Goal: Task Accomplishment & Management: Use online tool/utility

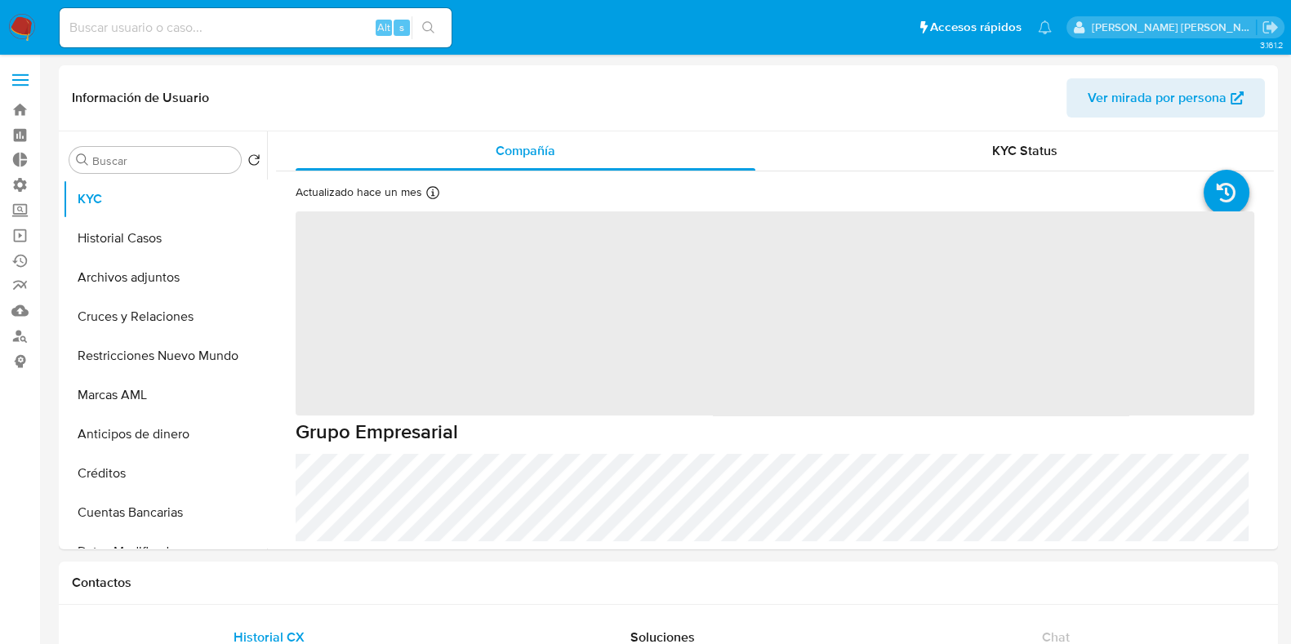
select select "10"
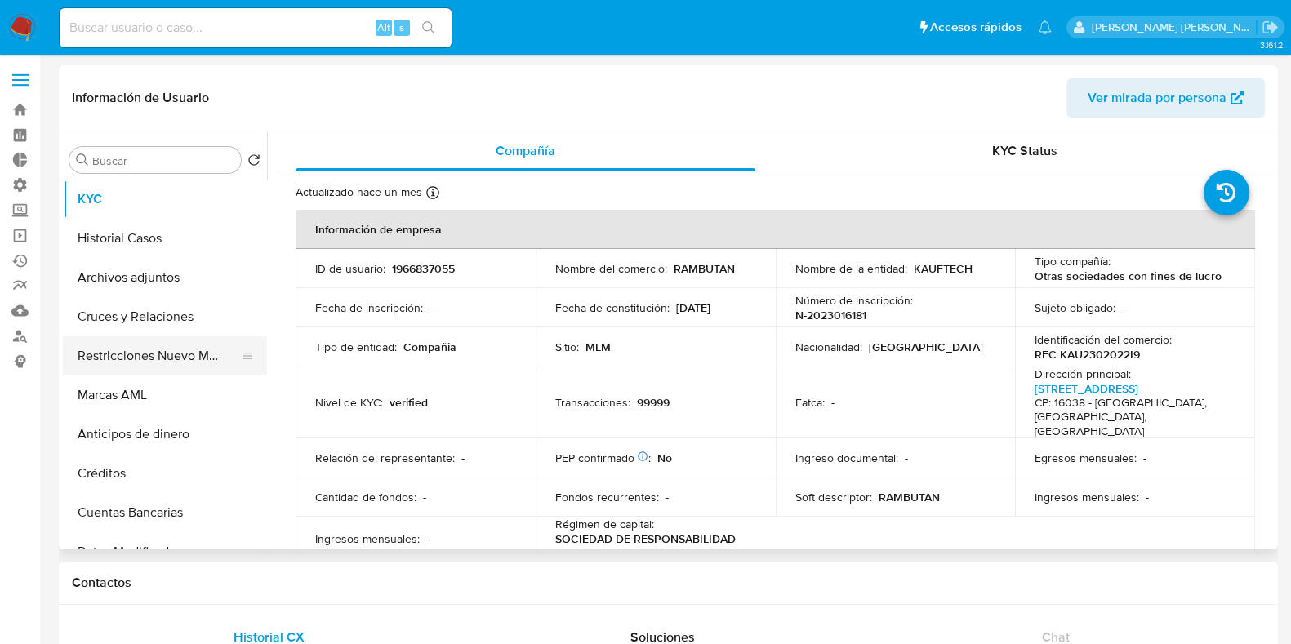
click at [196, 361] on button "Restricciones Nuevo Mundo" at bounding box center [158, 355] width 191 height 39
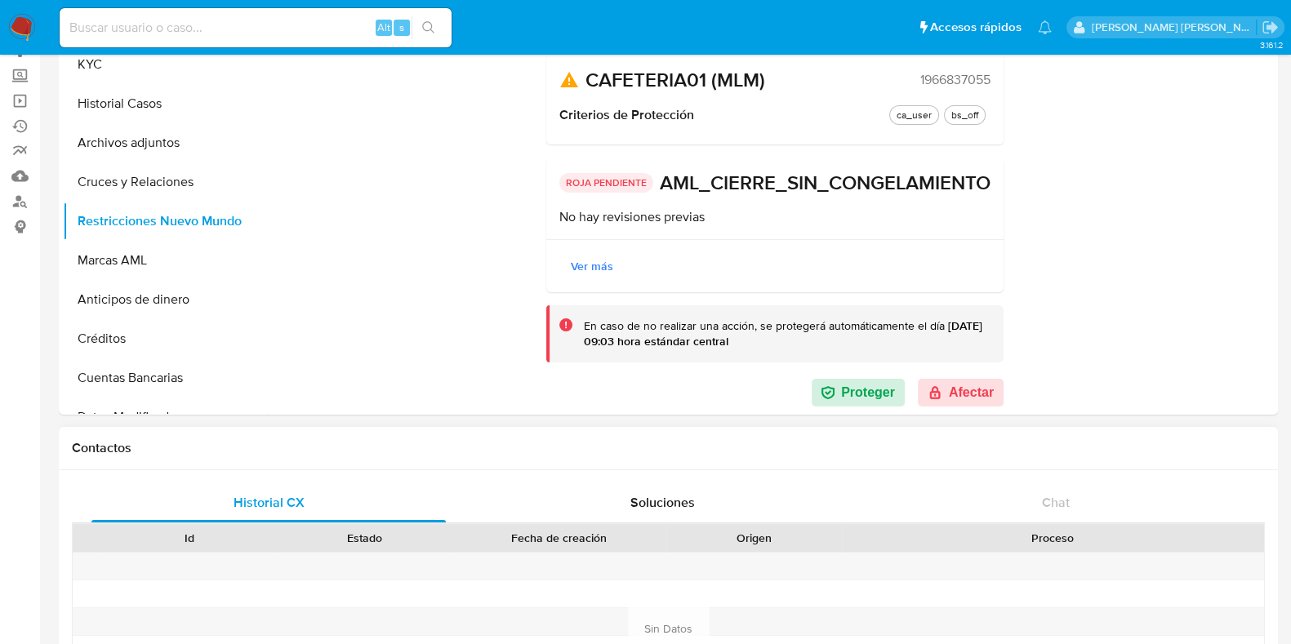
scroll to position [203, 0]
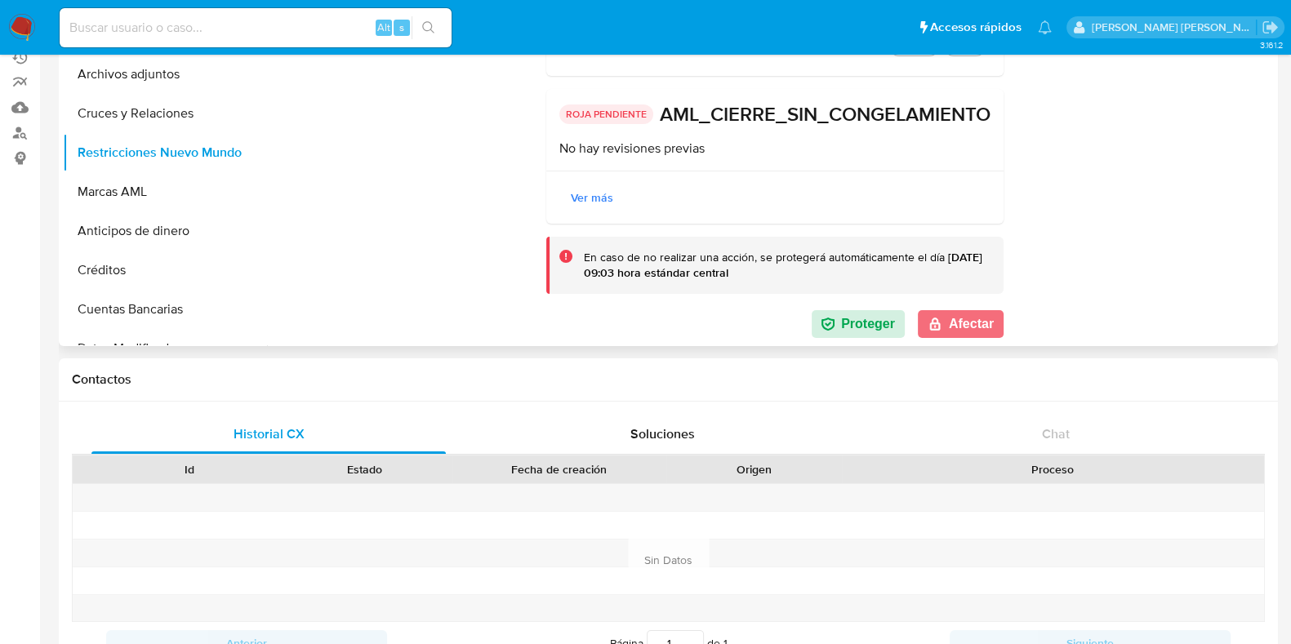
click at [962, 324] on button "Afectar" at bounding box center [961, 324] width 86 height 28
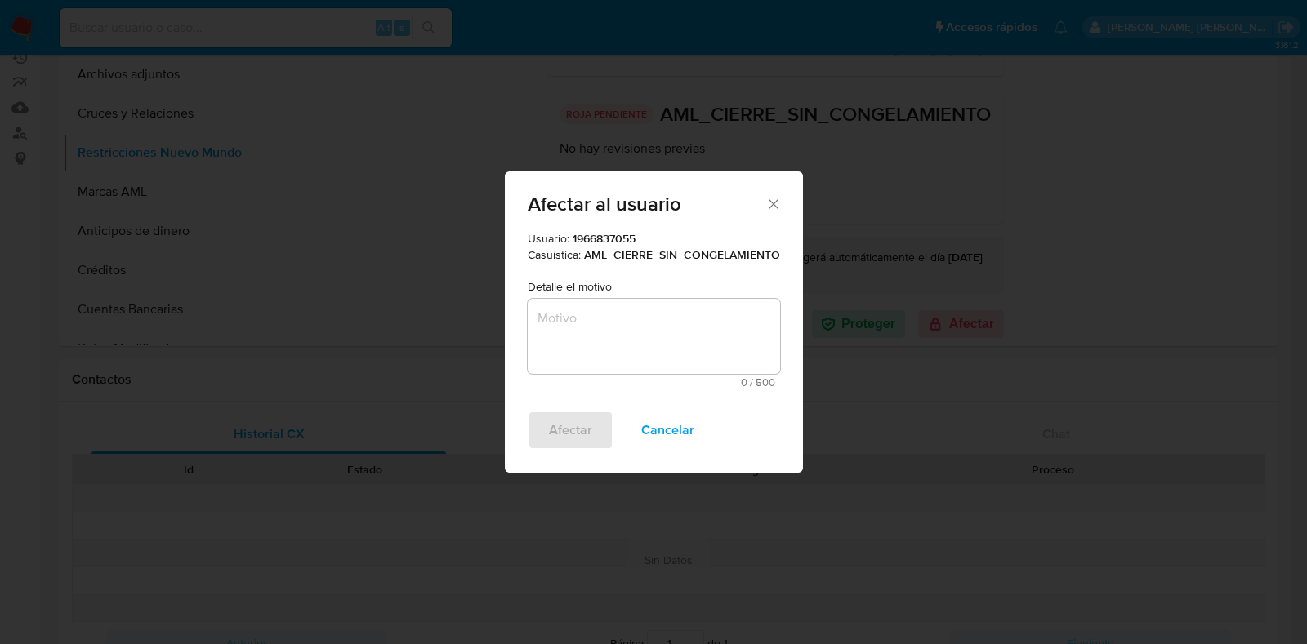
click at [668, 352] on textarea "Motivo" at bounding box center [654, 336] width 252 height 75
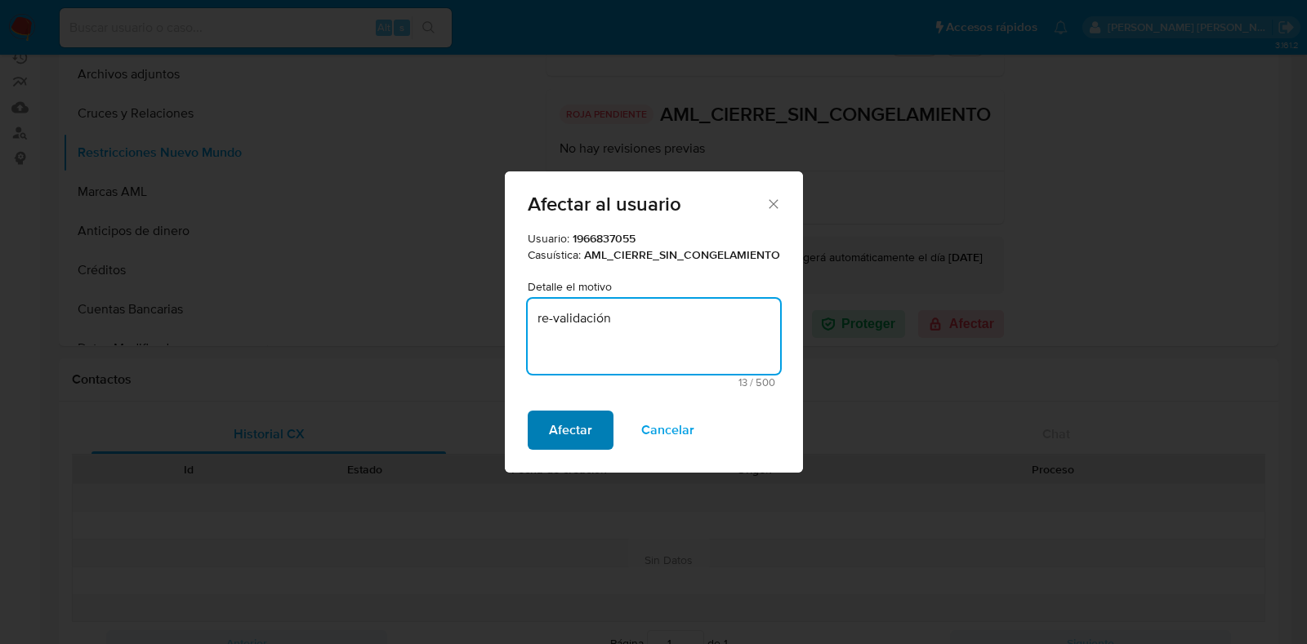
type textarea "re-validación"
click at [582, 423] on span "Afectar" at bounding box center [570, 430] width 43 height 36
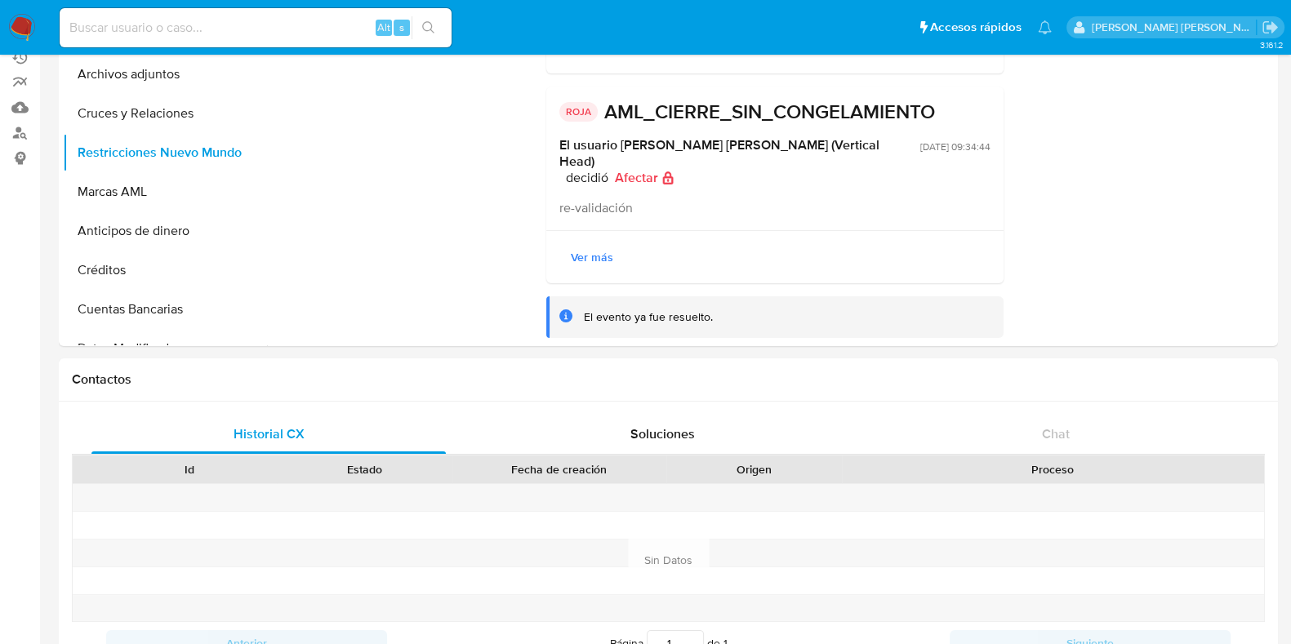
scroll to position [165, 0]
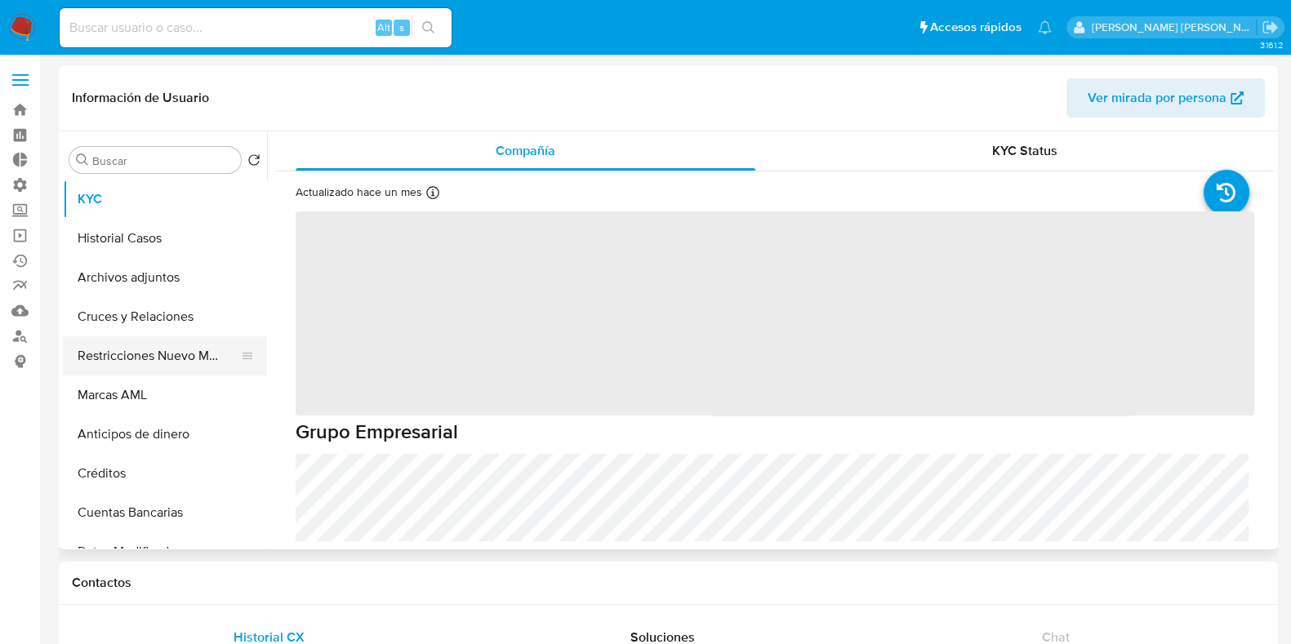
select select "10"
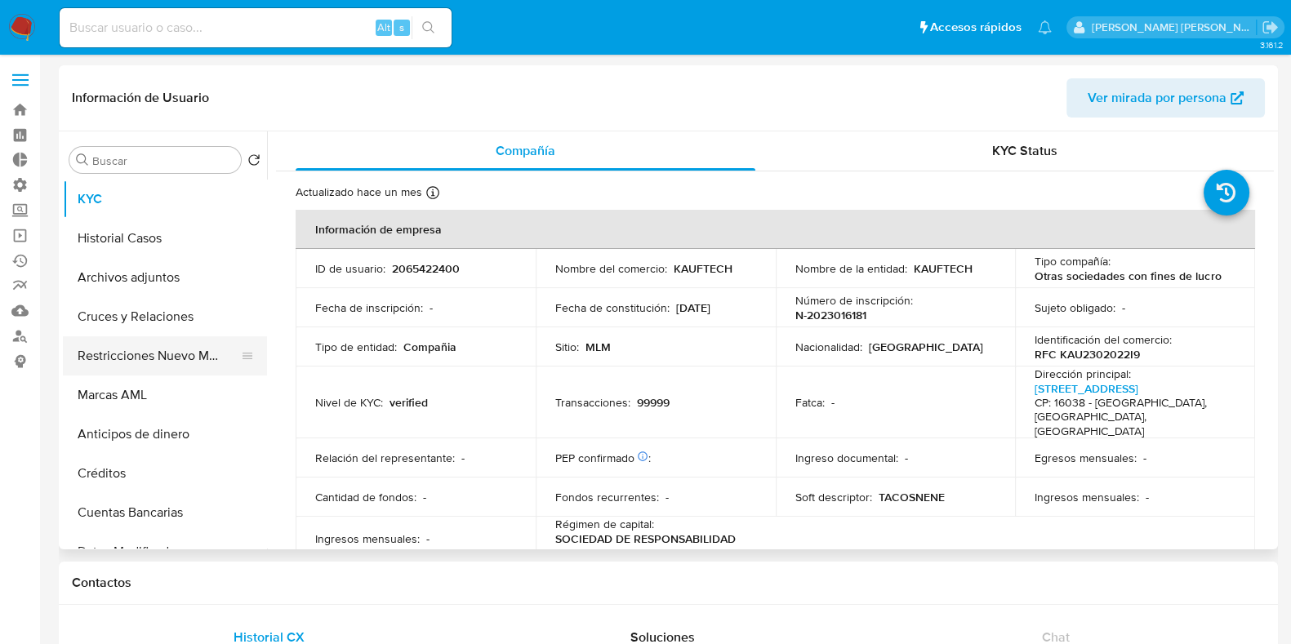
click at [163, 358] on button "Restricciones Nuevo Mundo" at bounding box center [158, 355] width 191 height 39
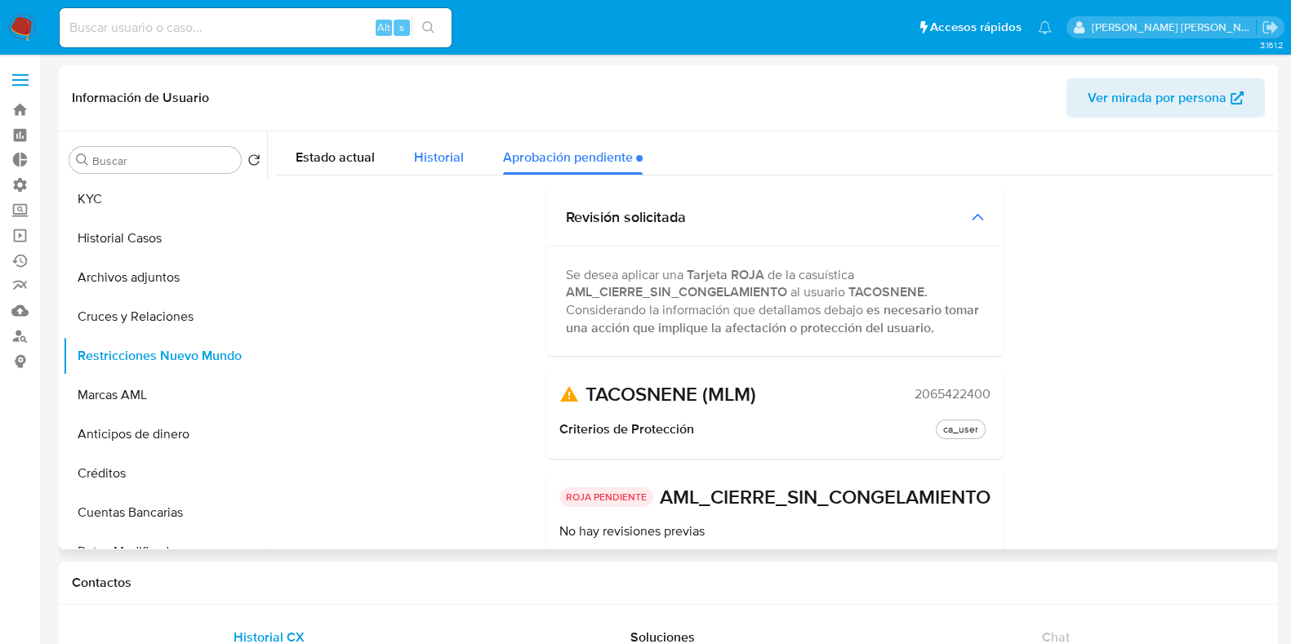
click at [430, 160] on span "Historial" at bounding box center [439, 157] width 50 height 19
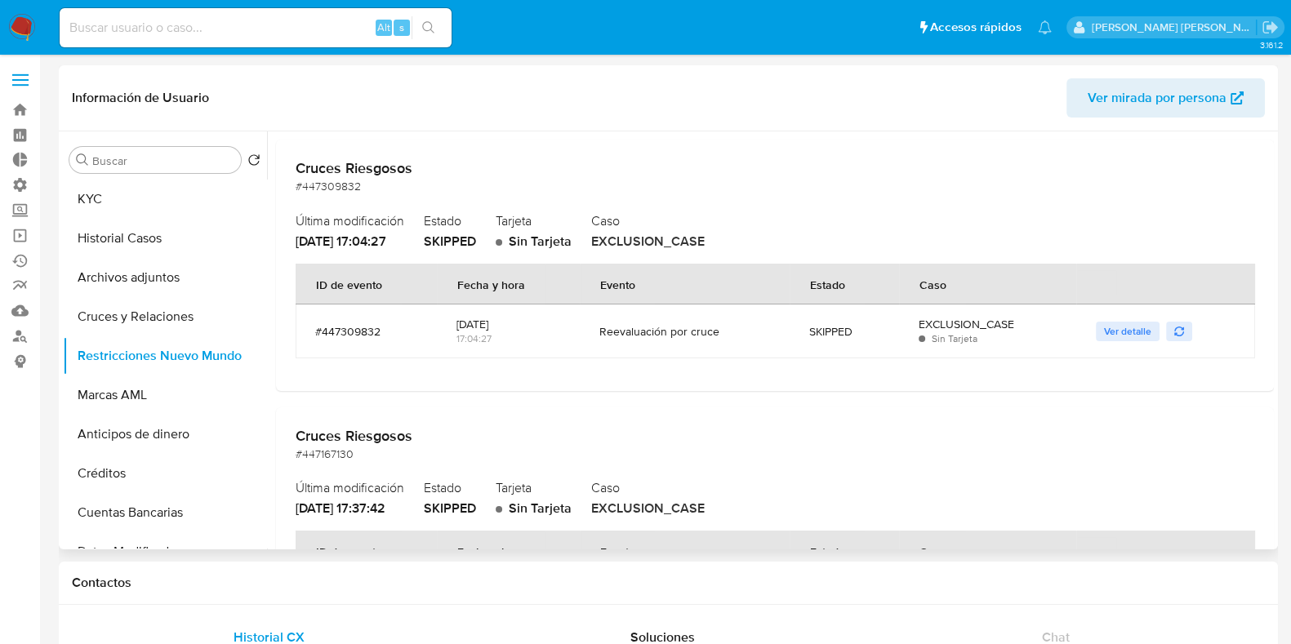
scroll to position [3879, 0]
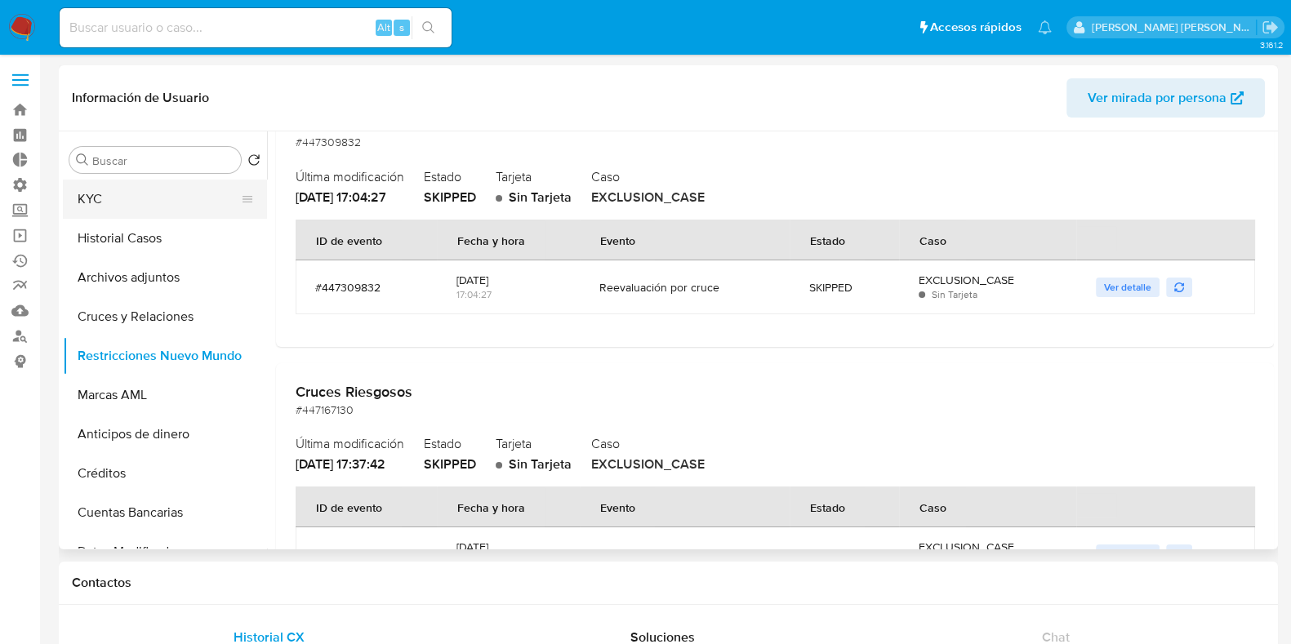
click at [100, 189] on button "KYC" at bounding box center [158, 199] width 191 height 39
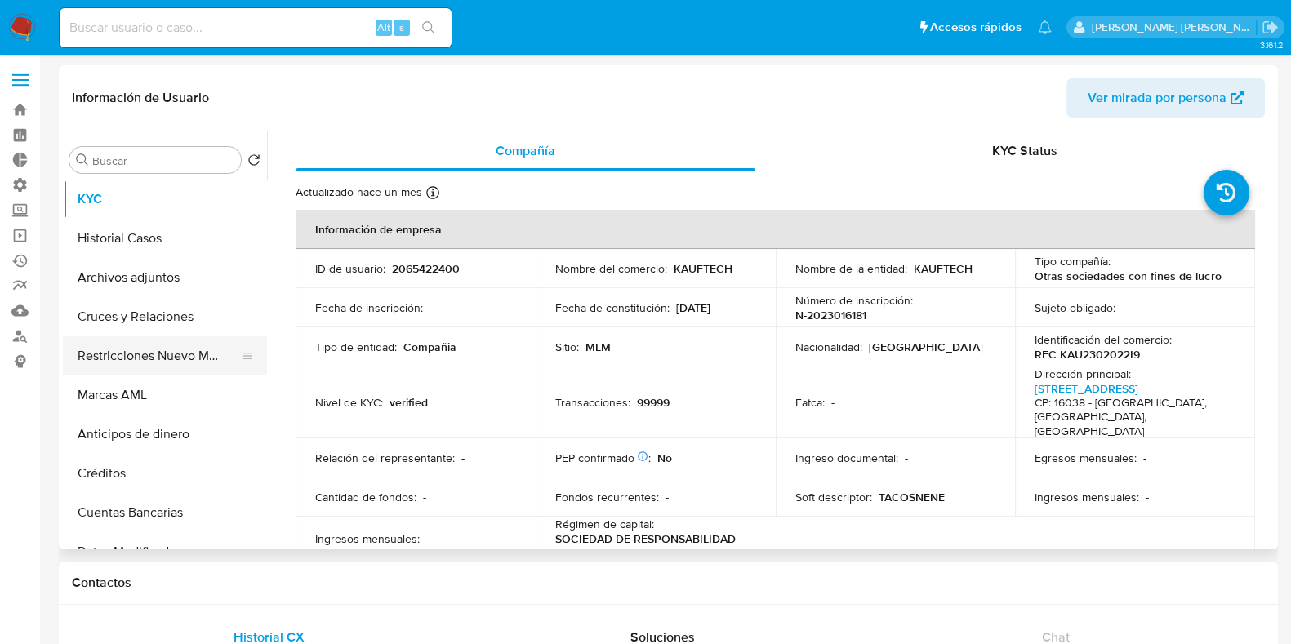
click at [106, 354] on button "Restricciones Nuevo Mundo" at bounding box center [158, 355] width 191 height 39
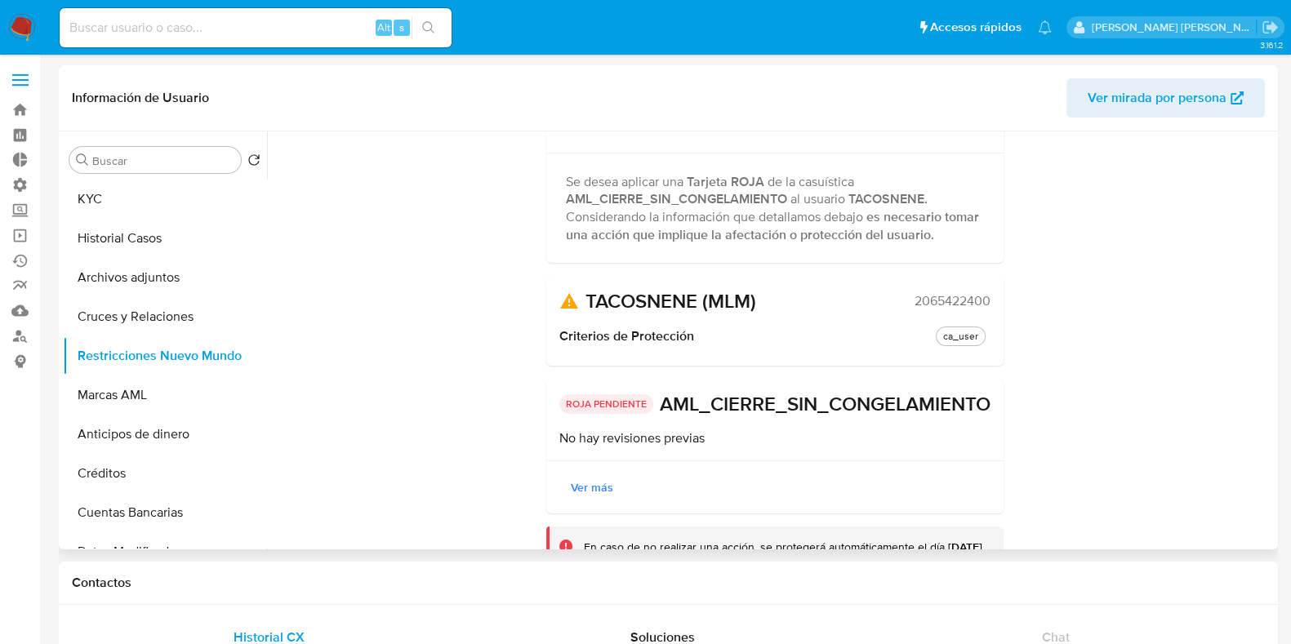
scroll to position [205, 0]
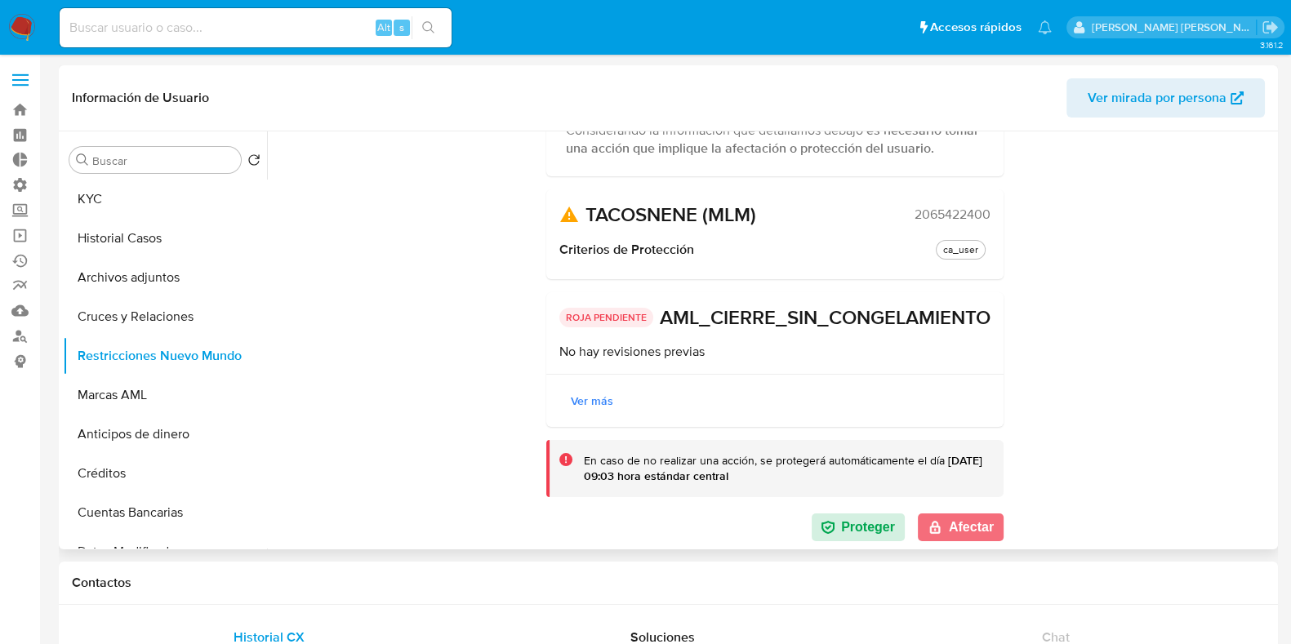
click at [971, 524] on button "Afectar" at bounding box center [961, 528] width 86 height 28
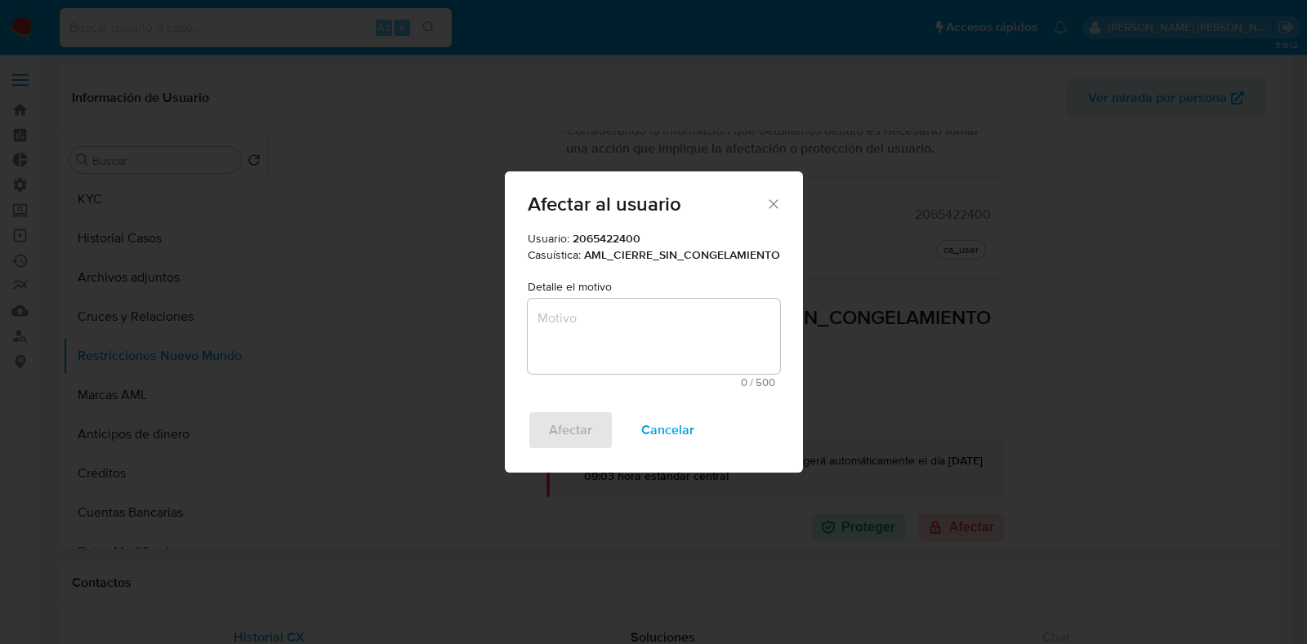
click at [679, 312] on textarea "Motivo" at bounding box center [654, 336] width 252 height 75
paste textarea "re-validación"
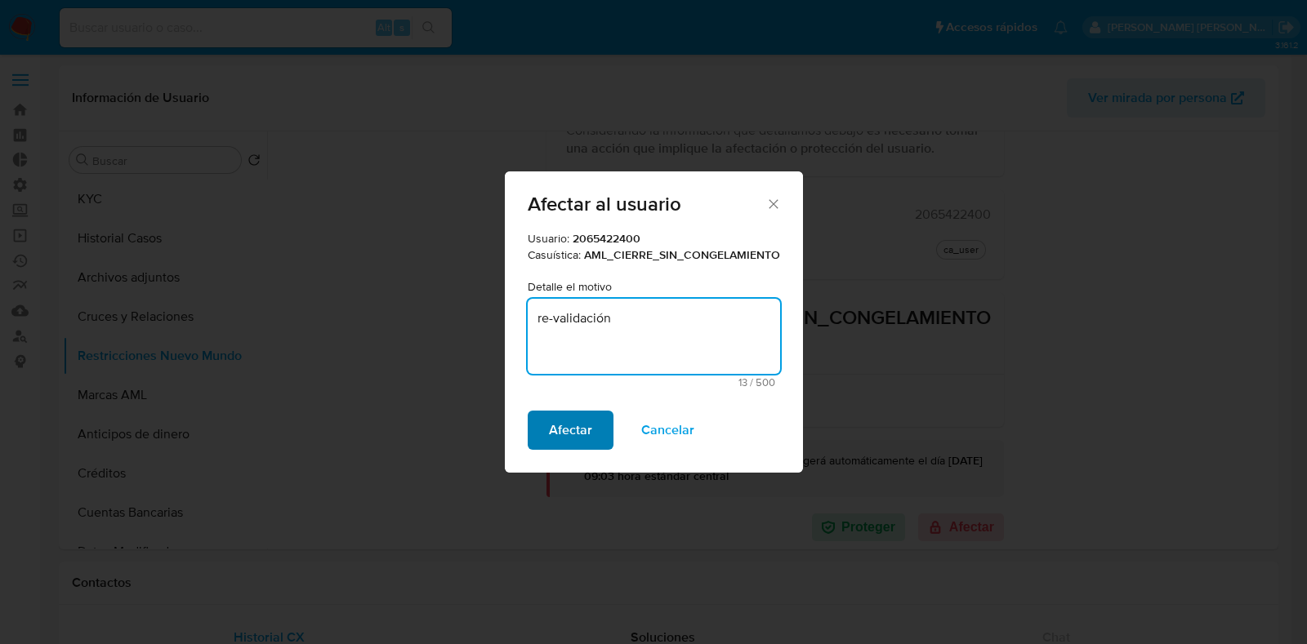
type textarea "re-validación"
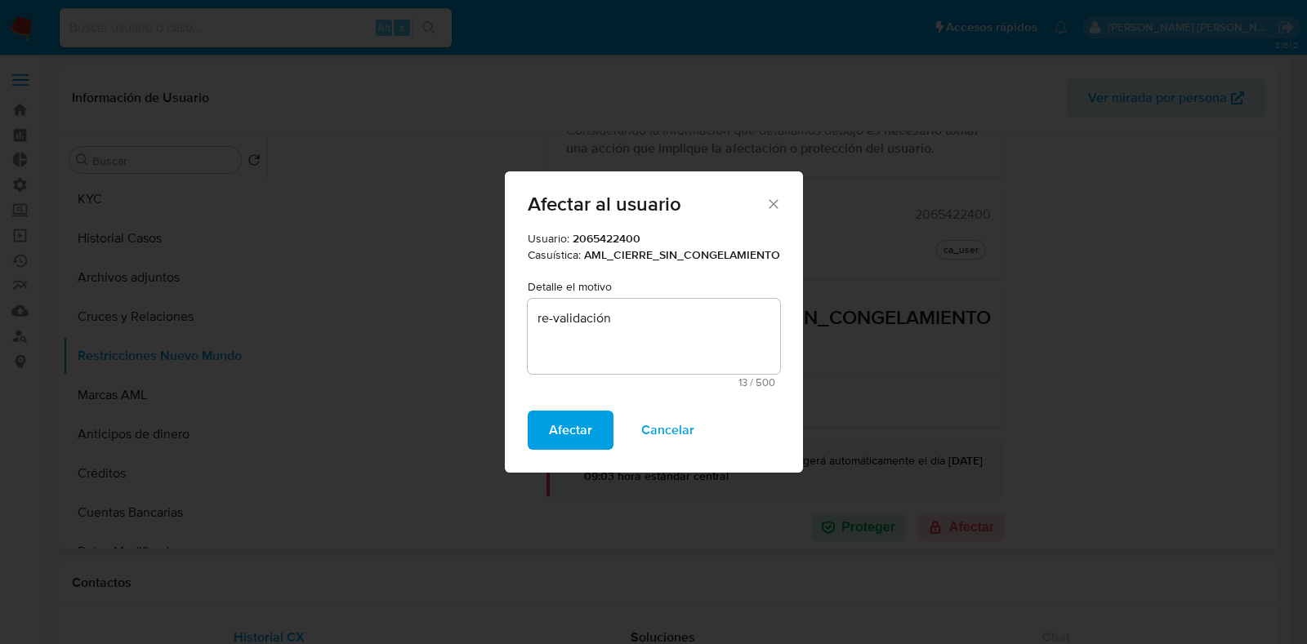
click at [567, 439] on span "Afectar" at bounding box center [570, 430] width 43 height 36
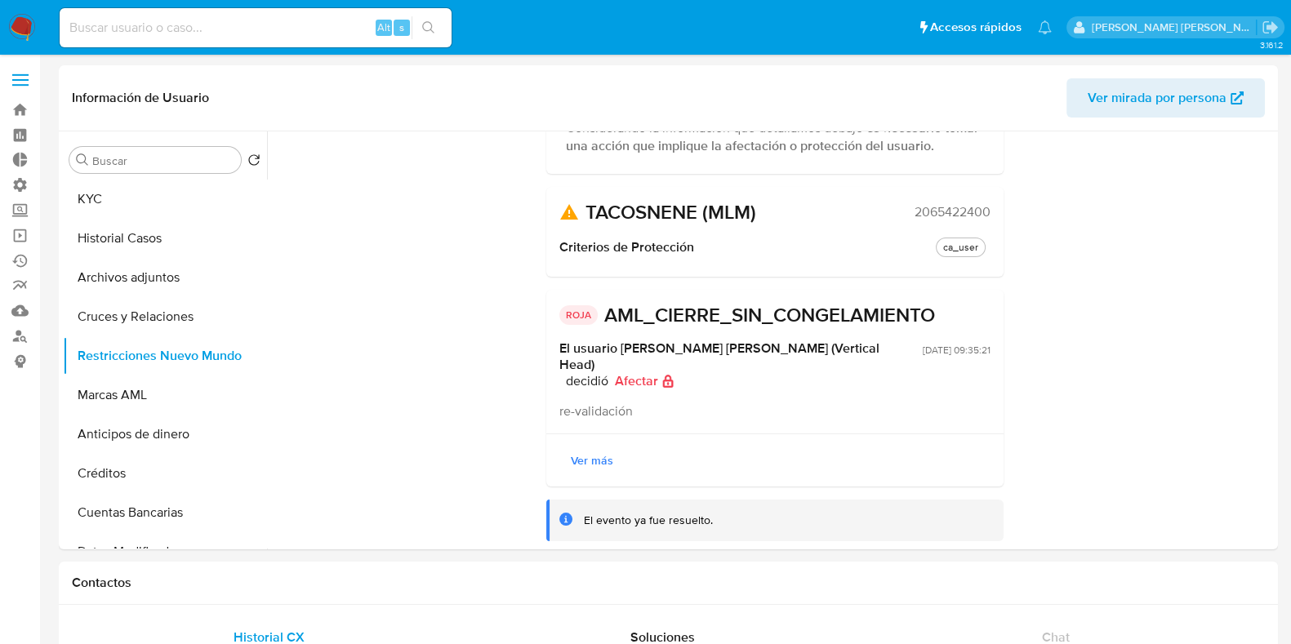
scroll to position [165, 0]
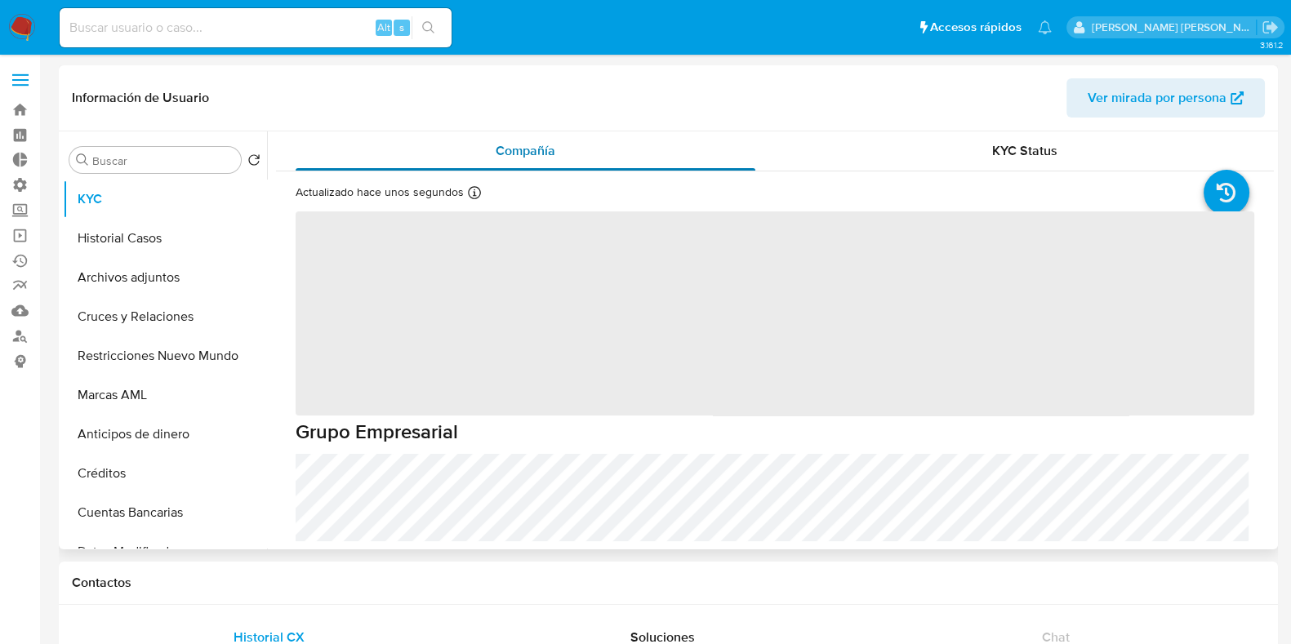
select select "10"
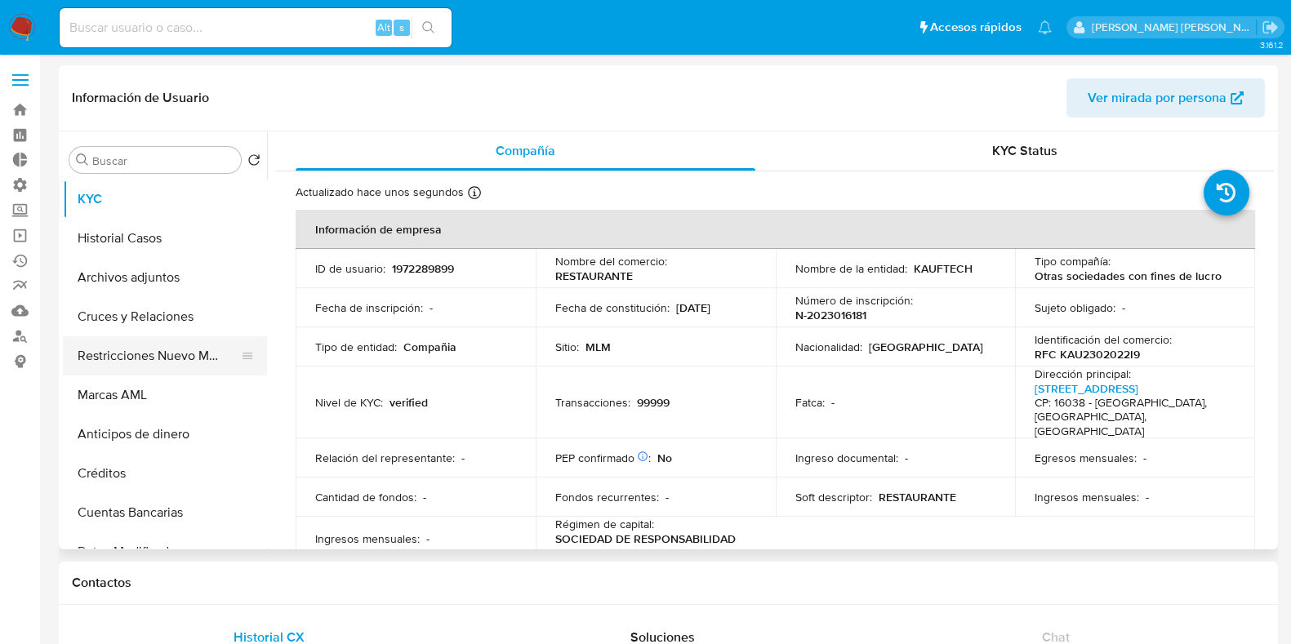
click at [147, 359] on button "Restricciones Nuevo Mundo" at bounding box center [158, 355] width 191 height 39
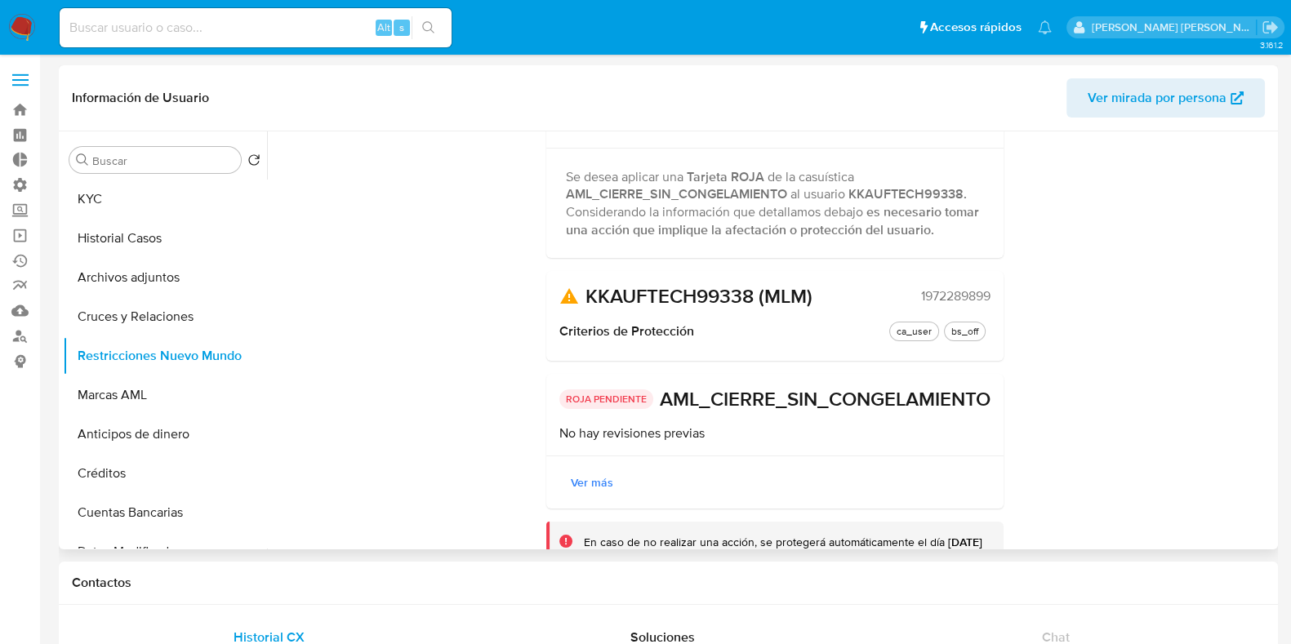
scroll to position [205, 0]
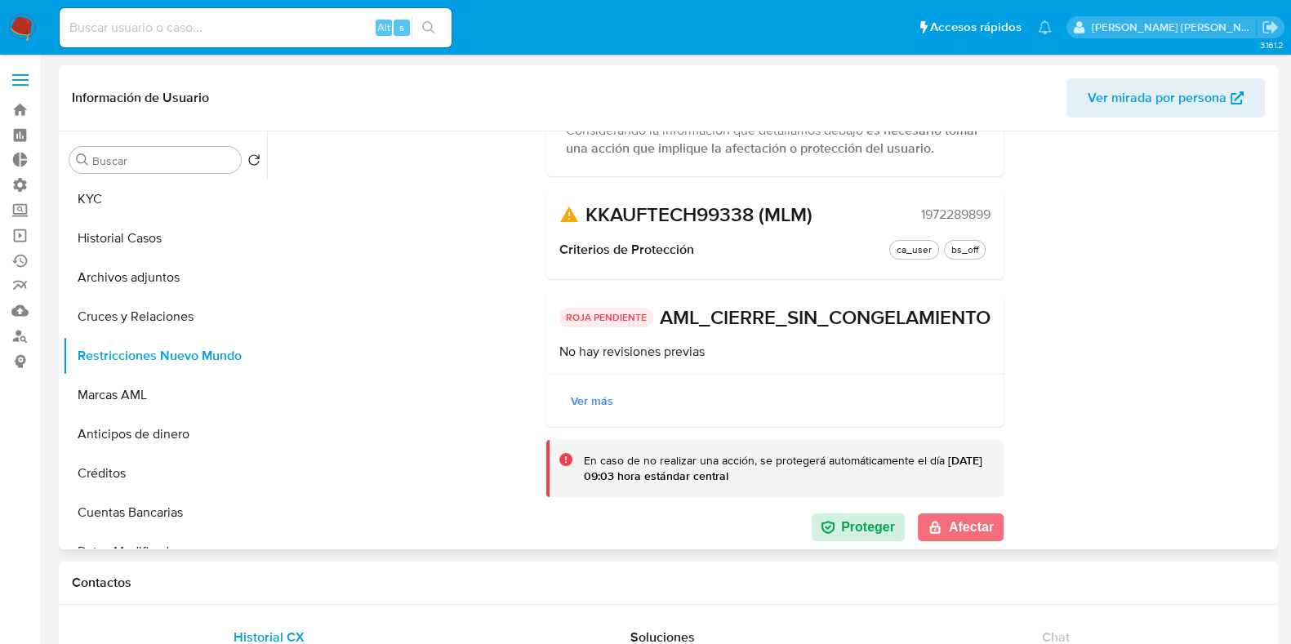
click at [965, 524] on button "Afectar" at bounding box center [961, 528] width 86 height 28
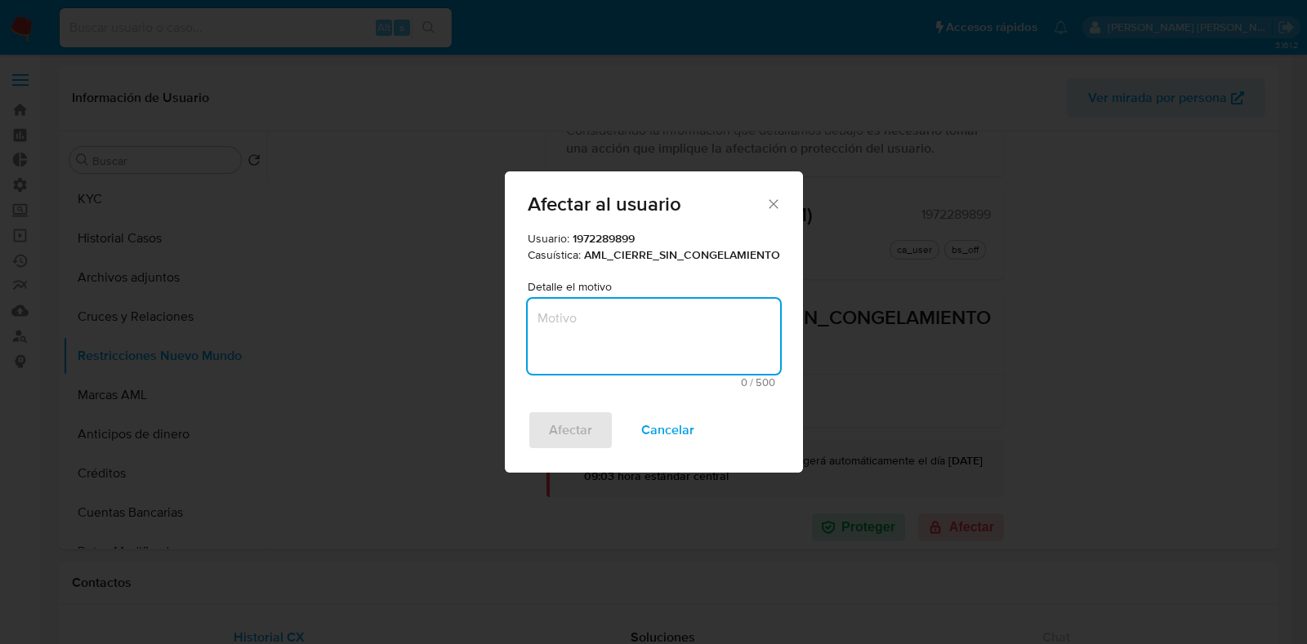
click at [626, 341] on textarea "Motivo" at bounding box center [654, 336] width 252 height 75
paste textarea "re-validación"
type textarea "re-validación"
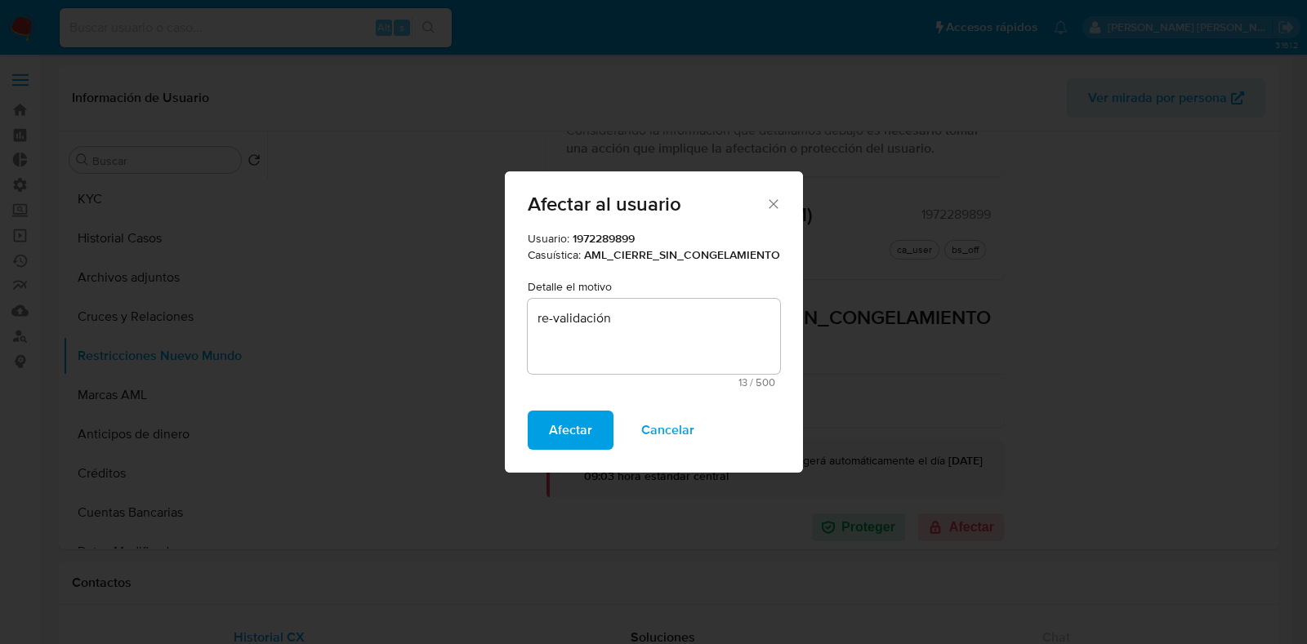
click at [586, 412] on span "Afectar" at bounding box center [570, 430] width 43 height 36
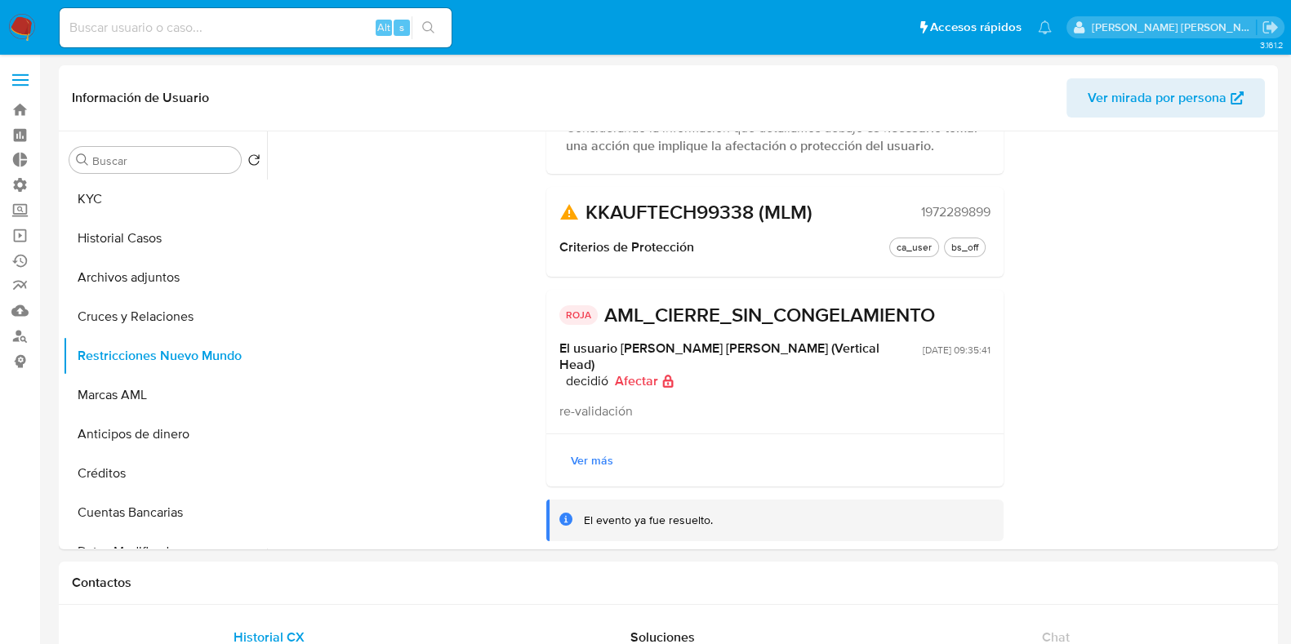
scroll to position [165, 0]
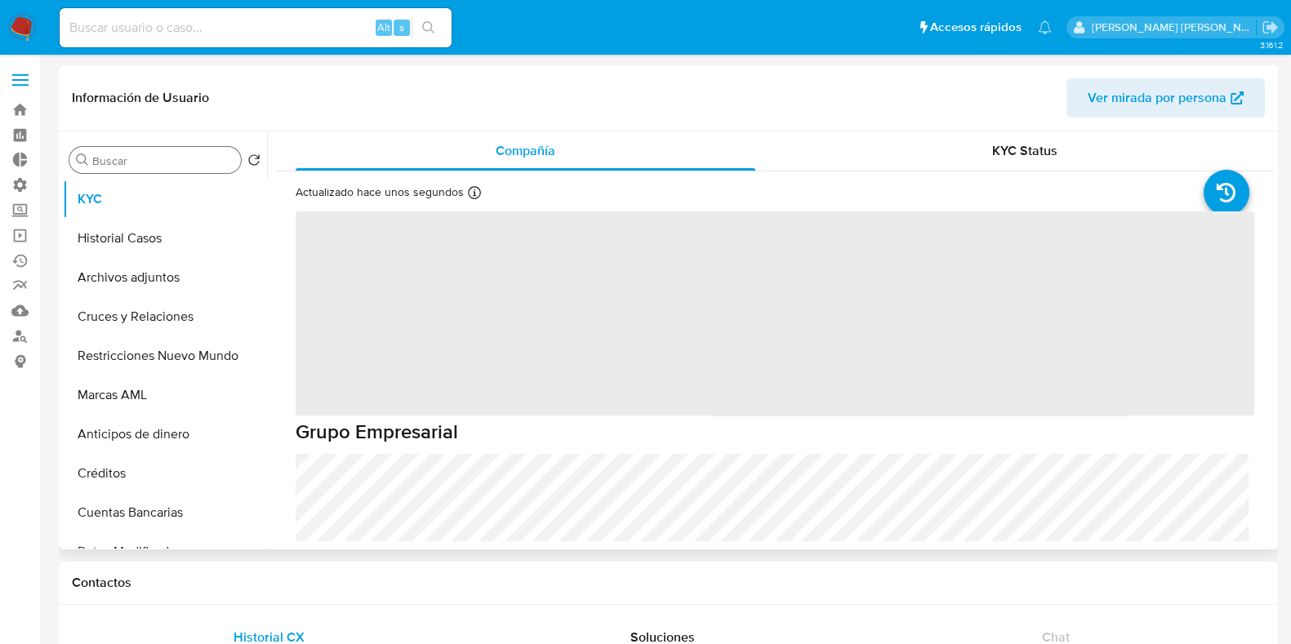
select select "10"
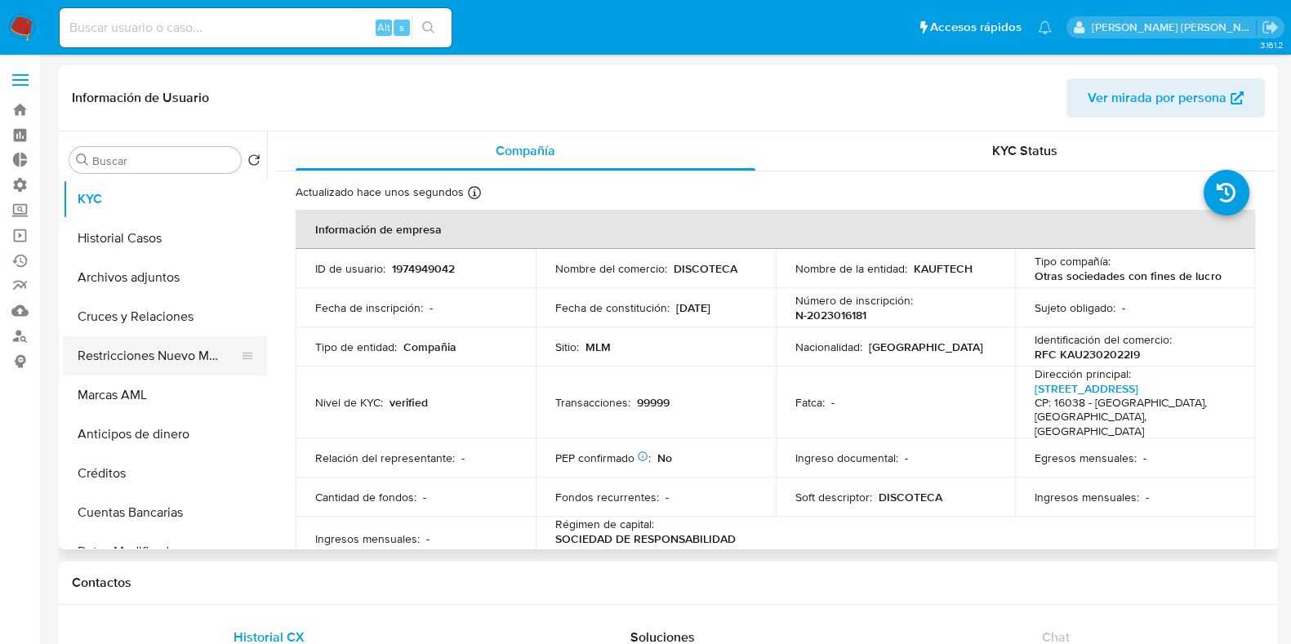
click at [149, 362] on button "Restricciones Nuevo Mundo" at bounding box center [158, 355] width 191 height 39
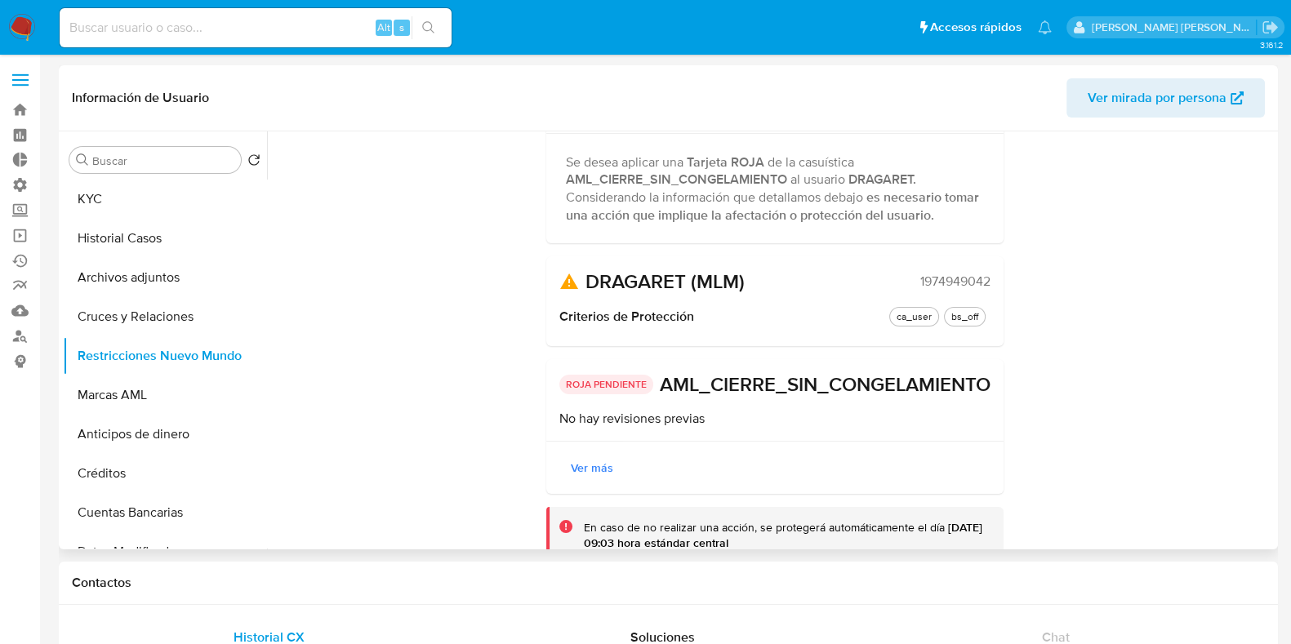
scroll to position [205, 0]
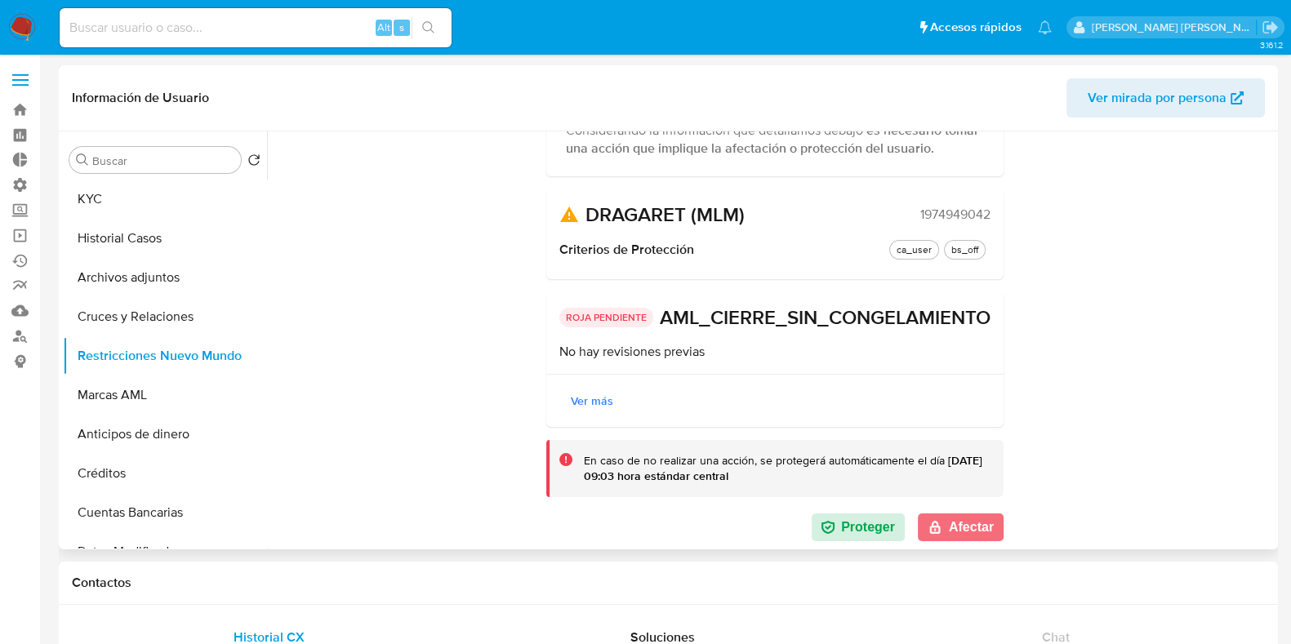
click at [970, 524] on button "Afectar" at bounding box center [961, 528] width 86 height 28
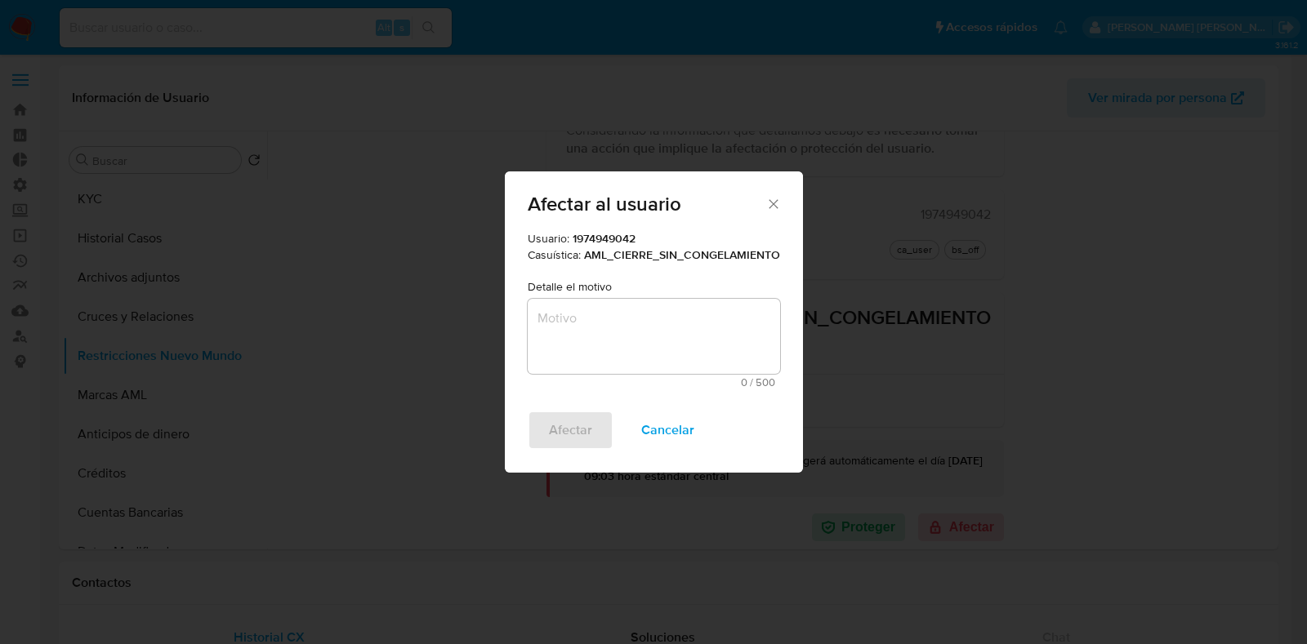
click at [644, 340] on textarea "Motivo" at bounding box center [654, 336] width 252 height 75
paste textarea "re-validación"
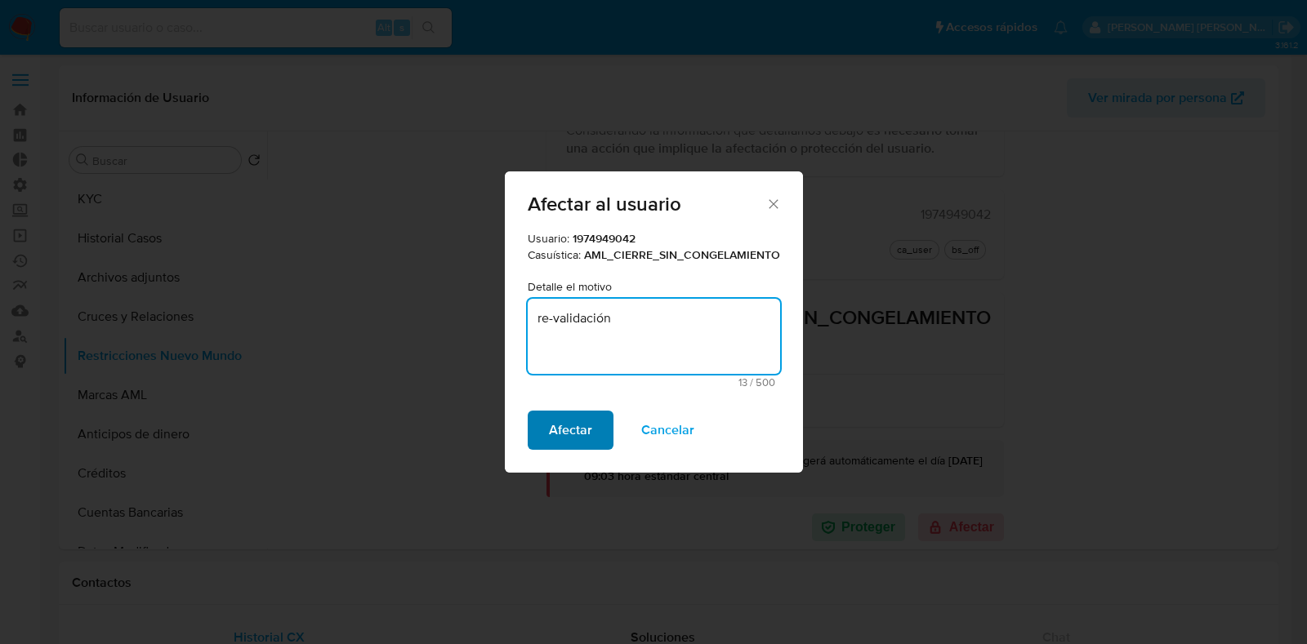
type textarea "re-validación"
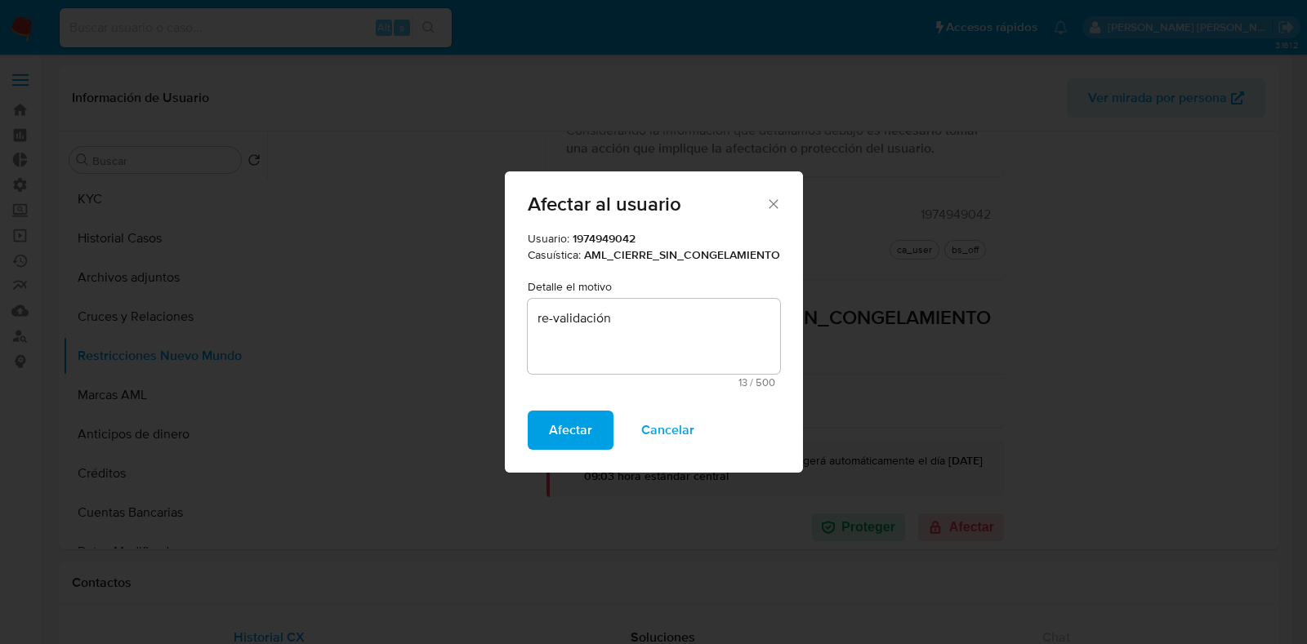
click at [595, 432] on button "Afectar" at bounding box center [571, 430] width 86 height 39
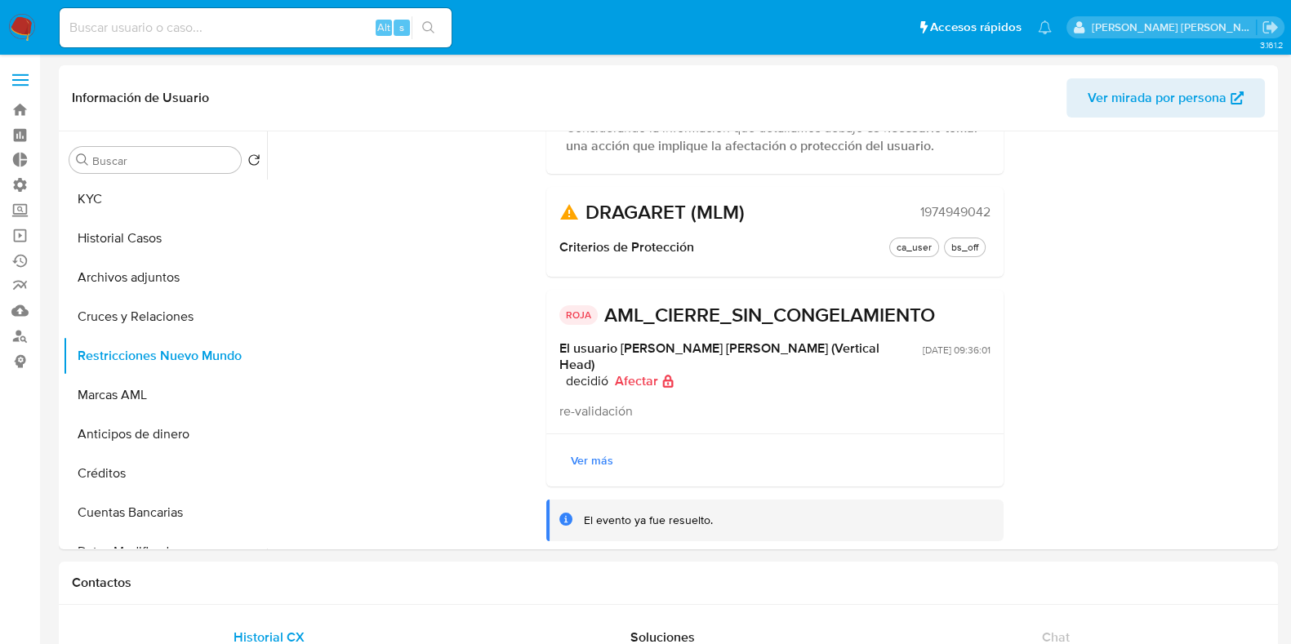
scroll to position [165, 0]
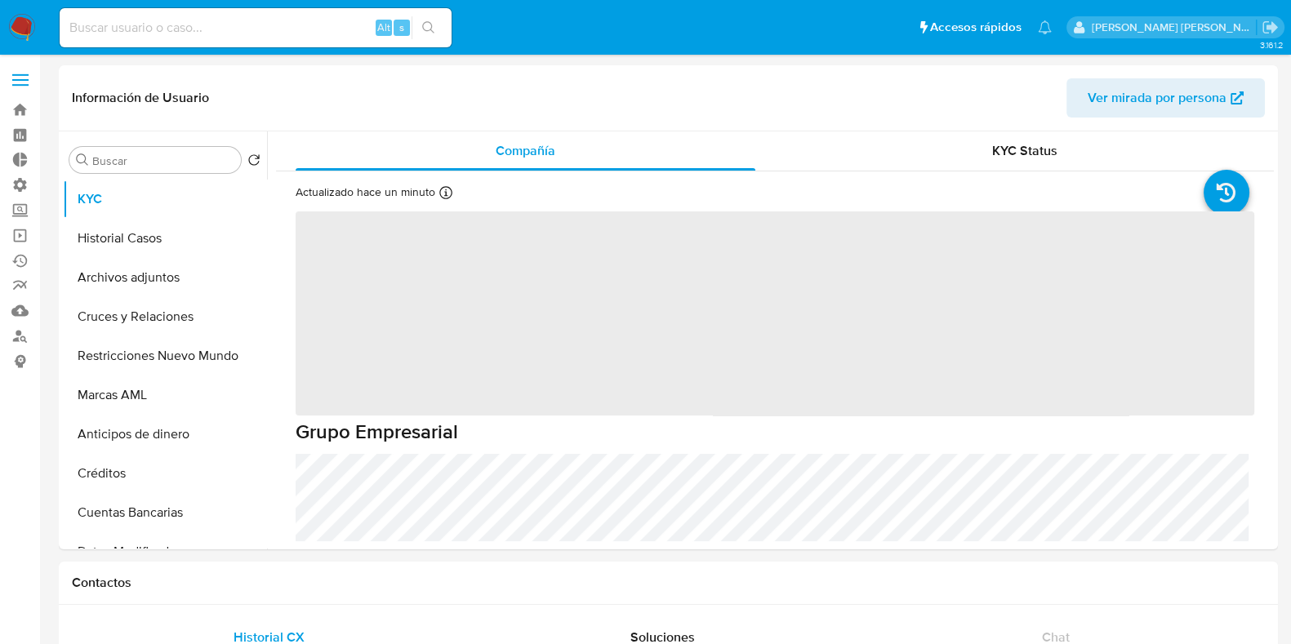
select select "10"
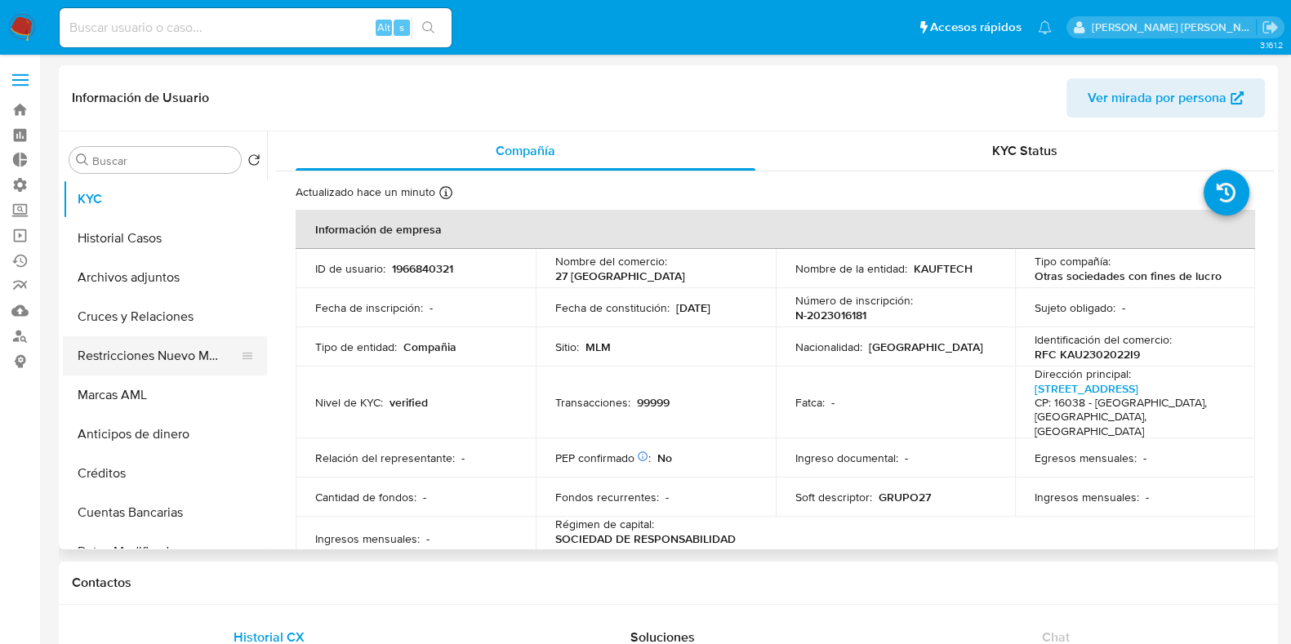
click at [154, 362] on button "Restricciones Nuevo Mundo" at bounding box center [158, 355] width 191 height 39
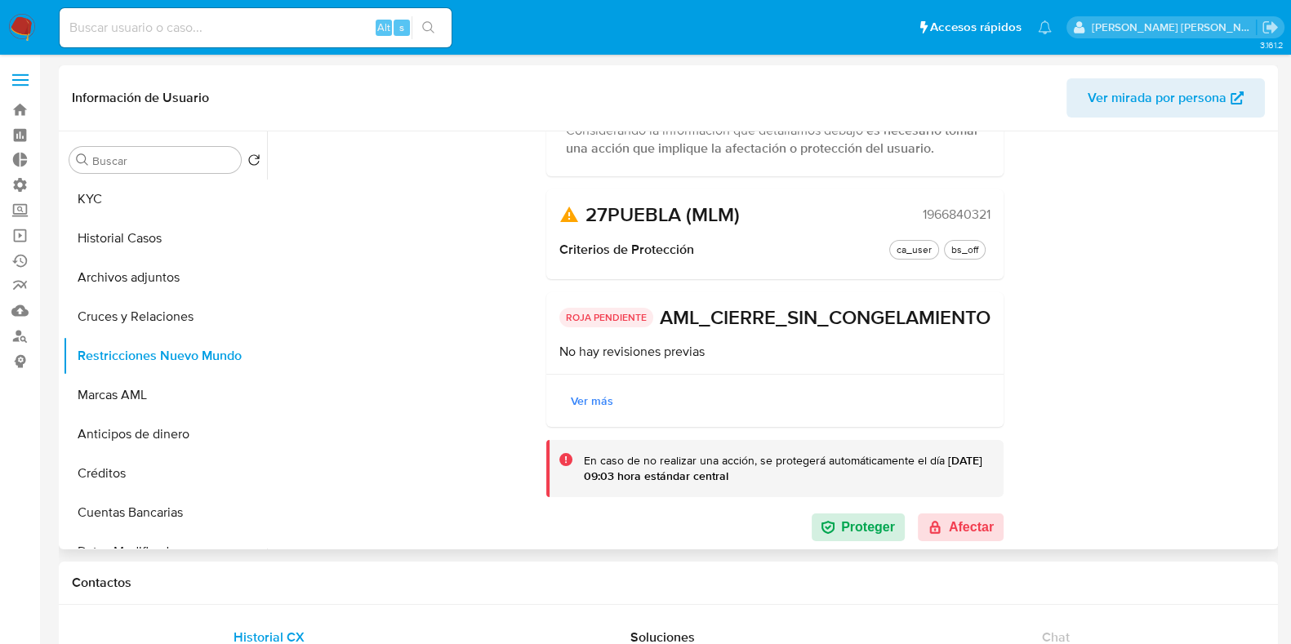
scroll to position [205, 0]
click at [945, 535] on button "Afectar" at bounding box center [961, 528] width 86 height 28
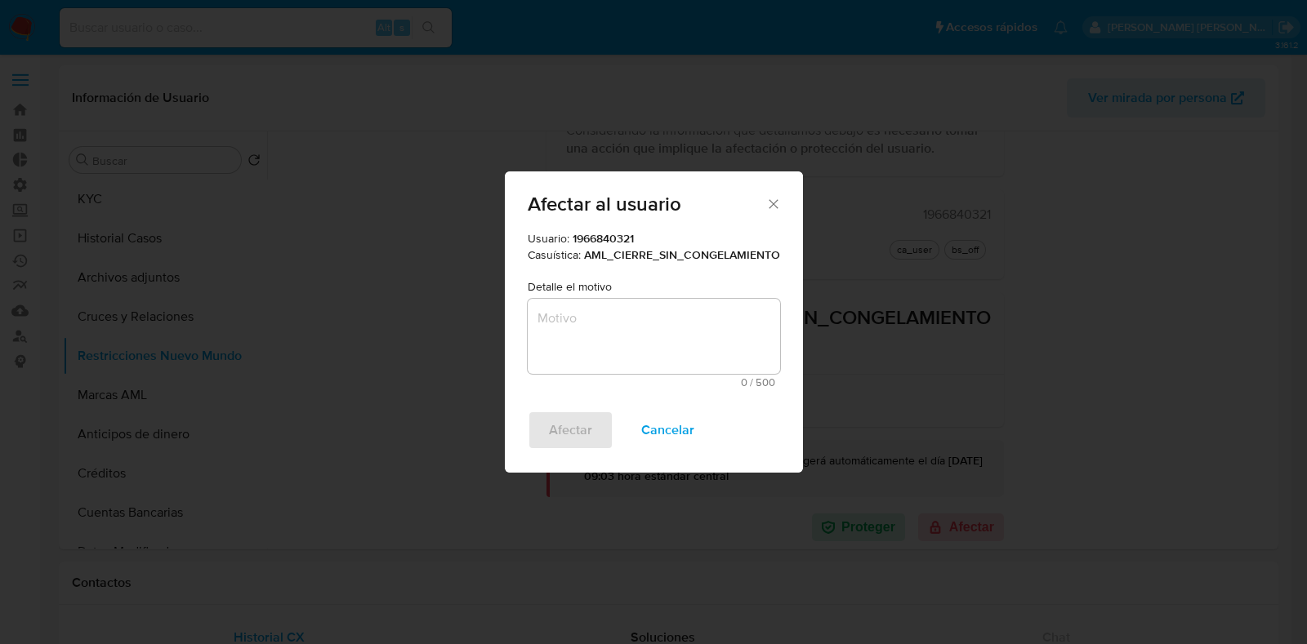
click at [674, 339] on textarea "Motivo" at bounding box center [654, 336] width 252 height 75
paste textarea "re-validación"
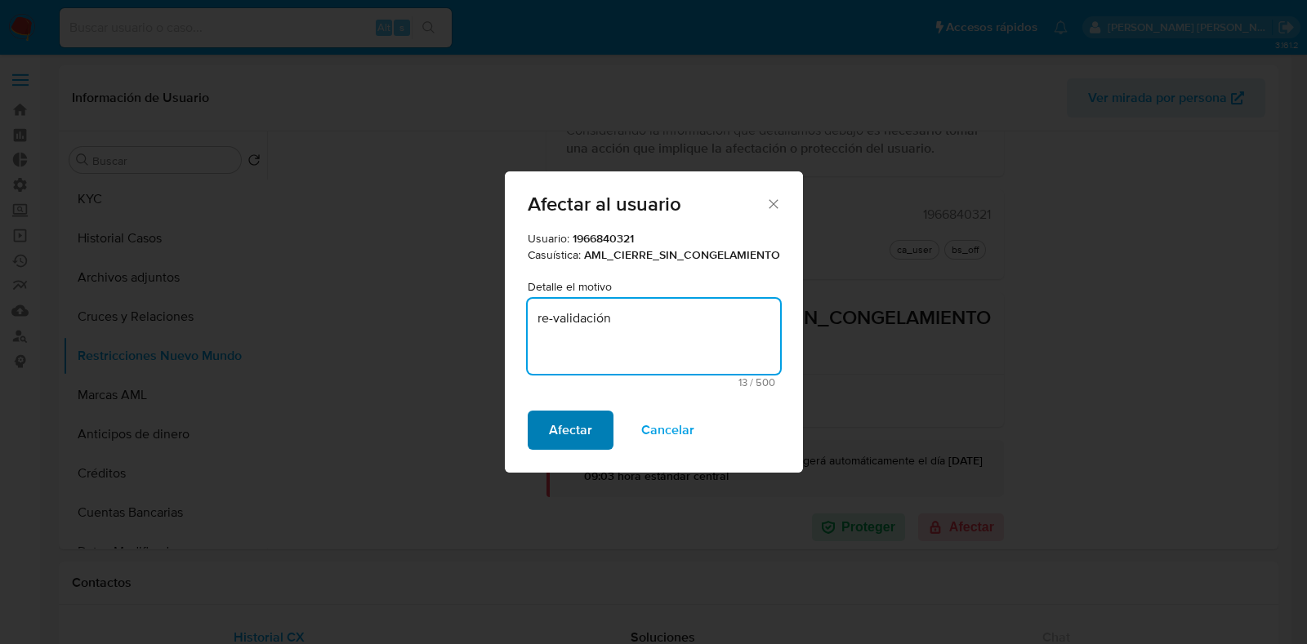
type textarea "re-validación"
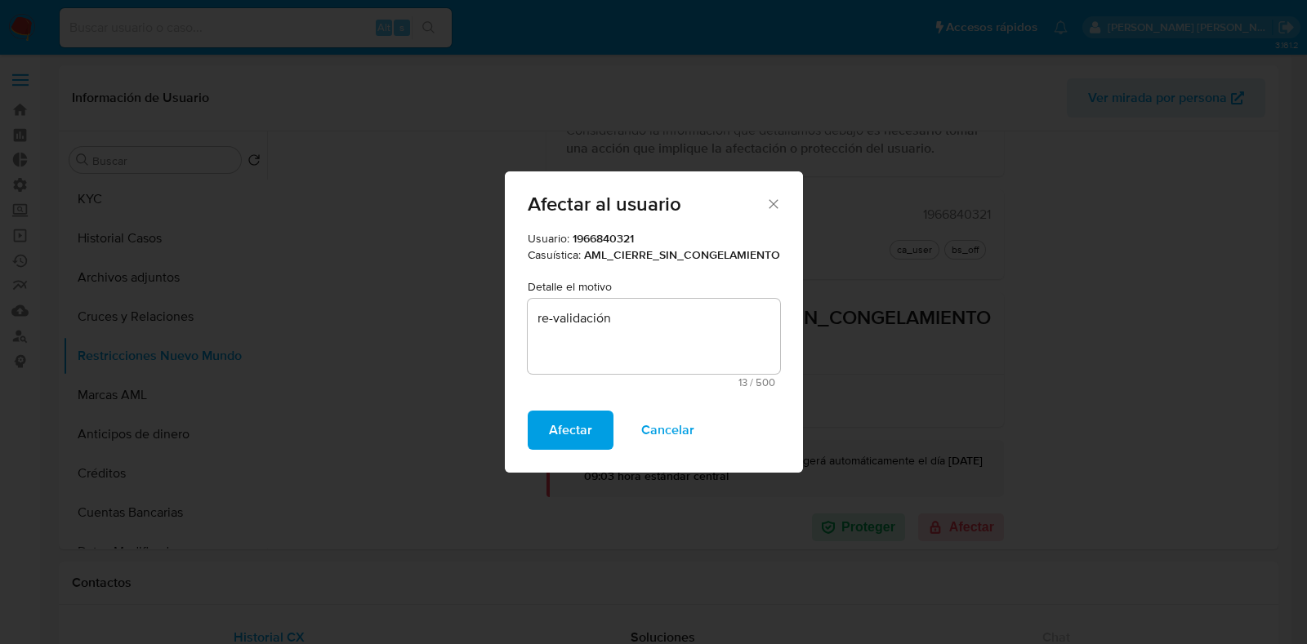
click at [590, 428] on button "Afectar" at bounding box center [571, 430] width 86 height 39
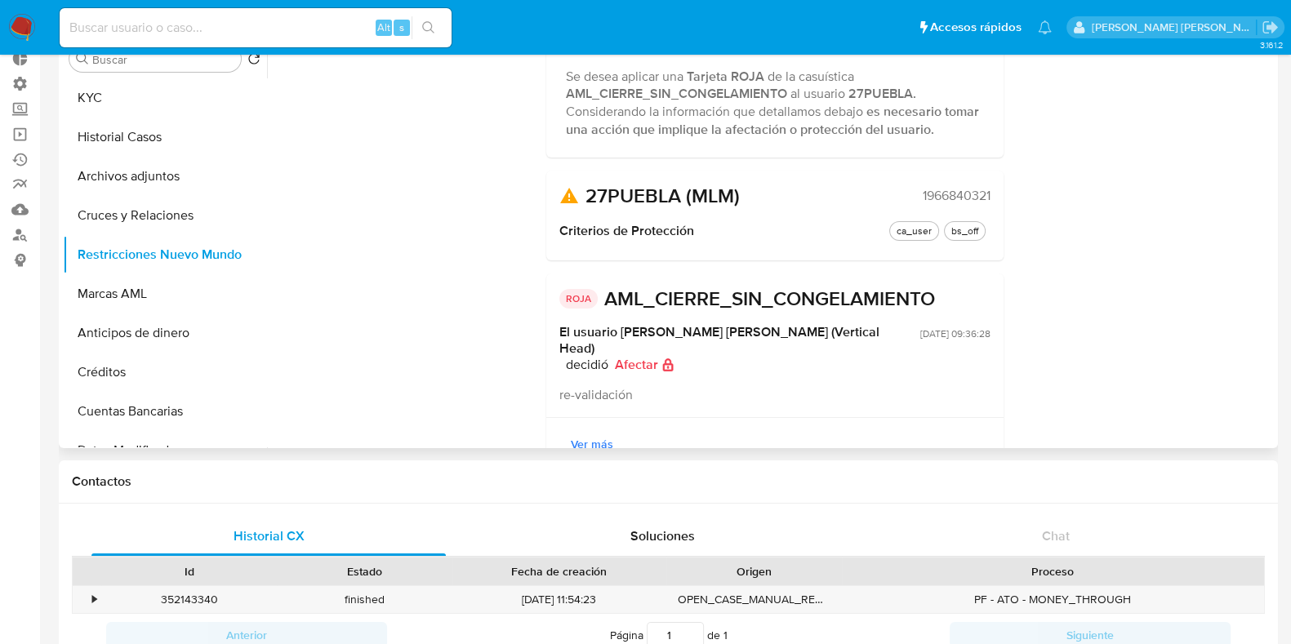
scroll to position [165, 0]
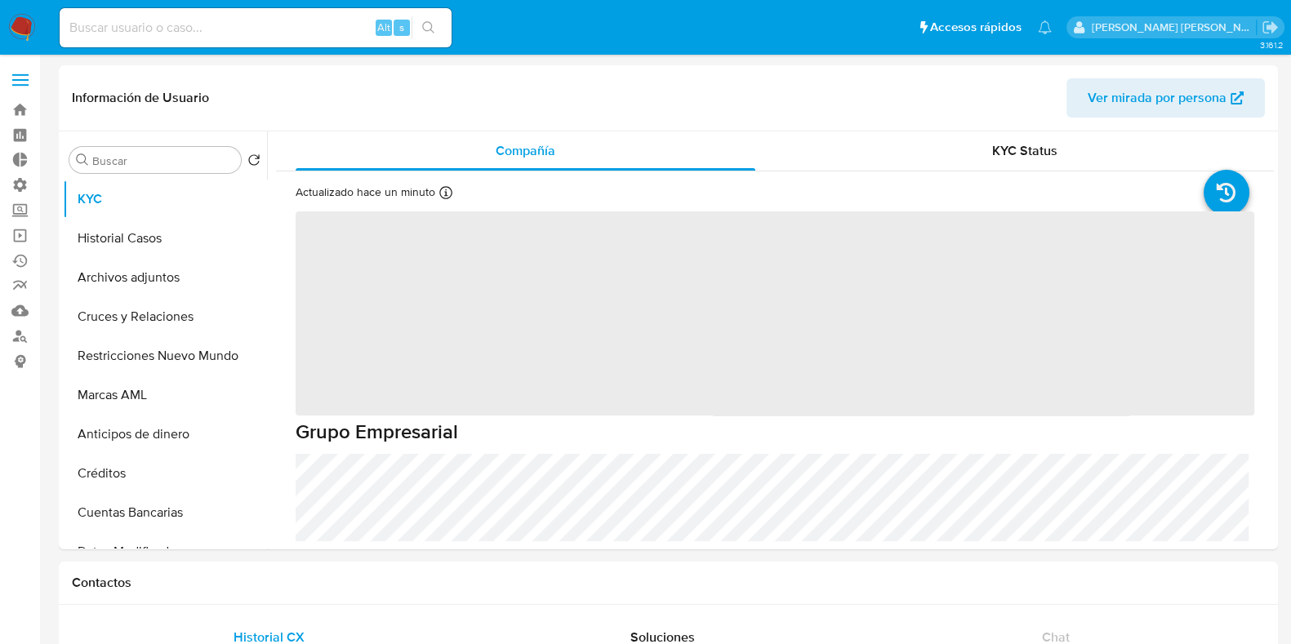
select select "10"
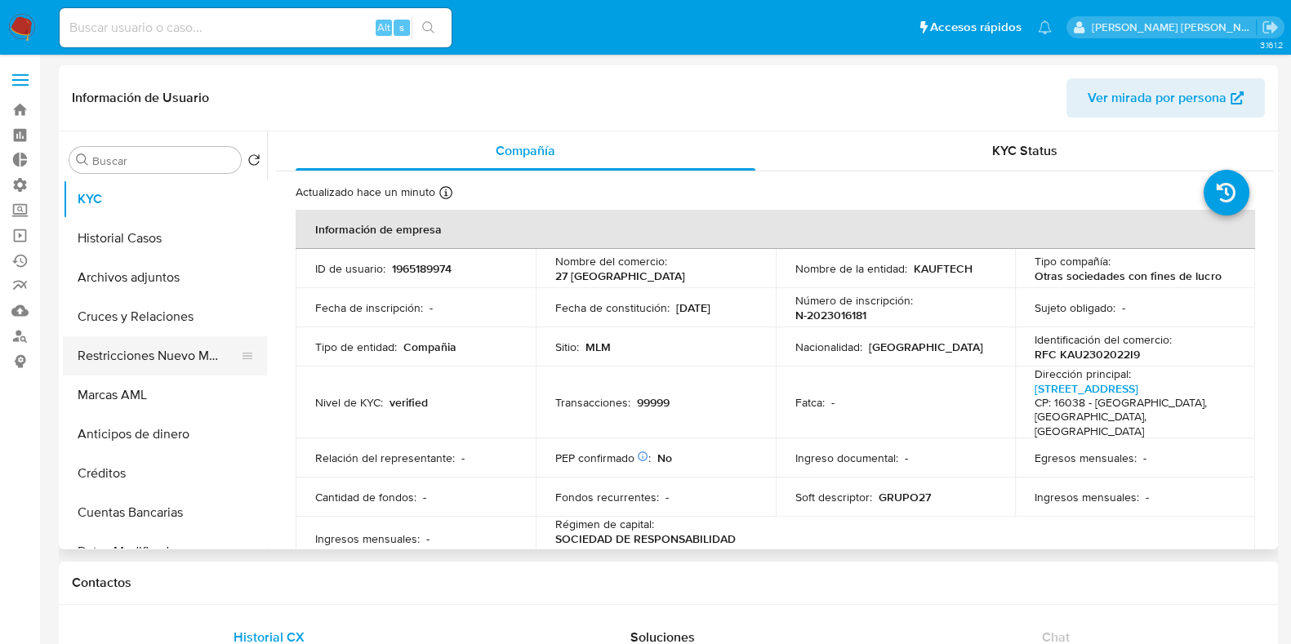
click at [154, 360] on button "Restricciones Nuevo Mundo" at bounding box center [158, 355] width 191 height 39
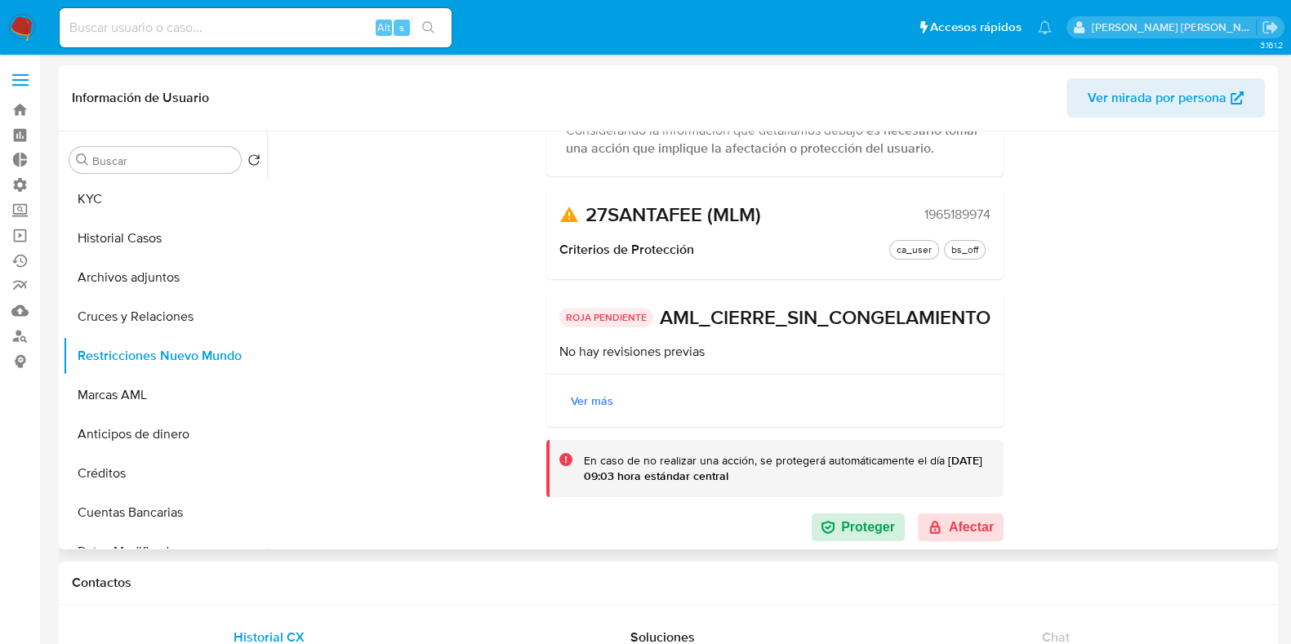
scroll to position [205, 0]
click at [949, 524] on button "Afectar" at bounding box center [961, 528] width 86 height 28
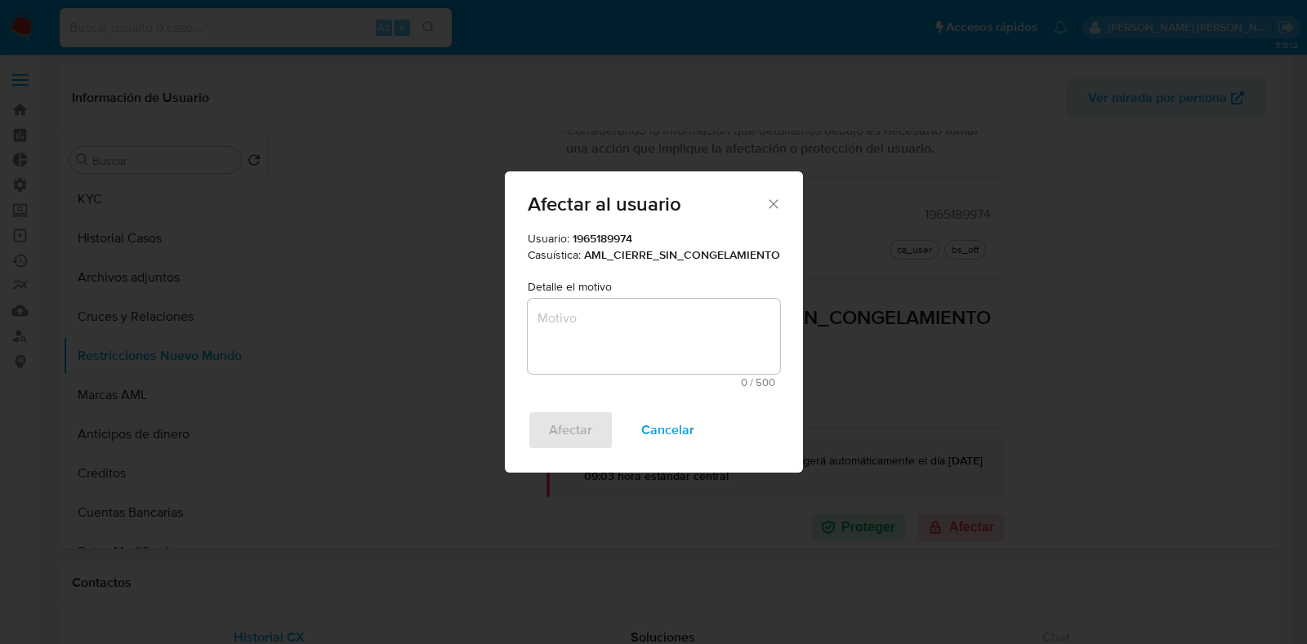
click at [682, 336] on textarea "Motivo" at bounding box center [654, 336] width 252 height 75
paste textarea "re-validación"
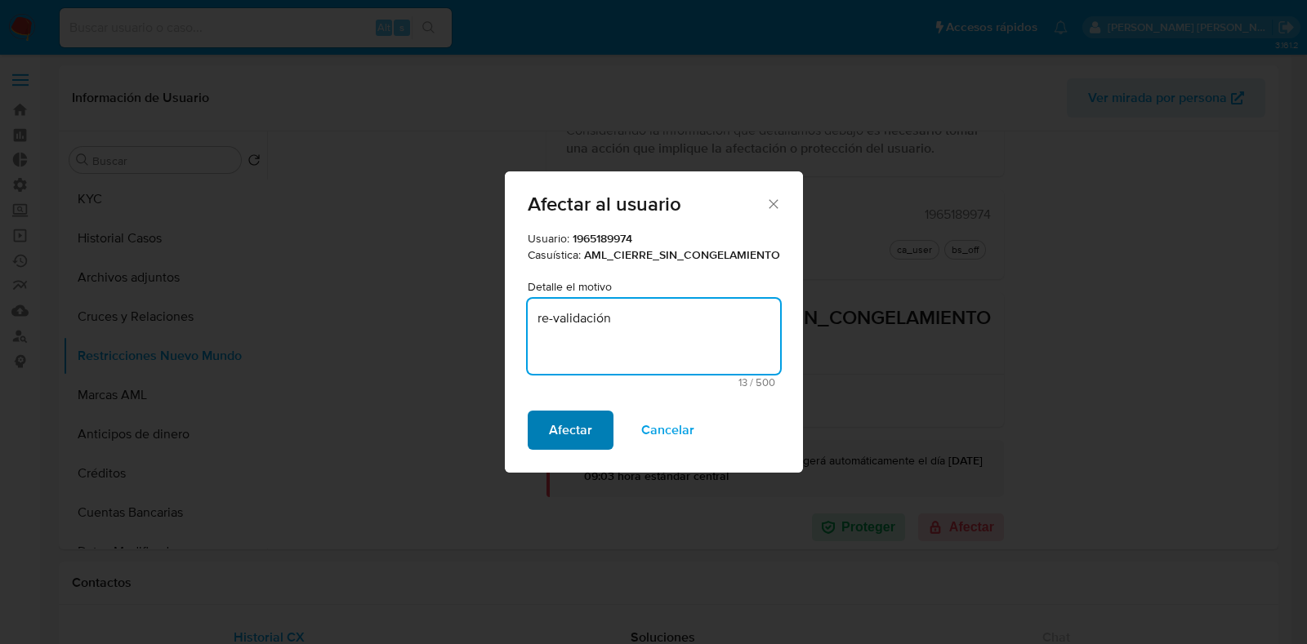
type textarea "re-validación"
click at [589, 430] on span "Afectar" at bounding box center [570, 430] width 43 height 36
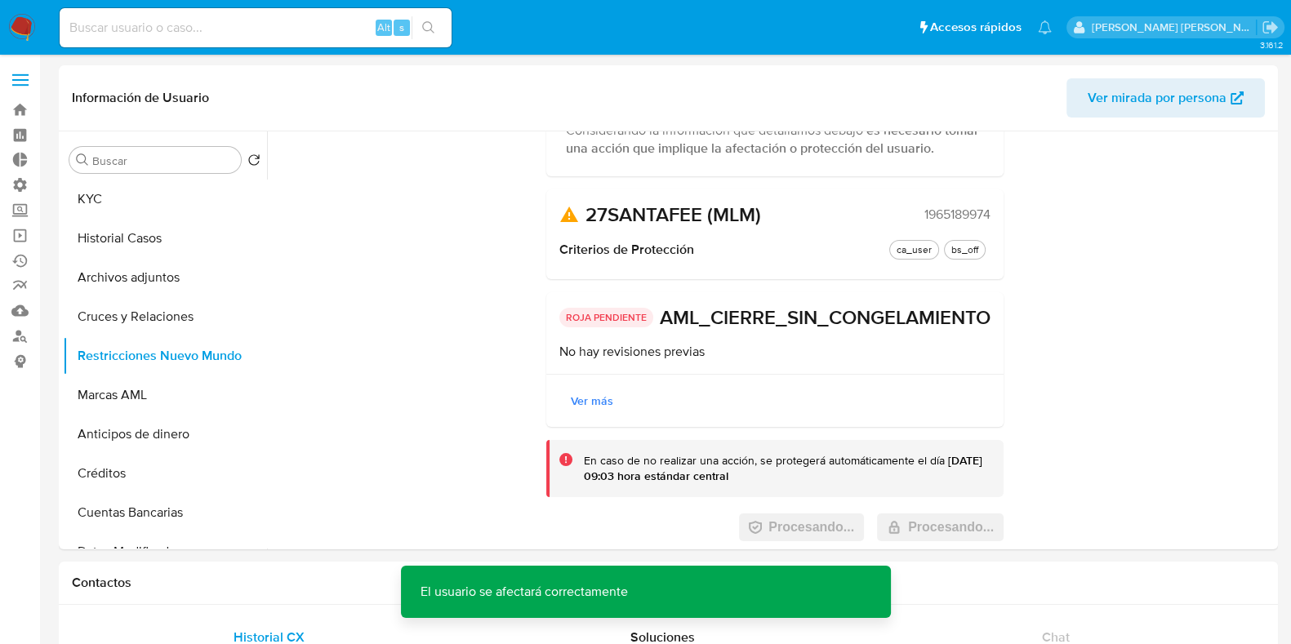
scroll to position [0, 0]
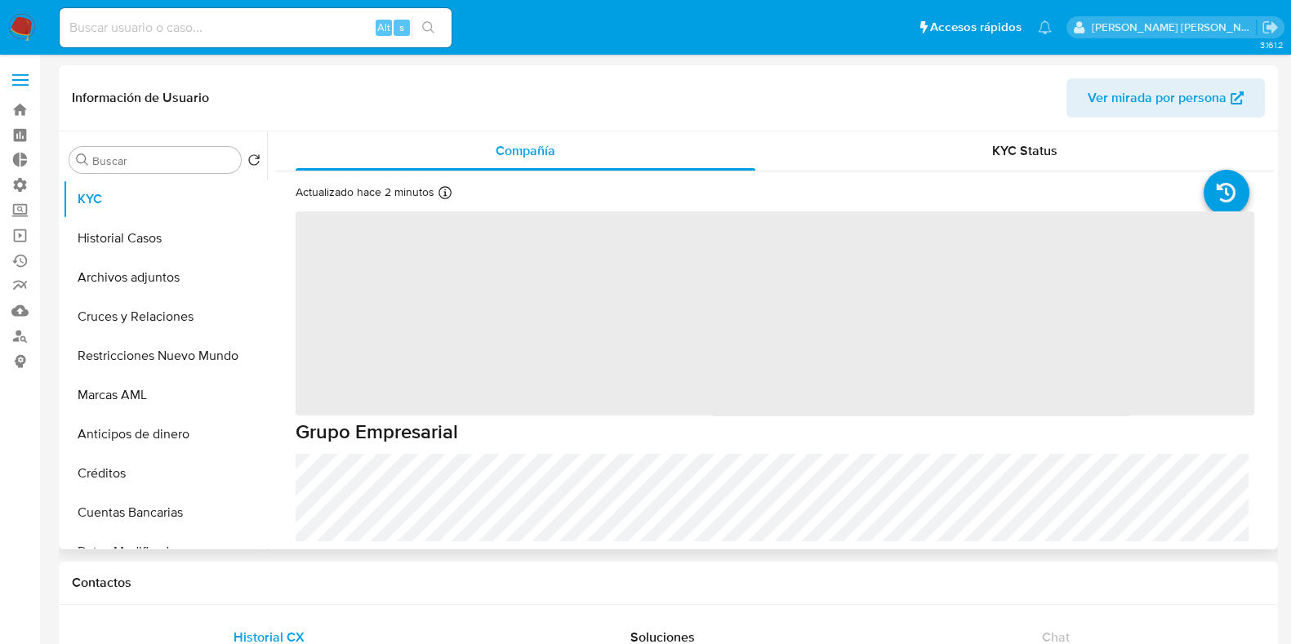
select select "10"
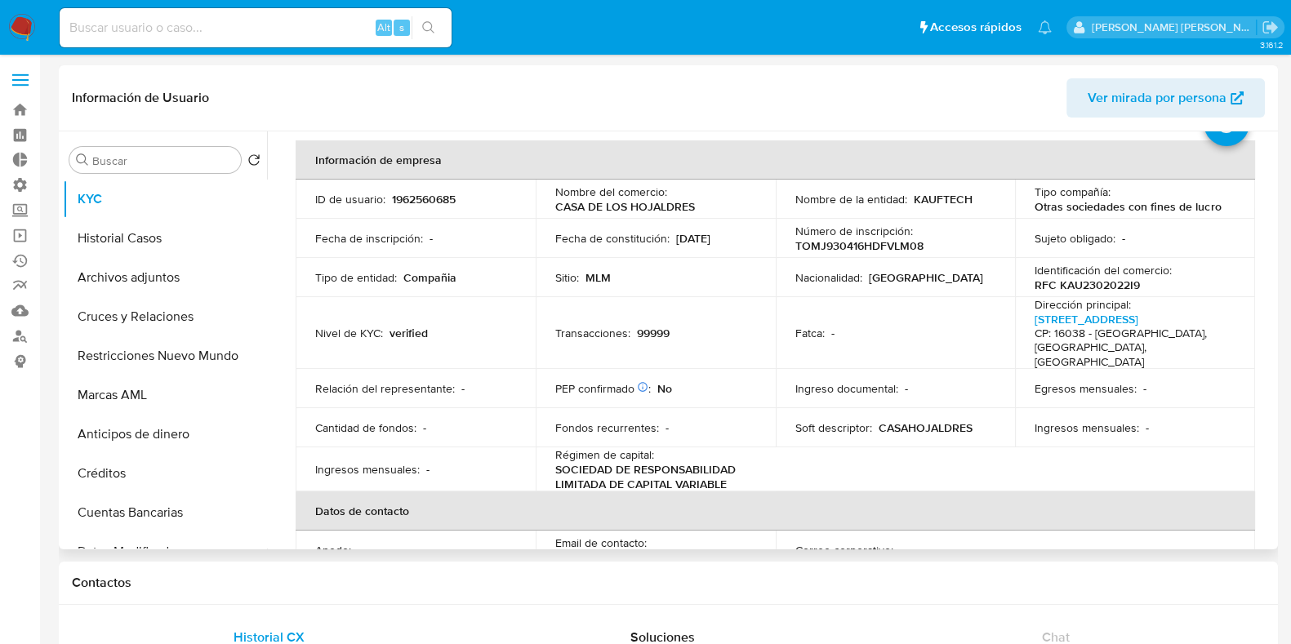
scroll to position [101, 0]
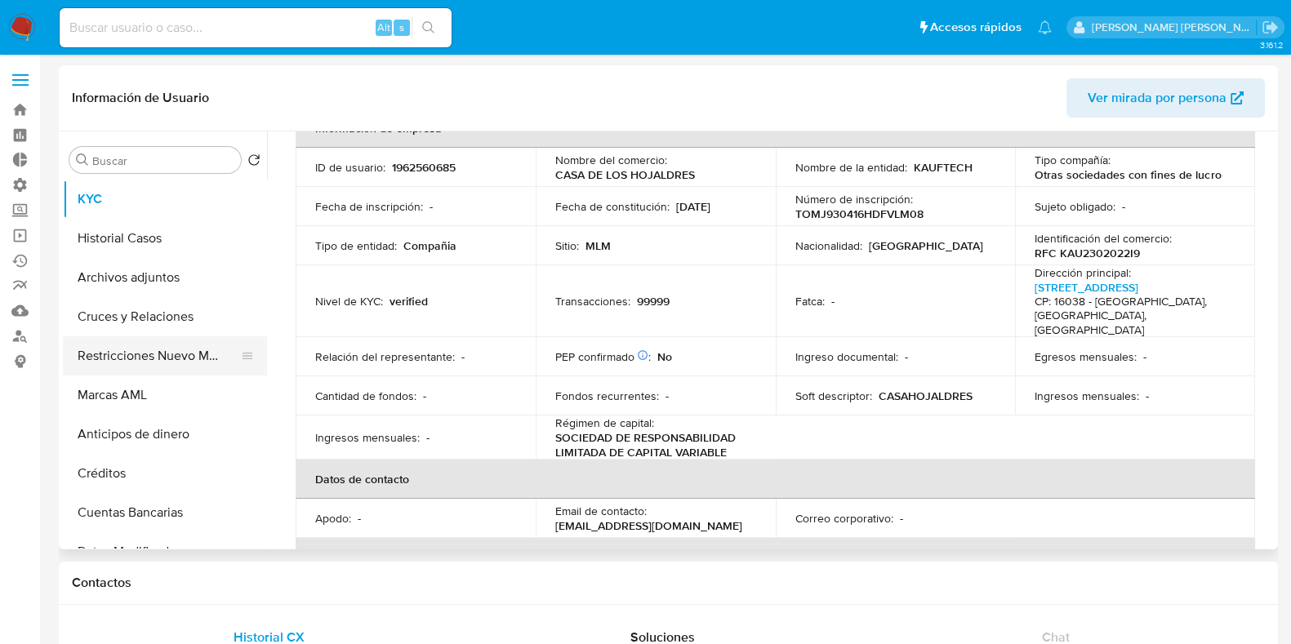
click at [131, 346] on button "Restricciones Nuevo Mundo" at bounding box center [158, 355] width 191 height 39
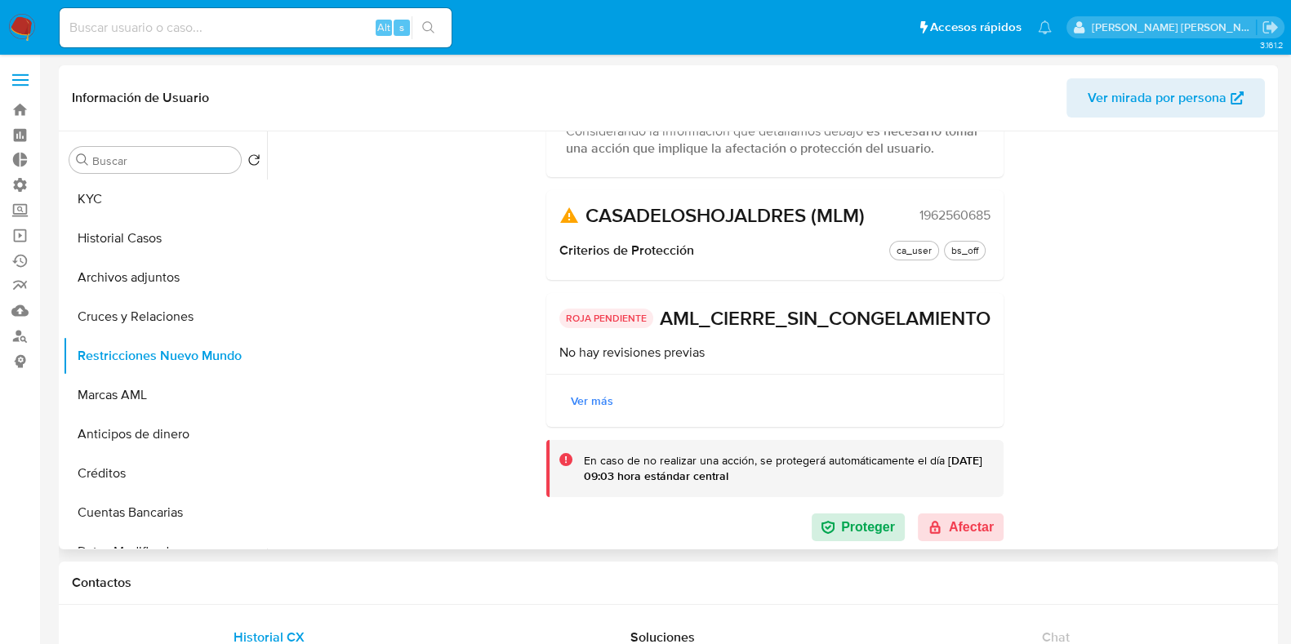
scroll to position [223, 0]
click at [943, 526] on button "Afectar" at bounding box center [961, 528] width 86 height 28
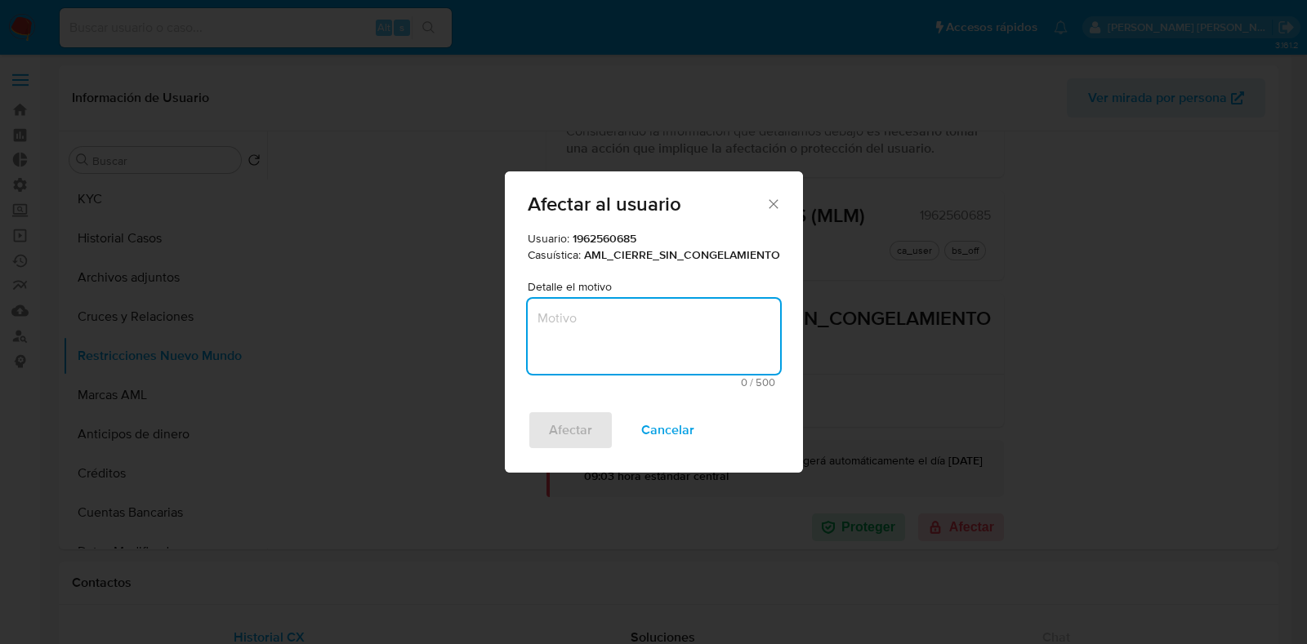
click at [644, 341] on textarea "Motivo" at bounding box center [654, 336] width 252 height 75
paste textarea "re-validación"
type textarea "re-validación"
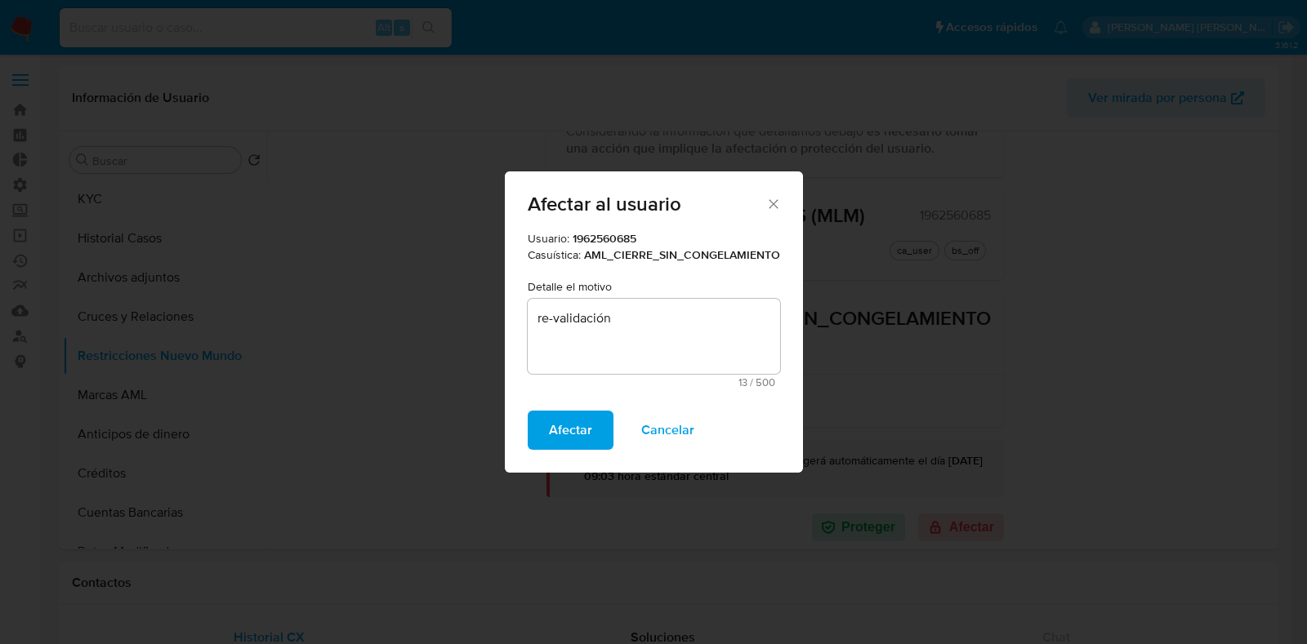
click at [528, 411] on button "Afectar" at bounding box center [571, 430] width 86 height 39
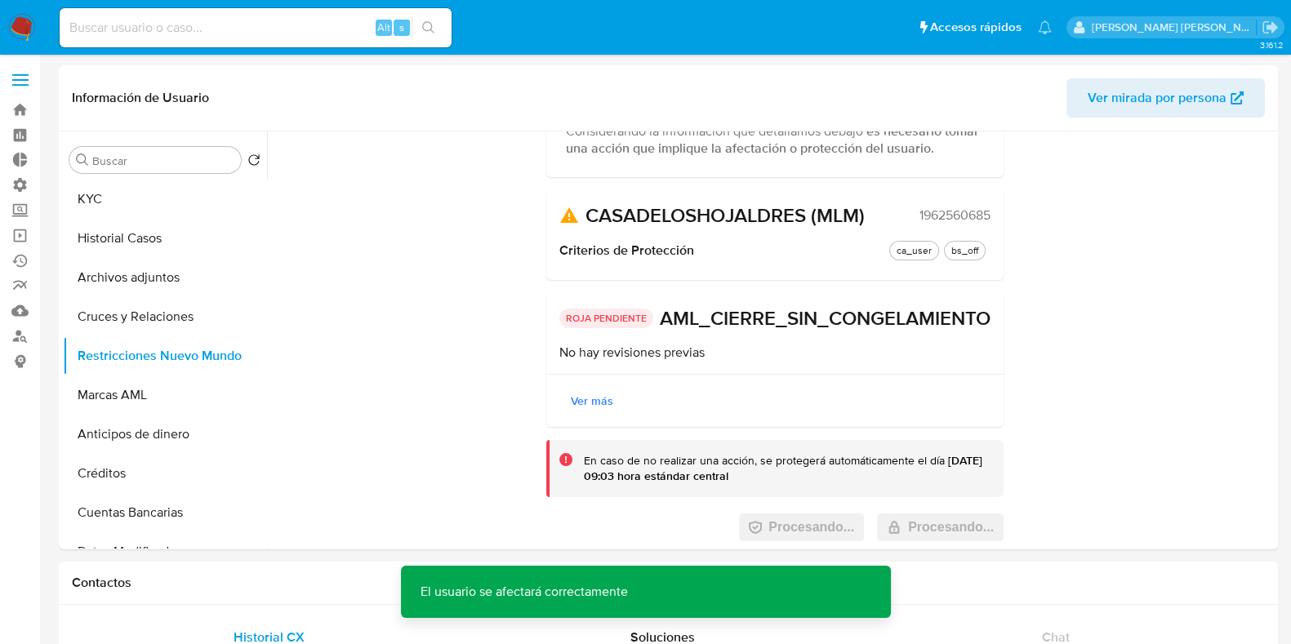
scroll to position [0, 0]
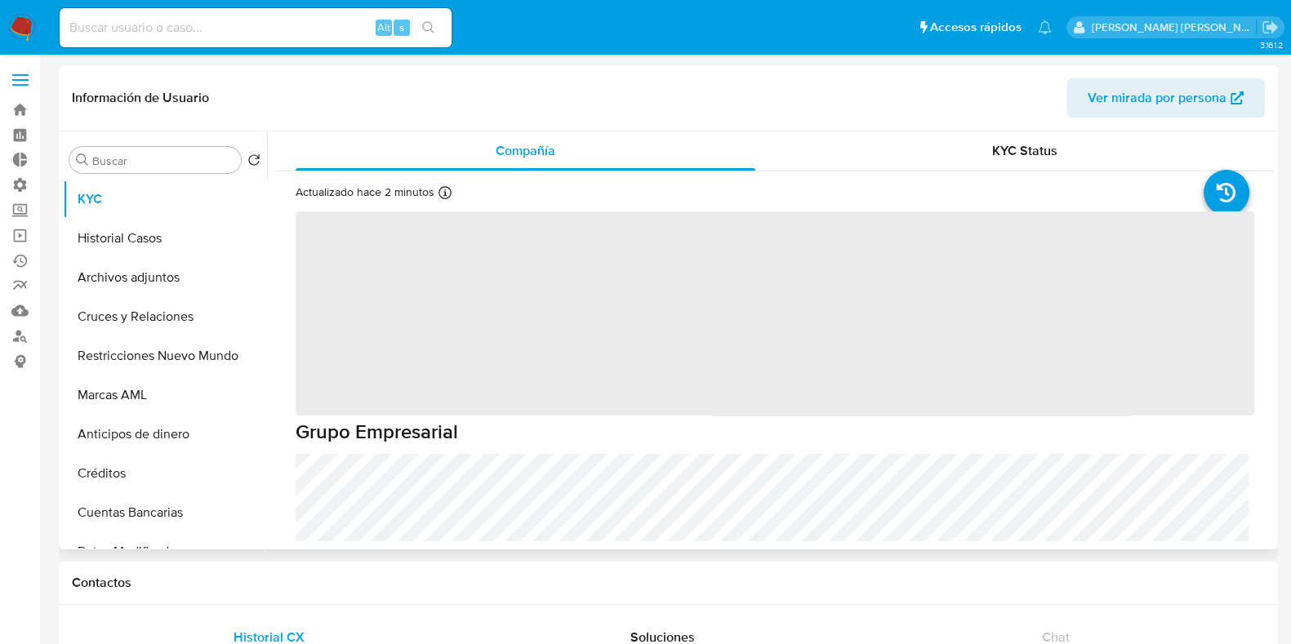
select select "10"
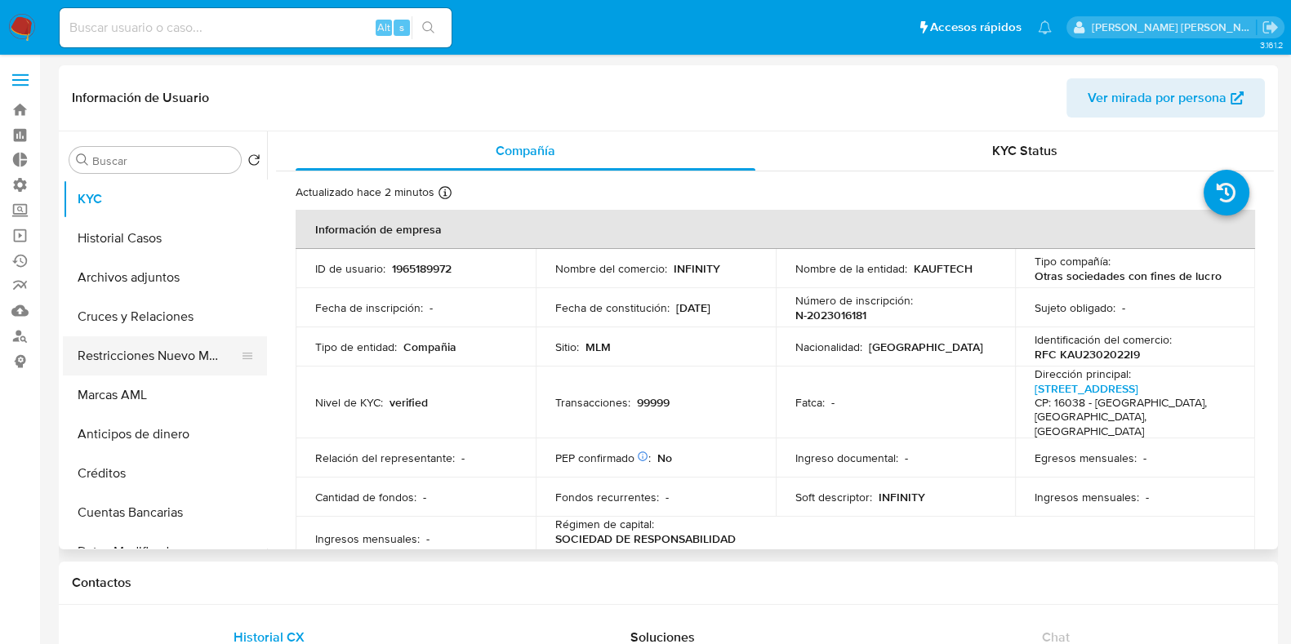
click at [136, 355] on button "Restricciones Nuevo Mundo" at bounding box center [158, 355] width 191 height 39
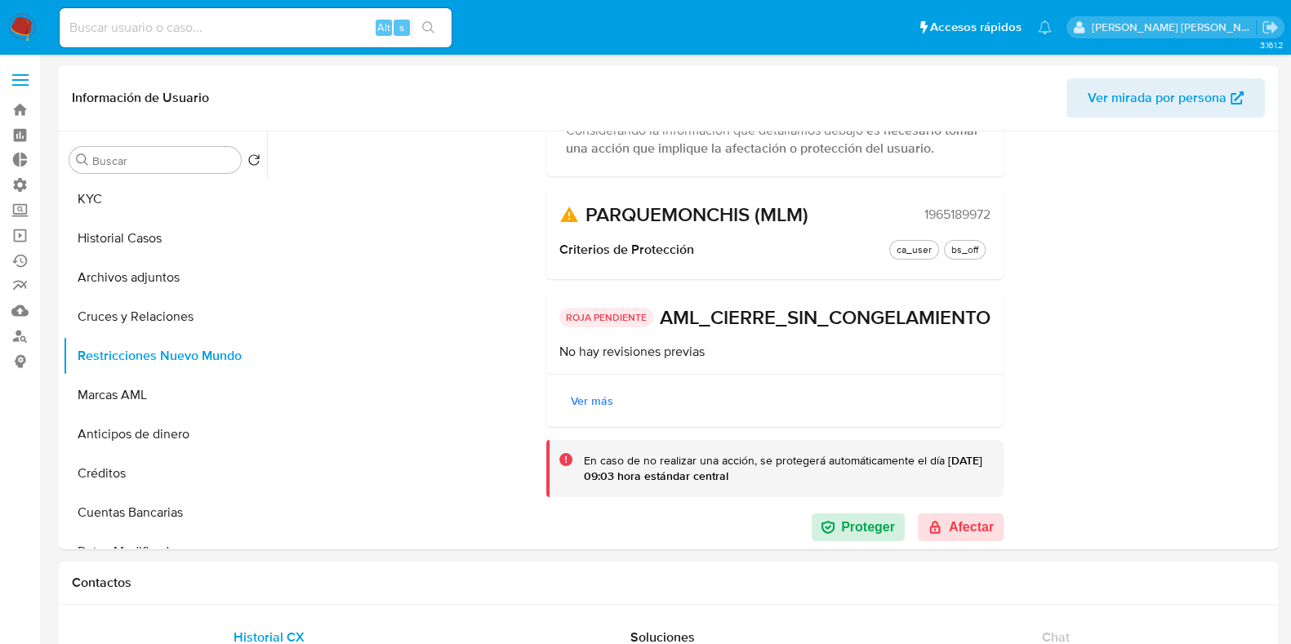
scroll to position [205, 0]
click at [949, 521] on button "Afectar" at bounding box center [961, 528] width 86 height 28
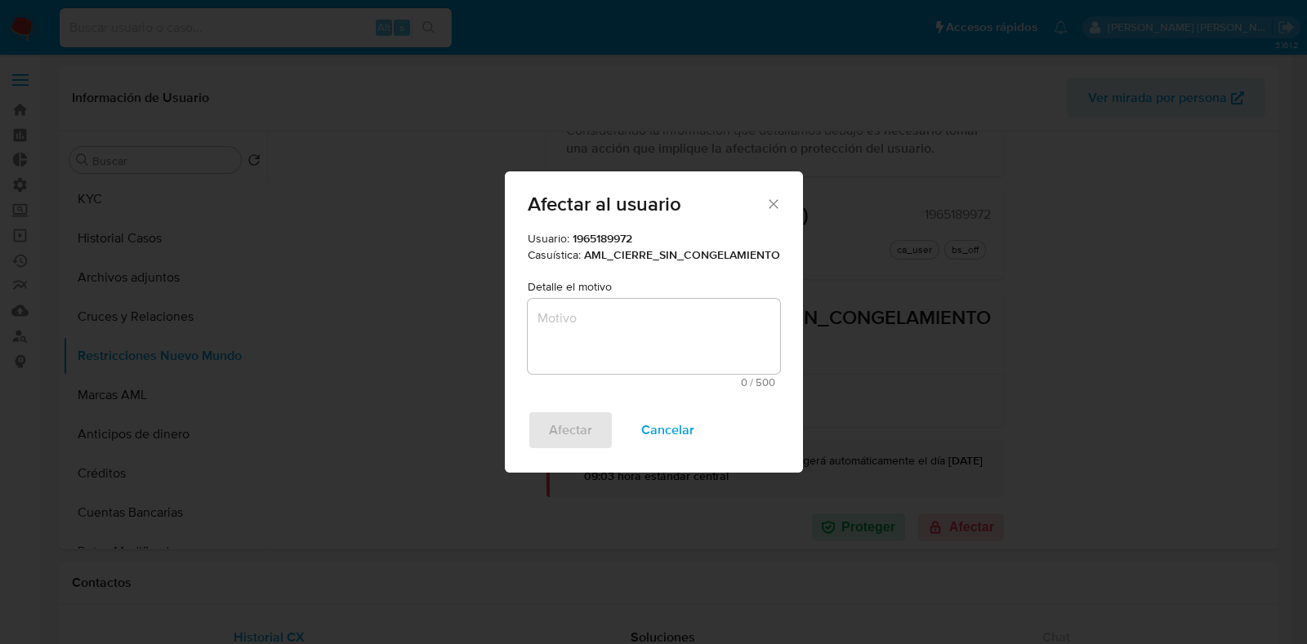
click at [626, 360] on textarea "Motivo" at bounding box center [654, 336] width 252 height 75
paste textarea "re-validación"
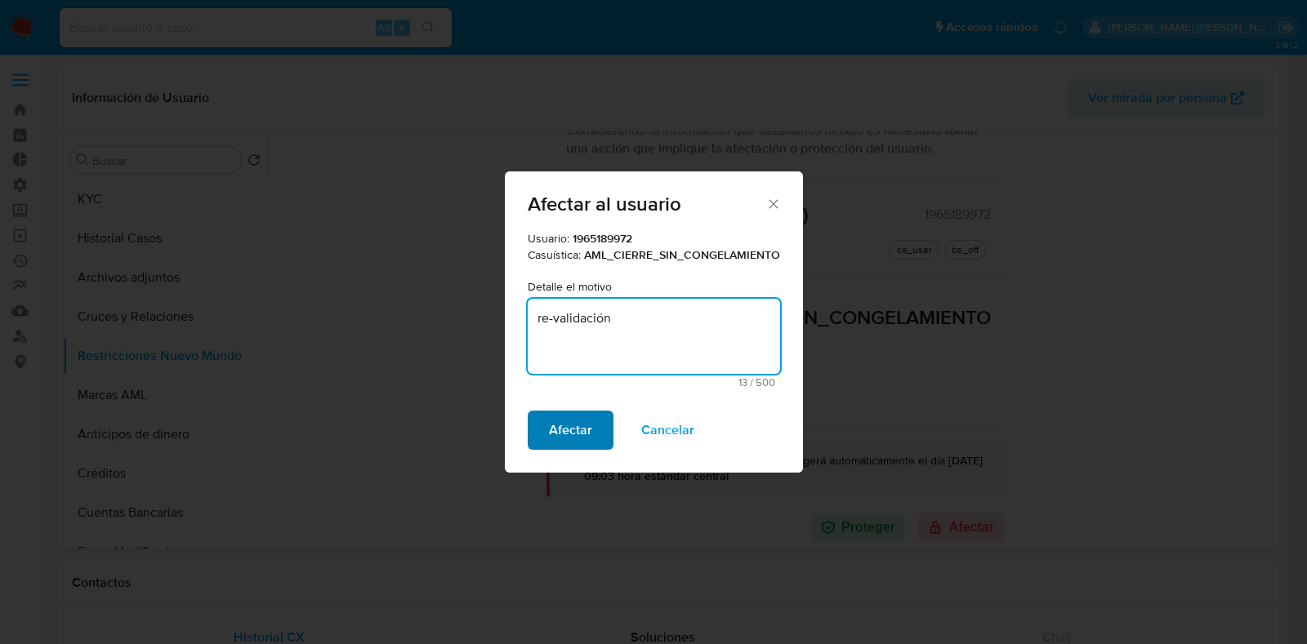
type textarea "re-validación"
click at [577, 441] on span "Afectar" at bounding box center [570, 430] width 43 height 36
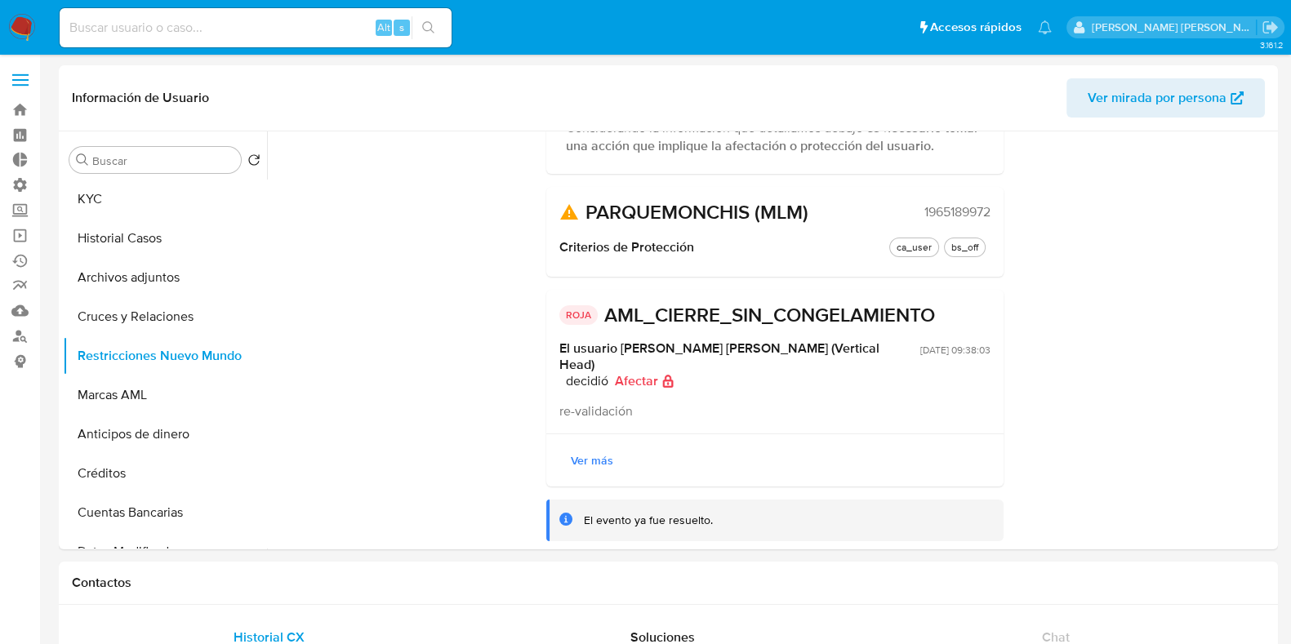
scroll to position [165, 0]
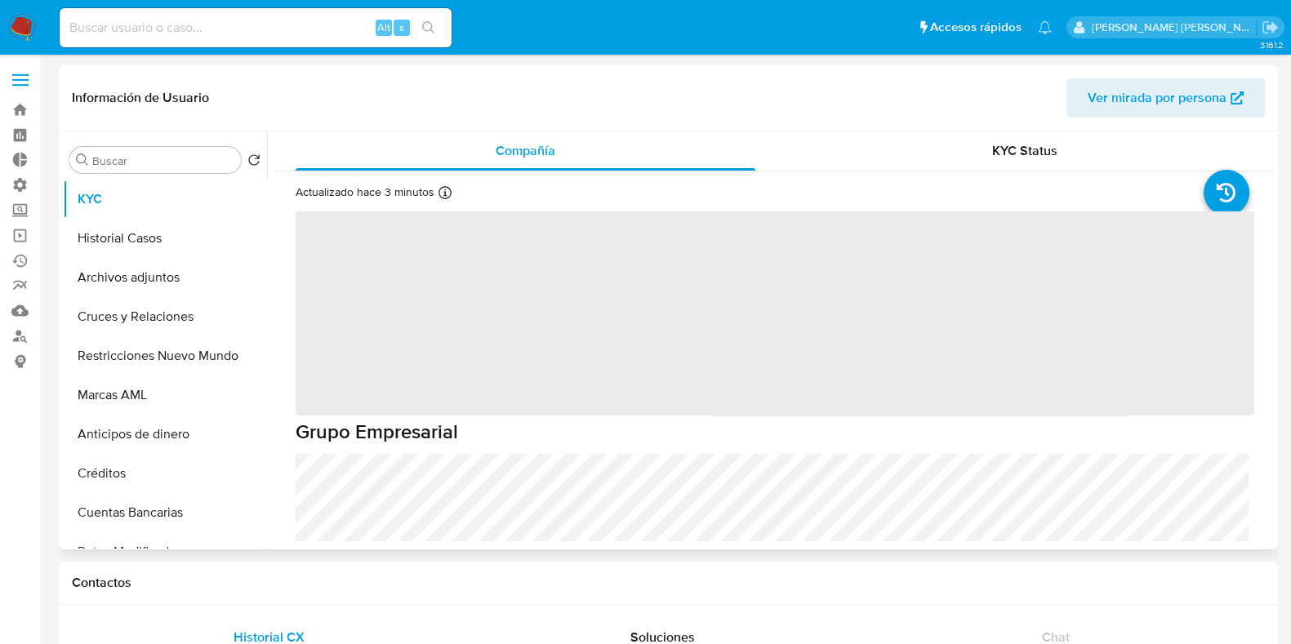
select select "10"
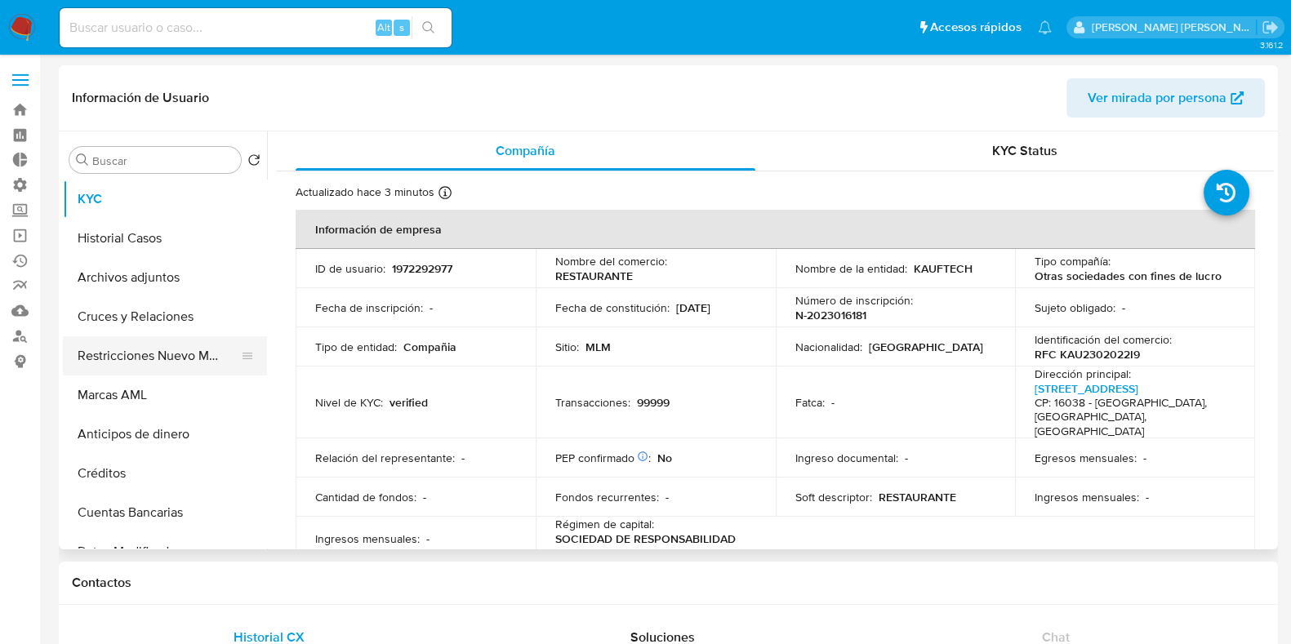
click at [177, 359] on button "Restricciones Nuevo Mundo" at bounding box center [158, 355] width 191 height 39
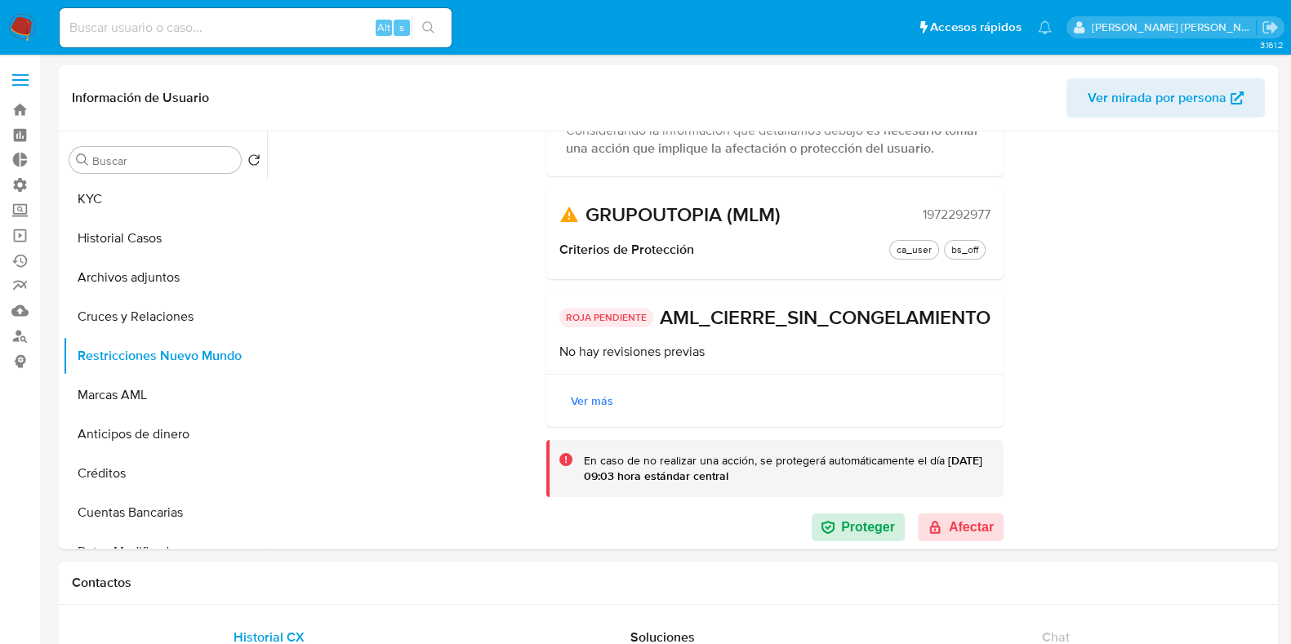
scroll to position [205, 0]
click at [951, 524] on button "Afectar" at bounding box center [961, 528] width 86 height 28
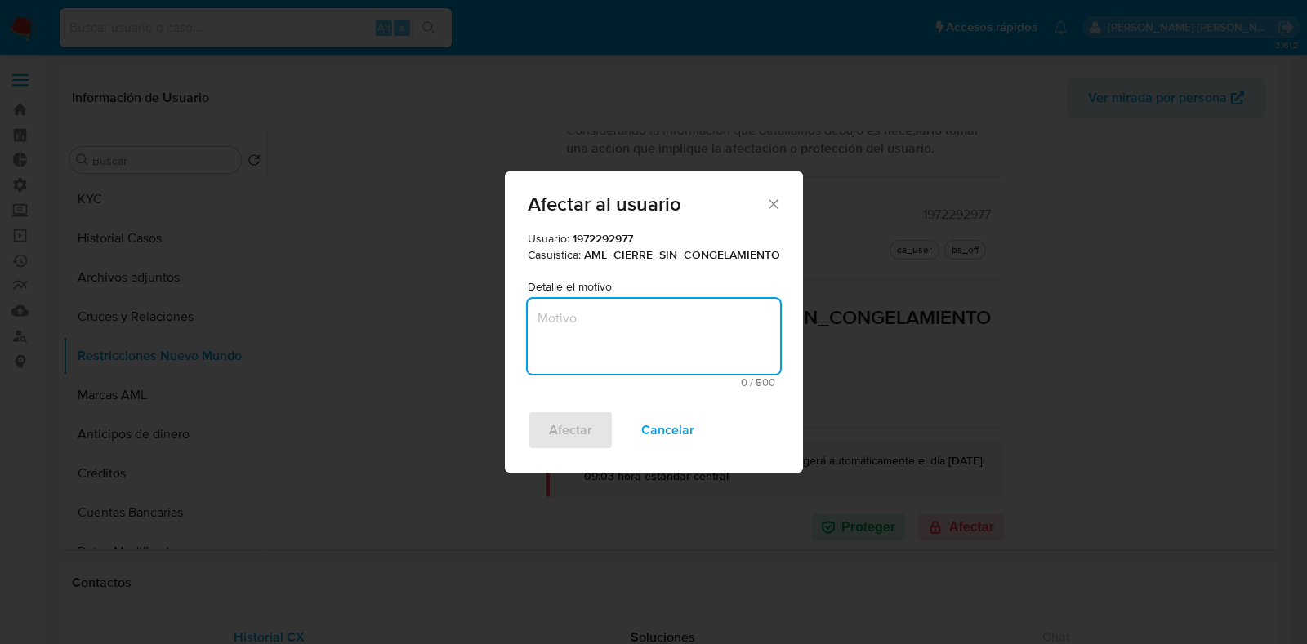
click at [616, 336] on textarea "Motivo" at bounding box center [654, 336] width 252 height 75
paste textarea "re-validación"
type textarea "re-validación"
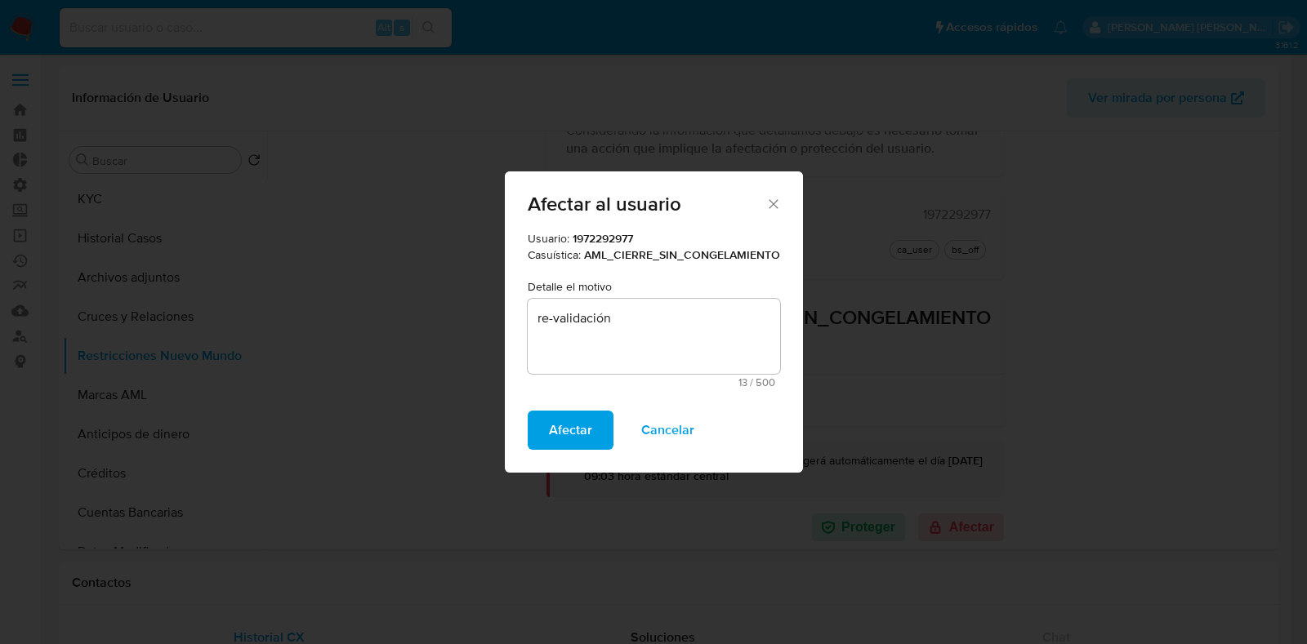
click at [528, 411] on button "Afectar" at bounding box center [571, 430] width 86 height 39
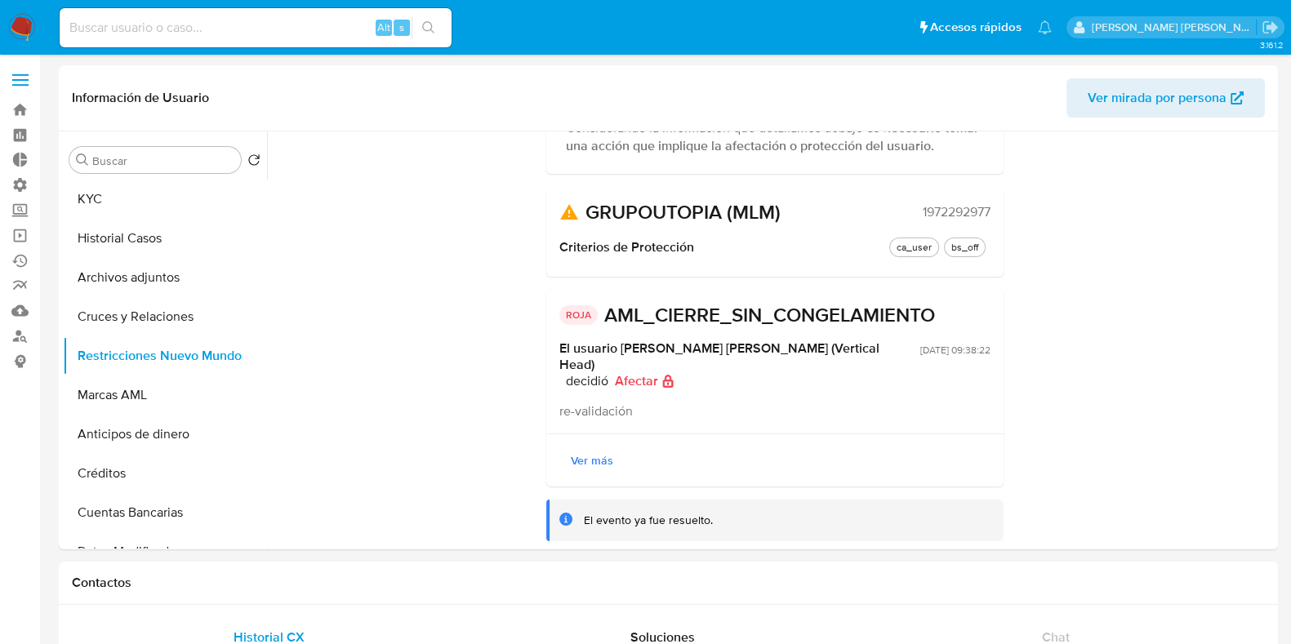
scroll to position [165, 0]
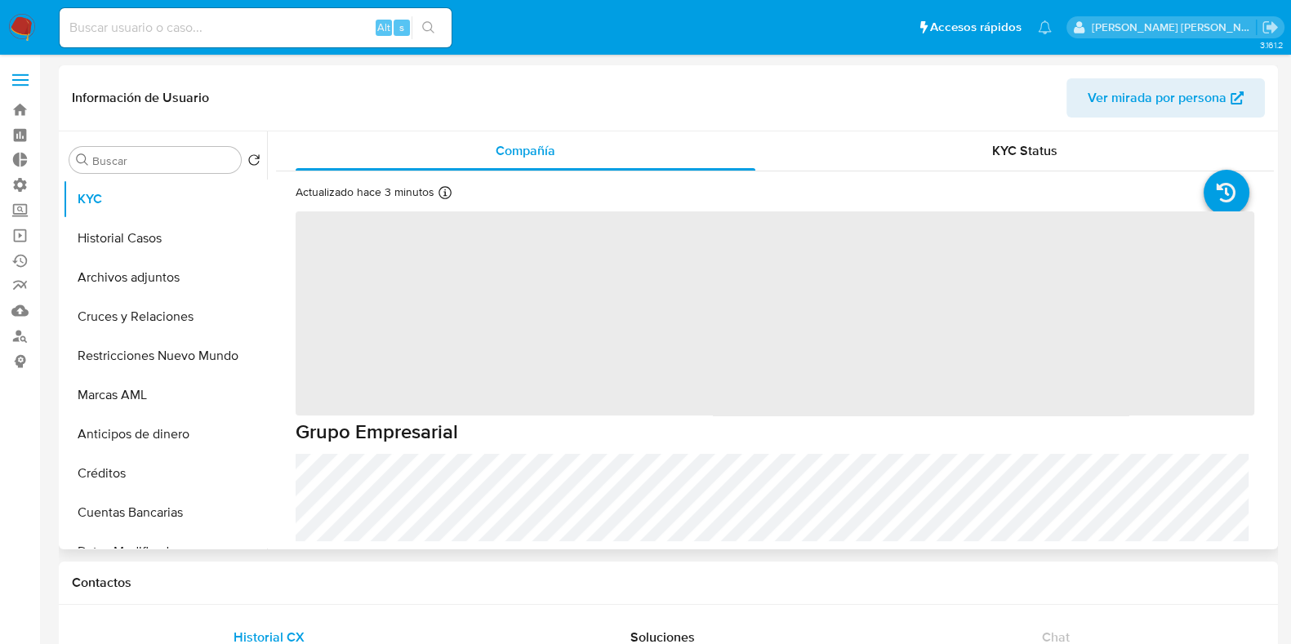
select select "10"
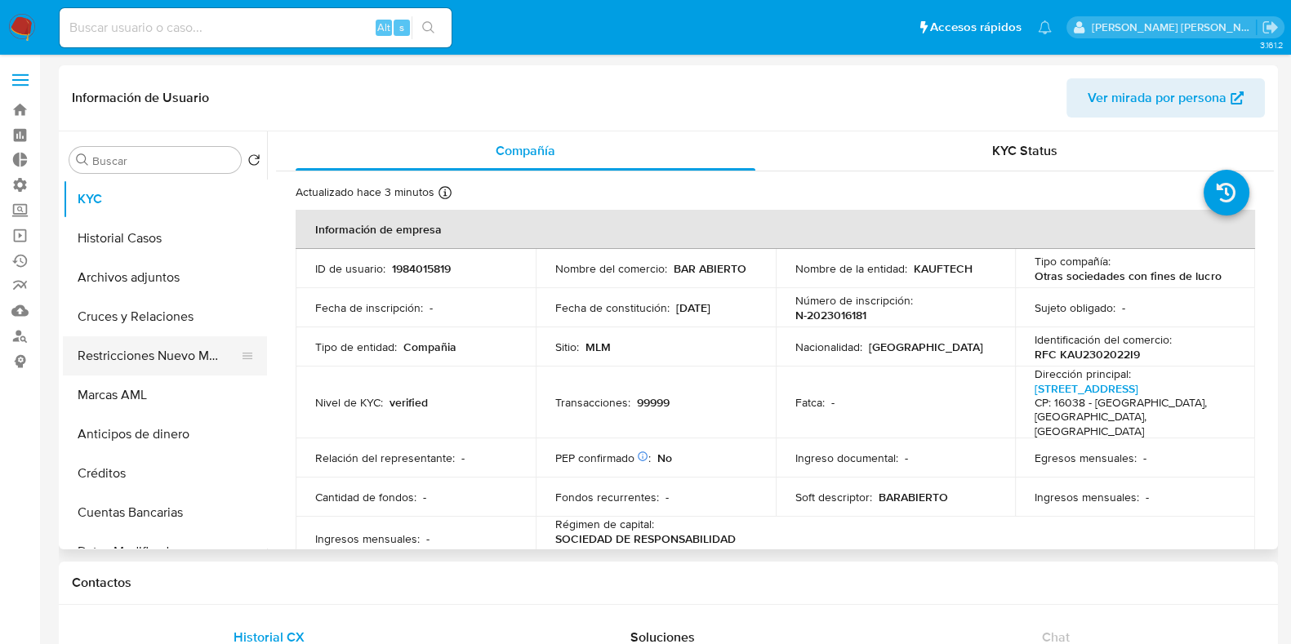
click at [119, 361] on button "Restricciones Nuevo Mundo" at bounding box center [158, 355] width 191 height 39
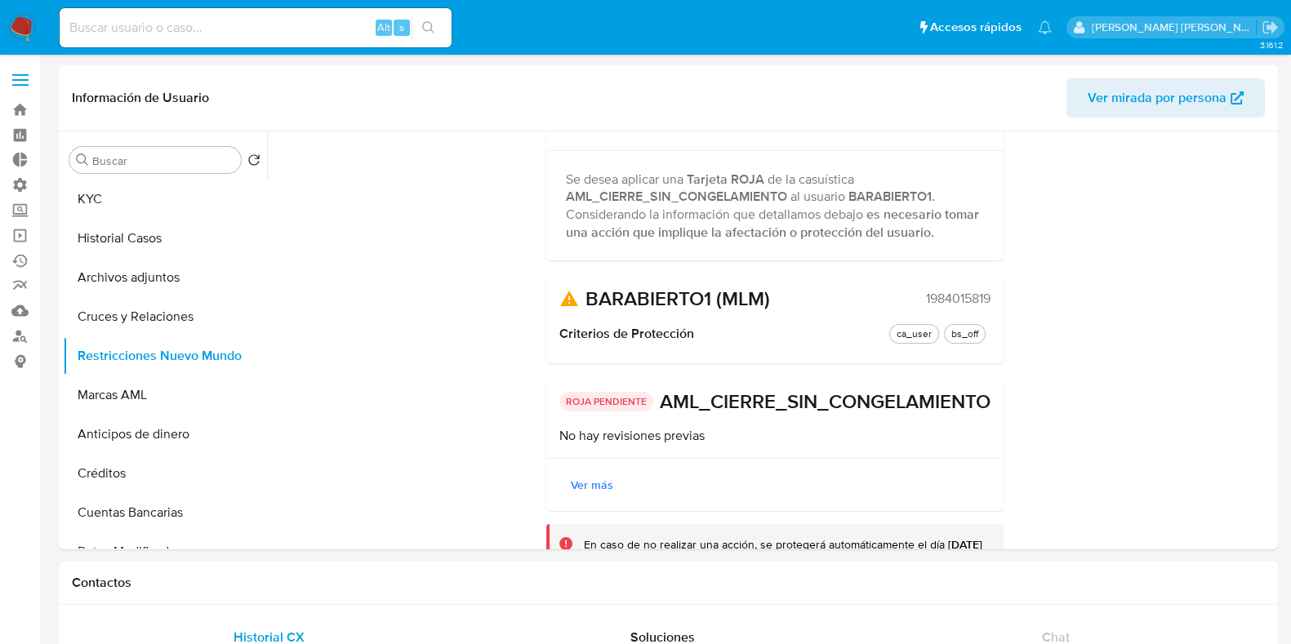
scroll to position [205, 0]
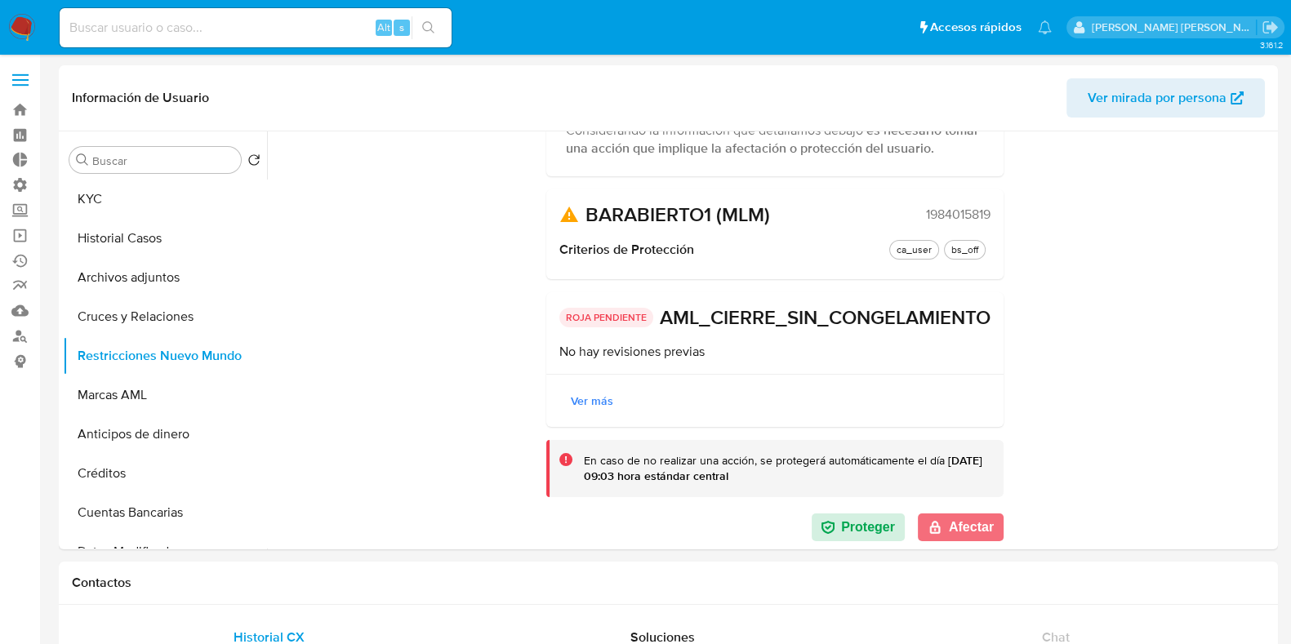
click at [972, 532] on button "Afectar" at bounding box center [961, 528] width 86 height 28
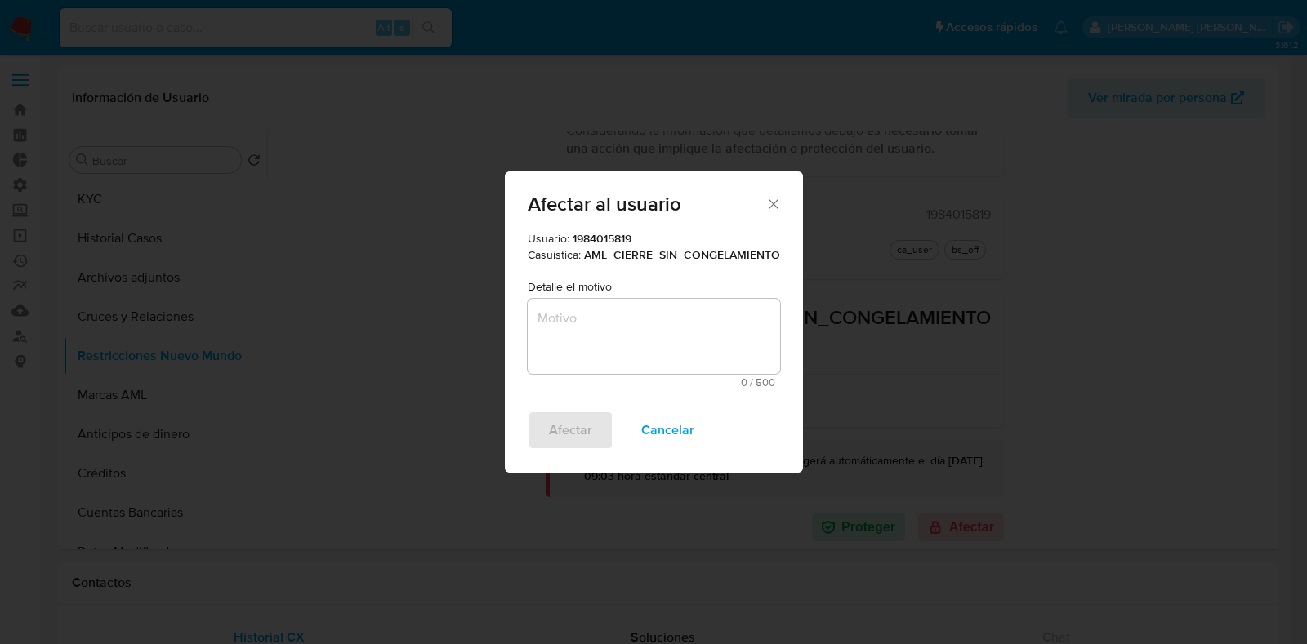
click at [630, 339] on textarea "Motivo" at bounding box center [654, 336] width 252 height 75
paste textarea "re-validación"
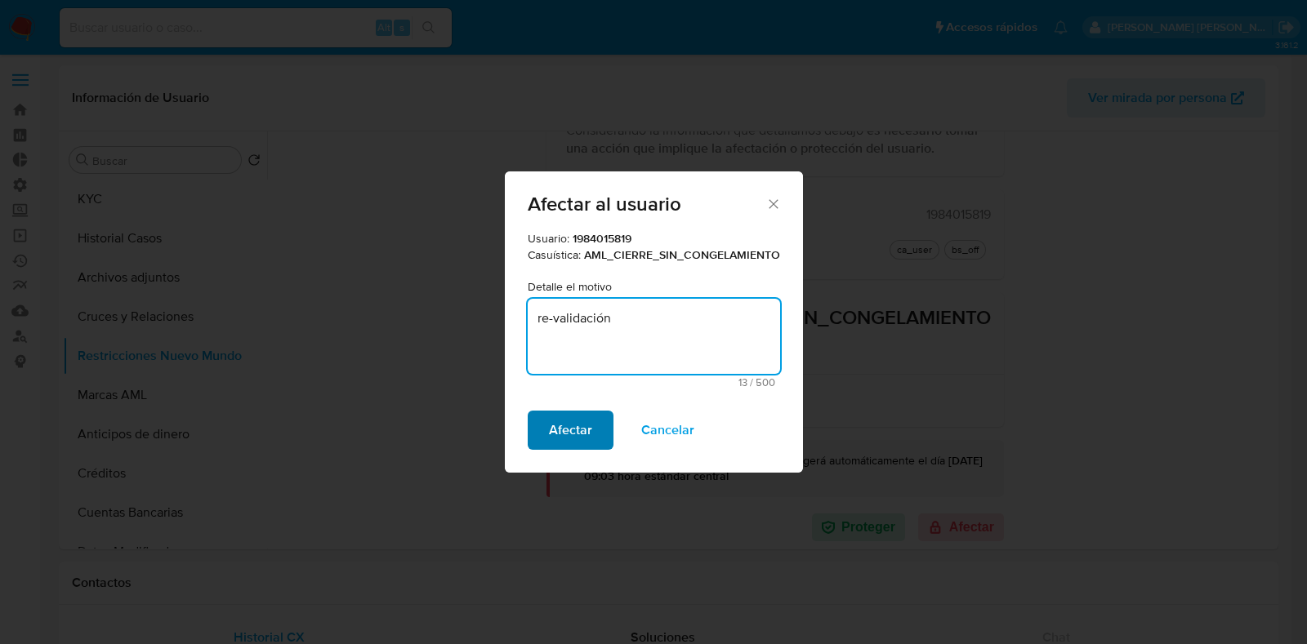
type textarea "re-validación"
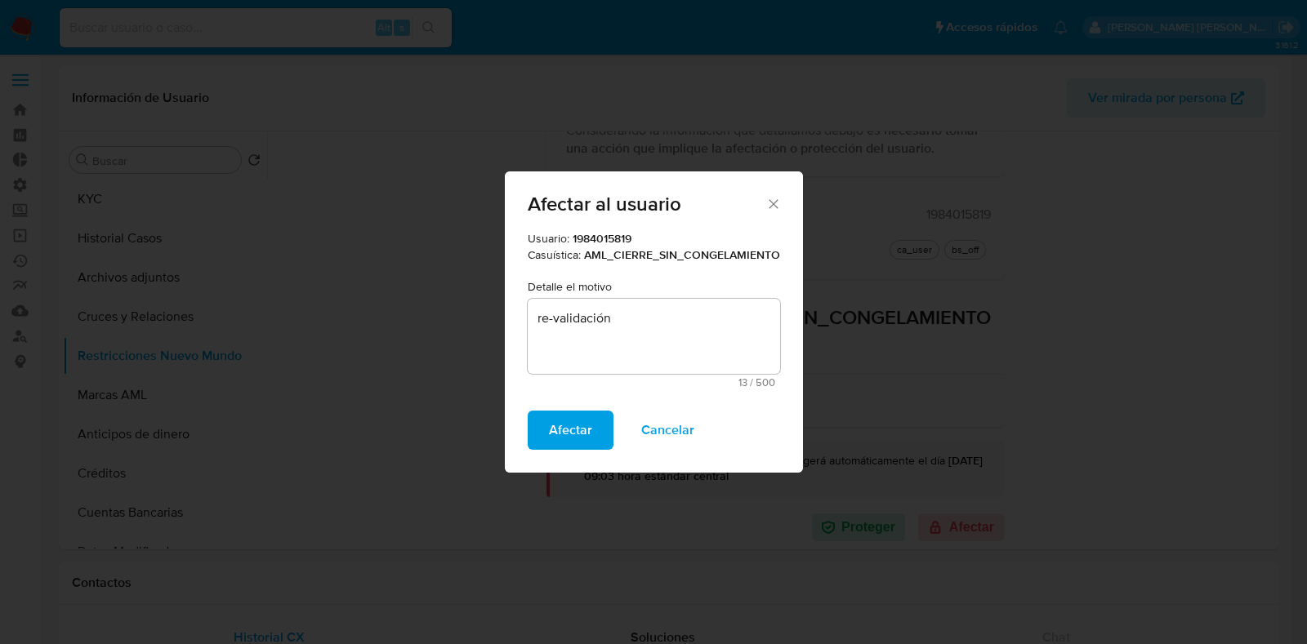
click at [555, 420] on span "Afectar" at bounding box center [570, 430] width 43 height 36
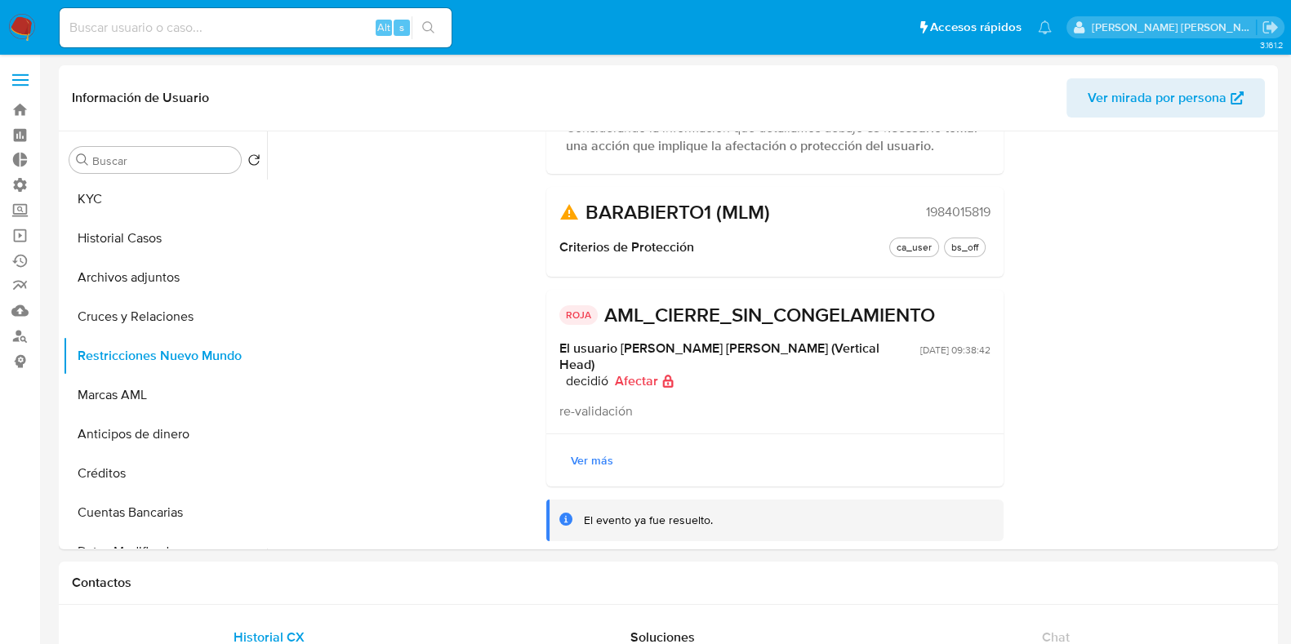
scroll to position [165, 0]
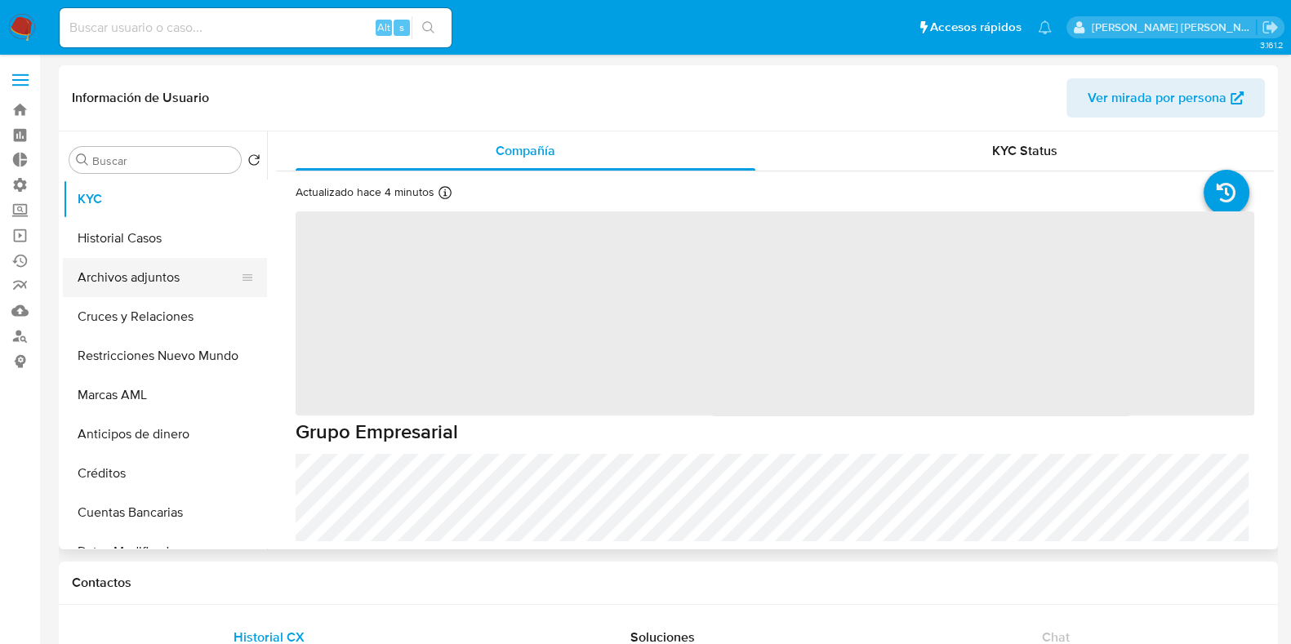
select select "10"
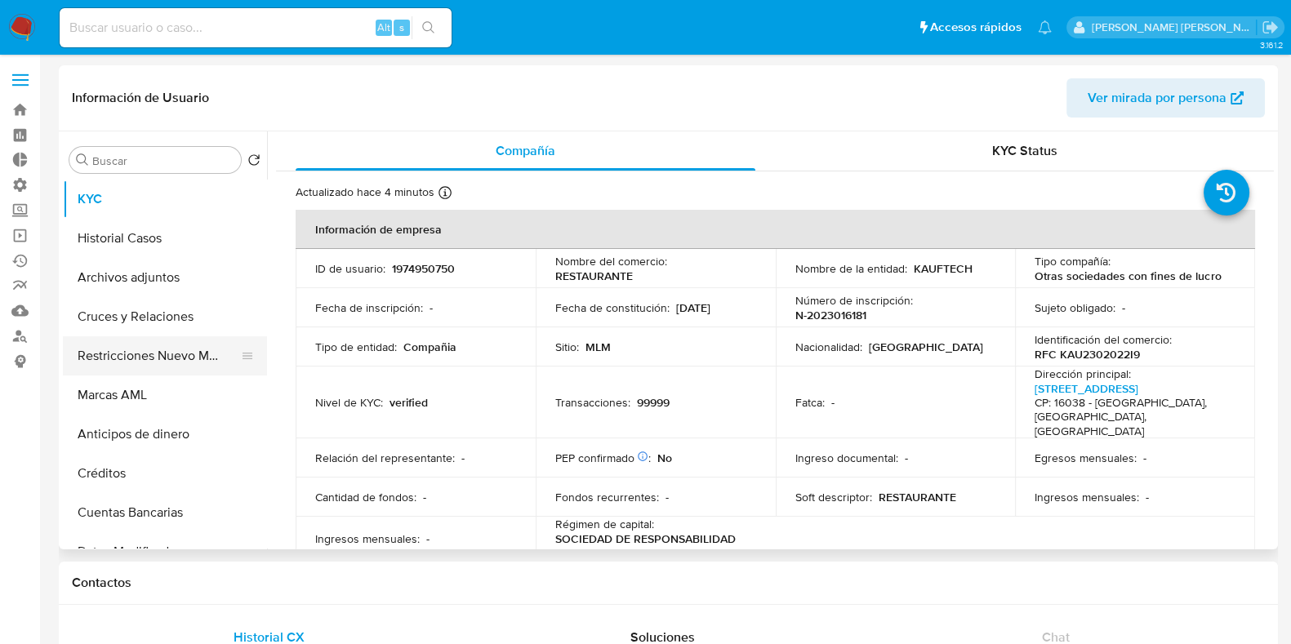
click at [142, 368] on button "Restricciones Nuevo Mundo" at bounding box center [158, 355] width 191 height 39
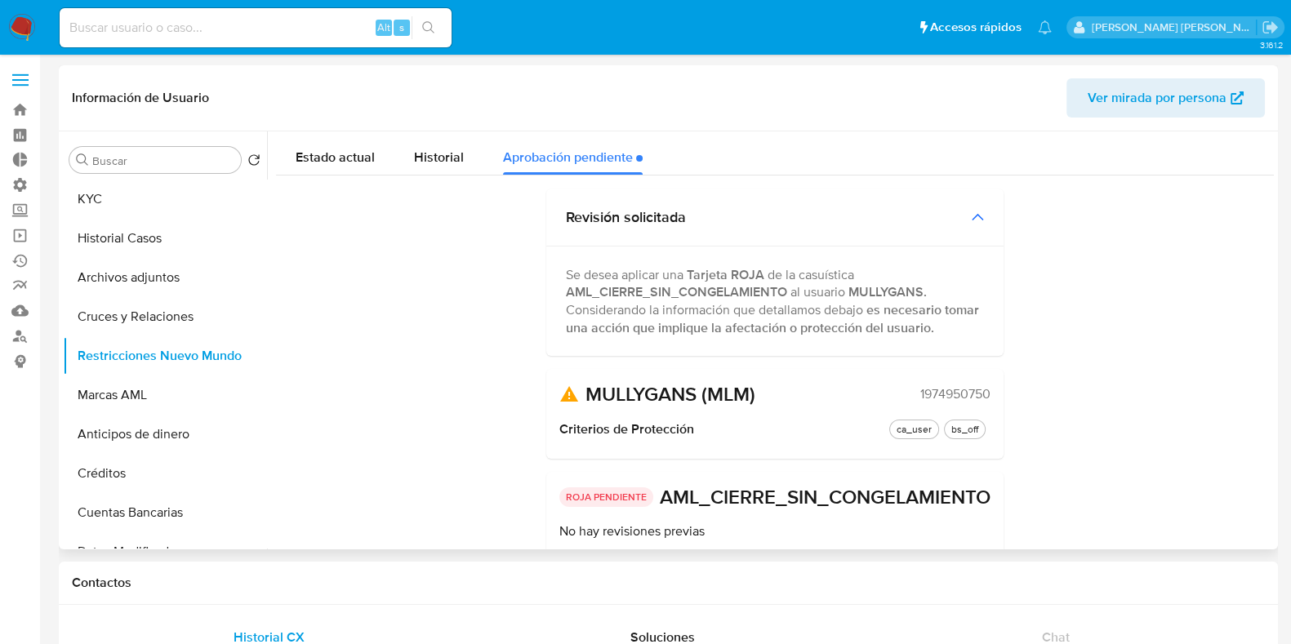
scroll to position [205, 0]
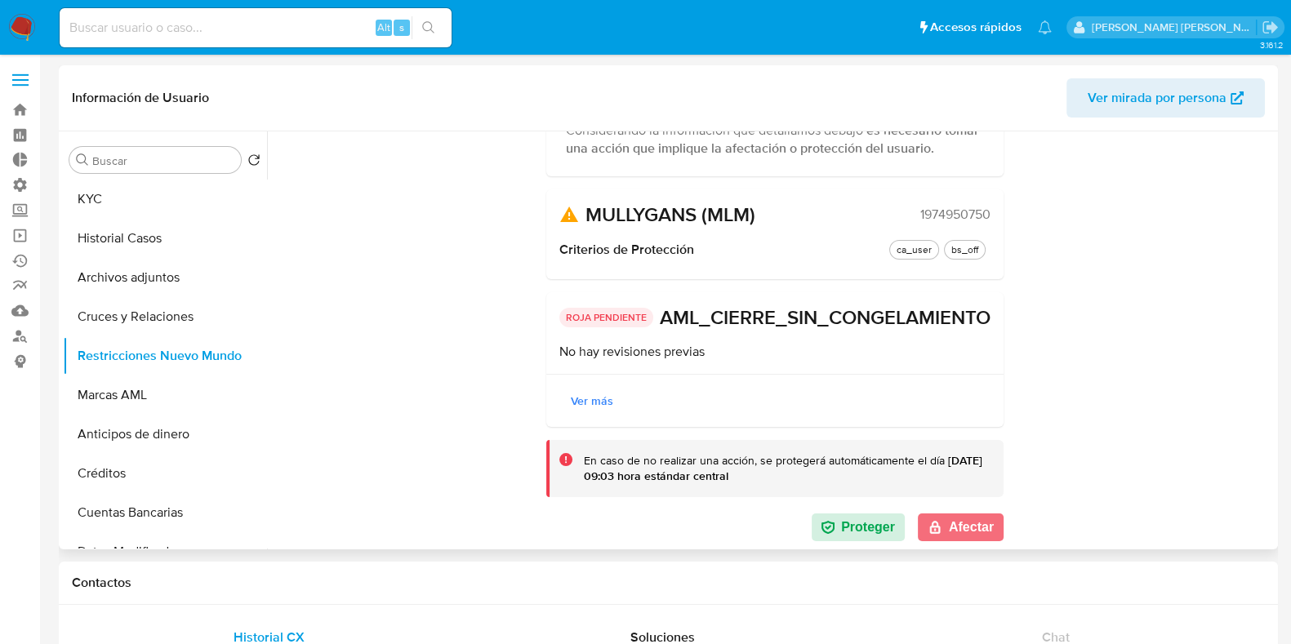
click at [969, 524] on button "Afectar" at bounding box center [961, 528] width 86 height 28
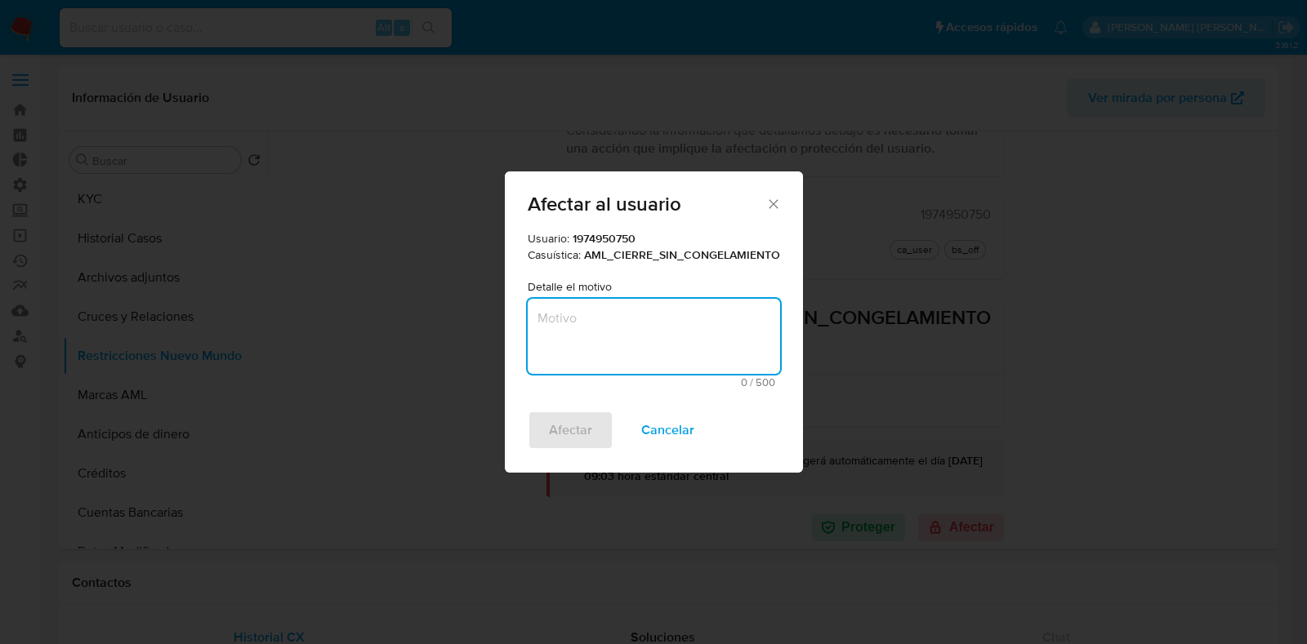
click at [614, 312] on textarea "Motivo" at bounding box center [654, 336] width 252 height 75
paste textarea "re-validación"
type textarea "re-validación"
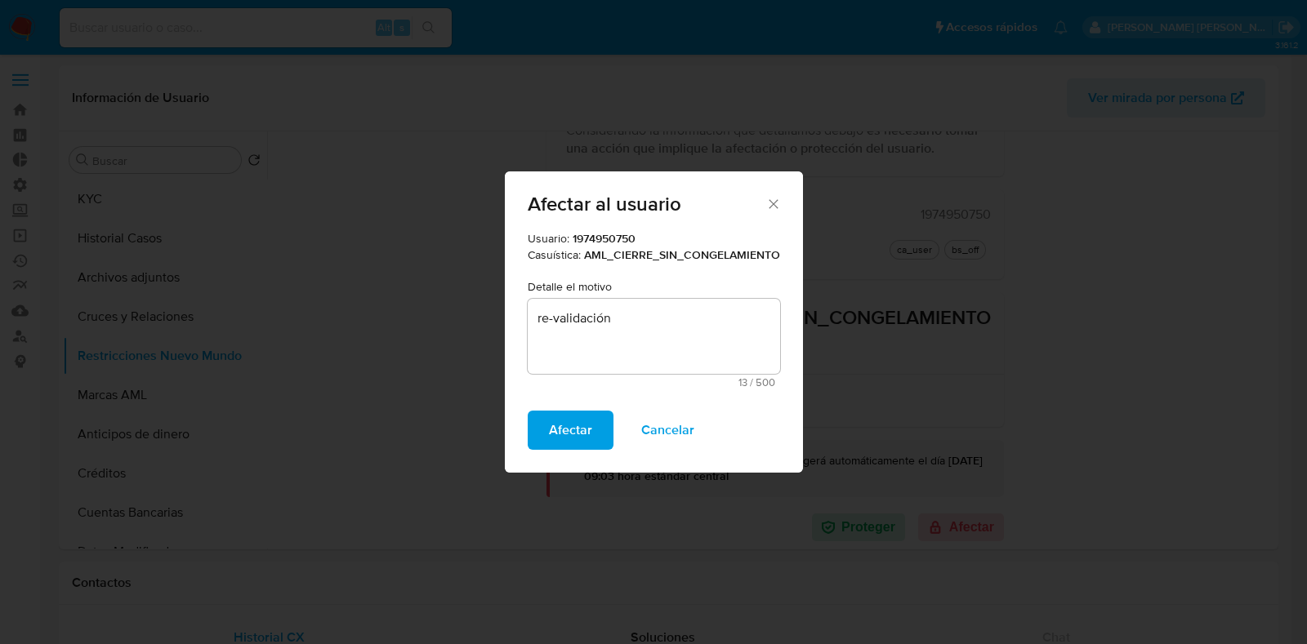
click at [528, 411] on button "Afectar" at bounding box center [571, 430] width 86 height 39
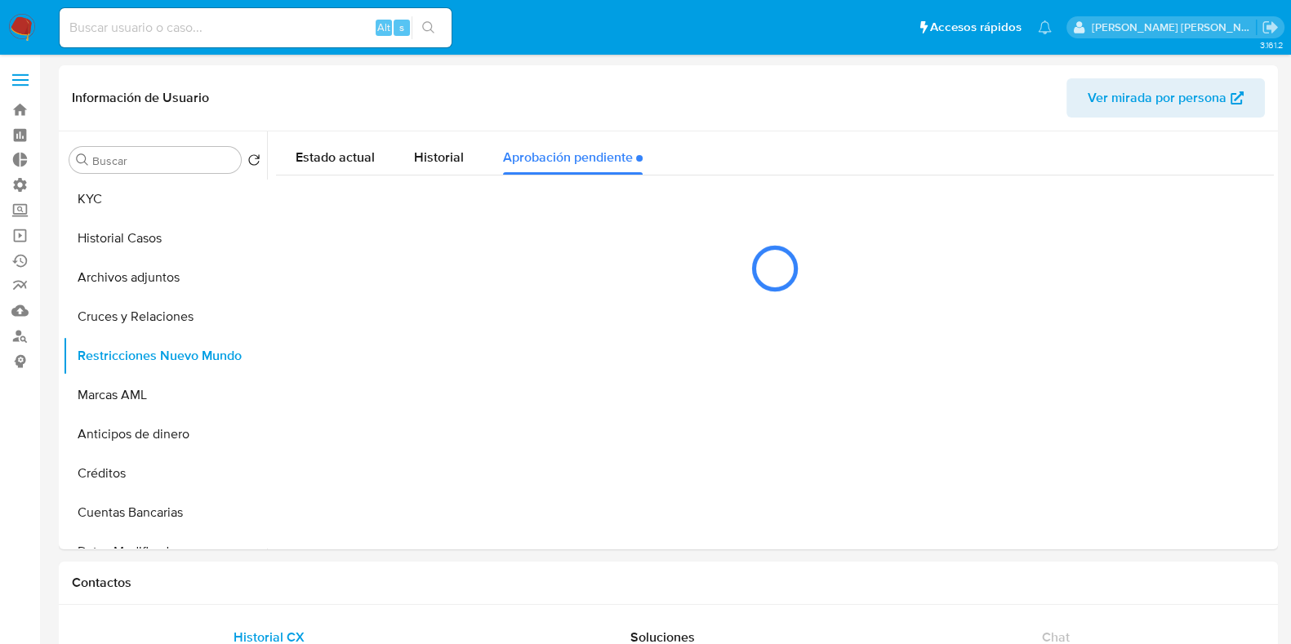
scroll to position [0, 0]
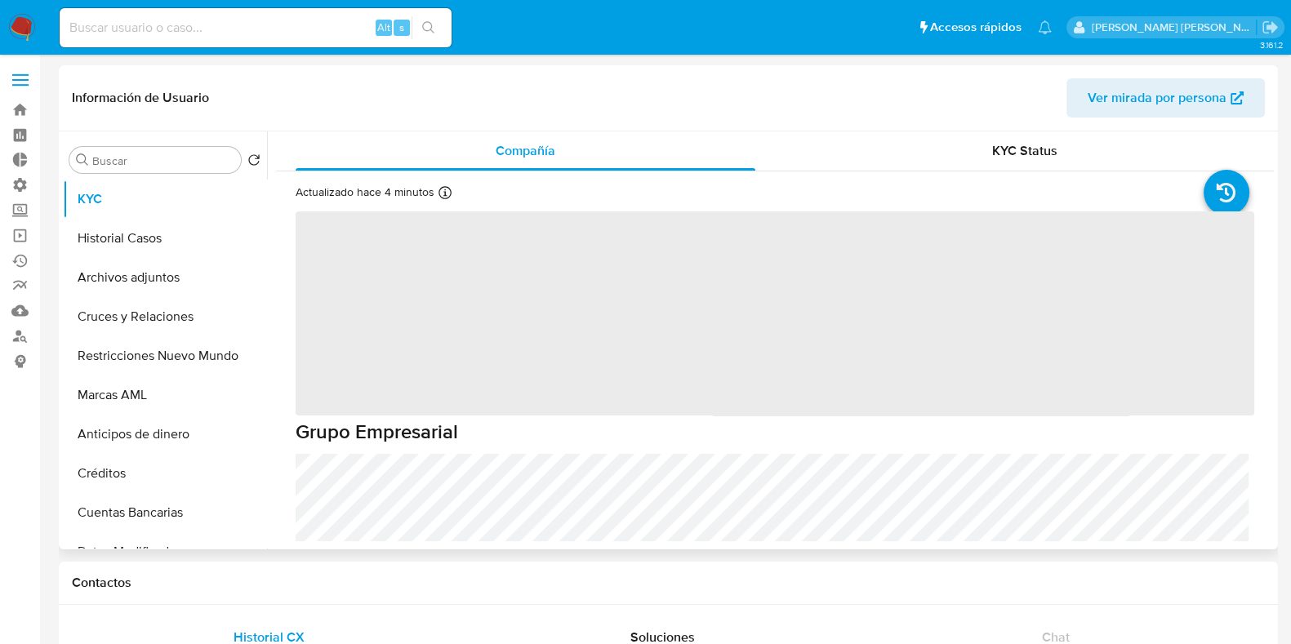
select select "10"
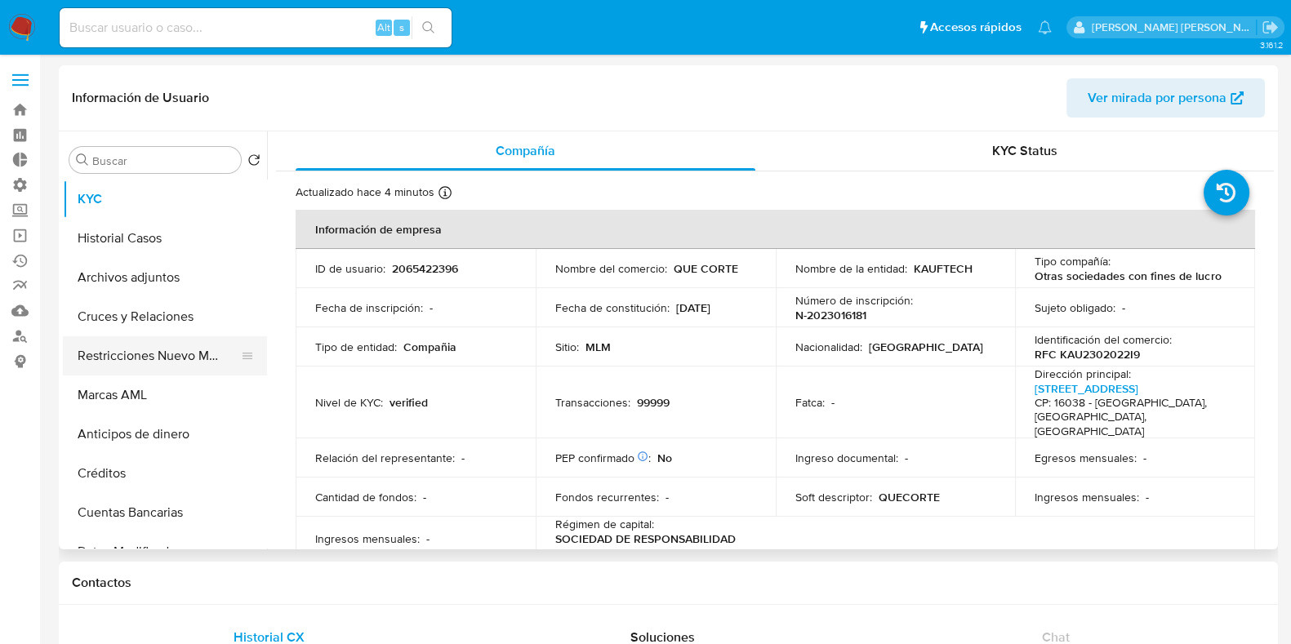
click at [134, 350] on button "Restricciones Nuevo Mundo" at bounding box center [158, 355] width 191 height 39
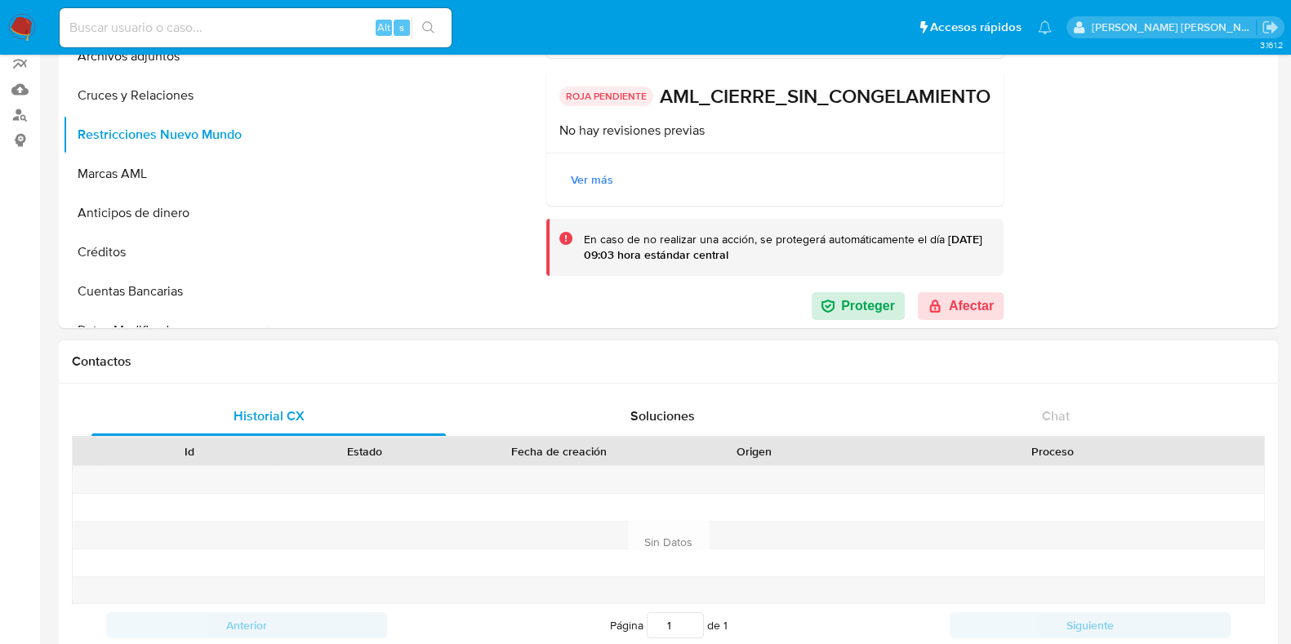
scroll to position [306, 0]
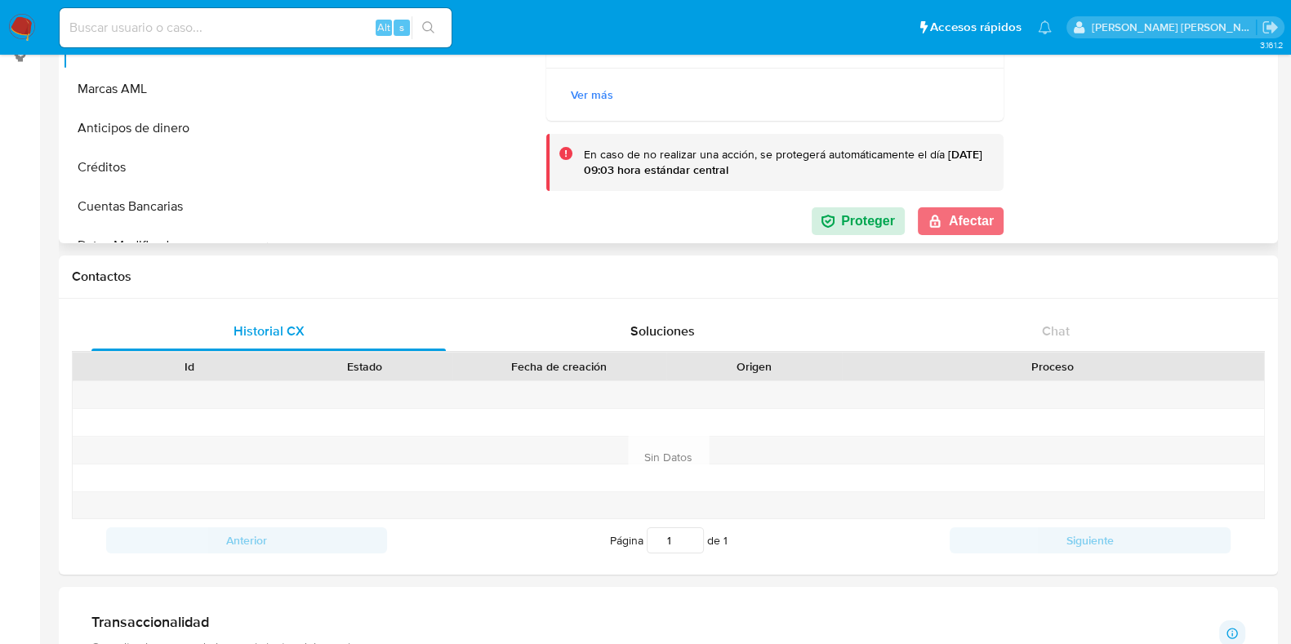
click at [983, 223] on button "Afectar" at bounding box center [961, 221] width 86 height 28
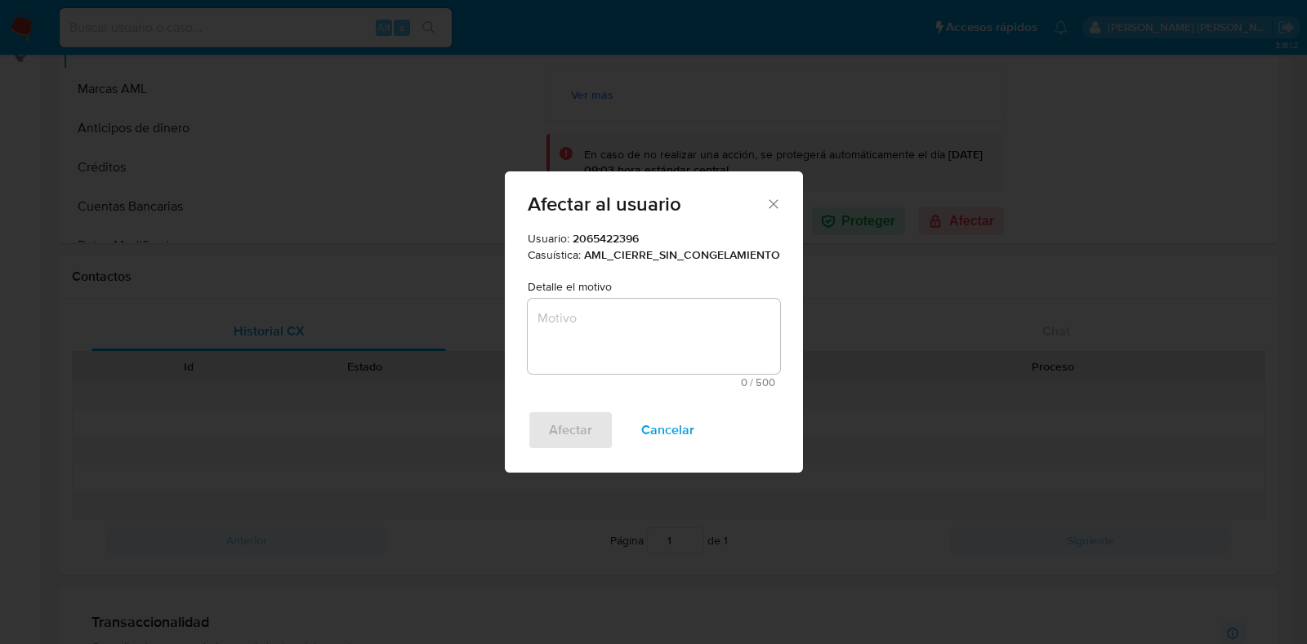
click at [693, 327] on textarea "Motivo" at bounding box center [654, 336] width 252 height 75
paste textarea "re-validación"
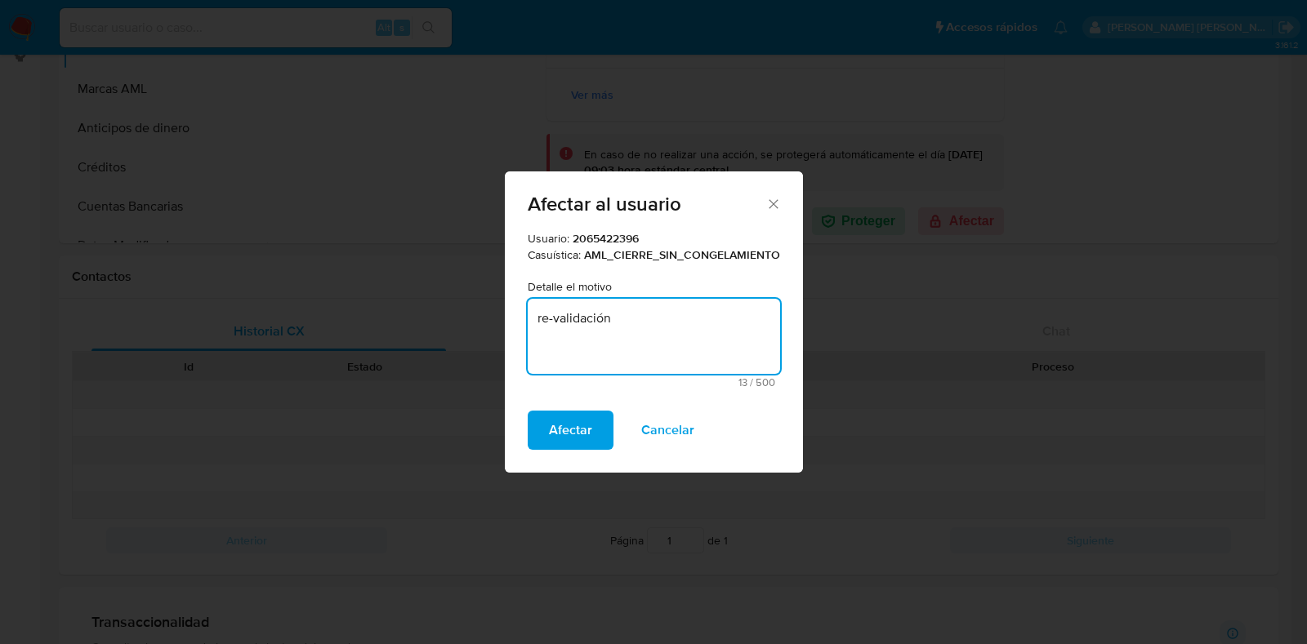
type textarea "re-validación"
click at [528, 411] on button "Afectar" at bounding box center [571, 430] width 86 height 39
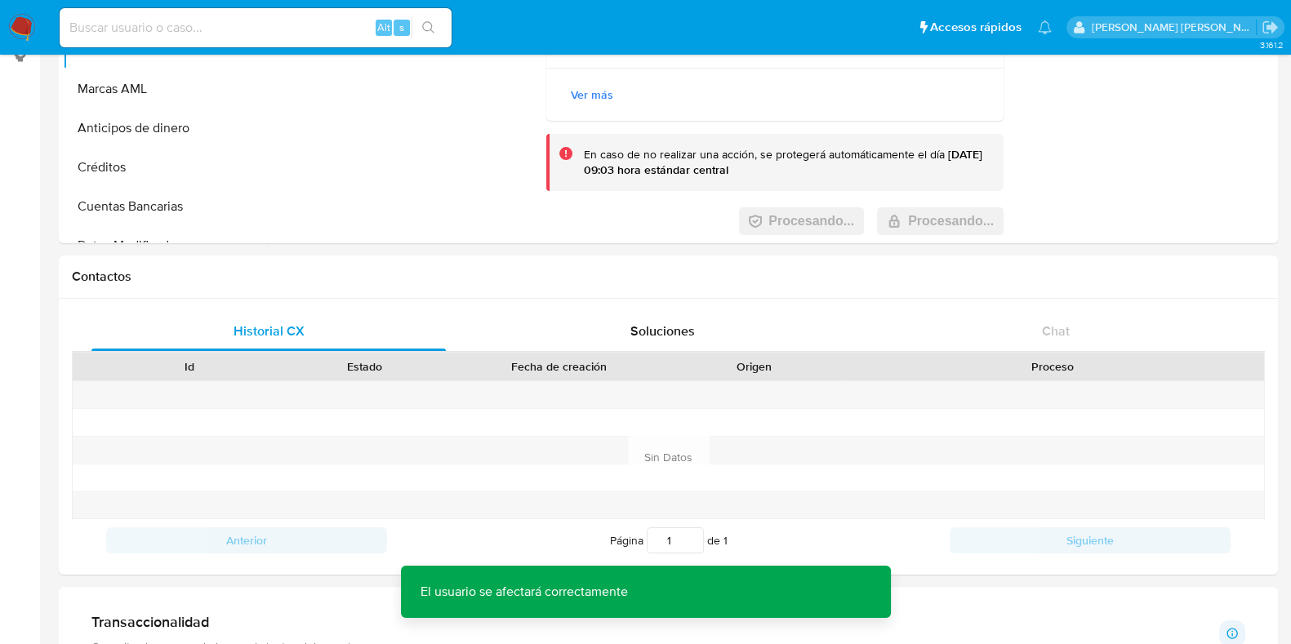
scroll to position [0, 0]
